Goal: Task Accomplishment & Management: Manage account settings

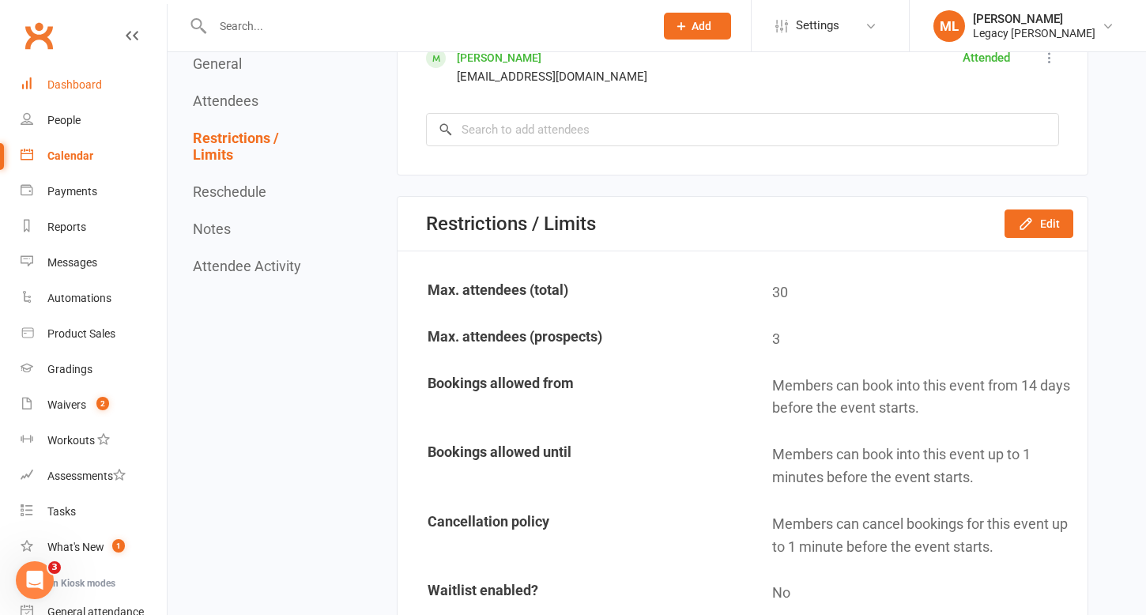
click at [83, 87] on div "Dashboard" at bounding box center [74, 84] width 55 height 13
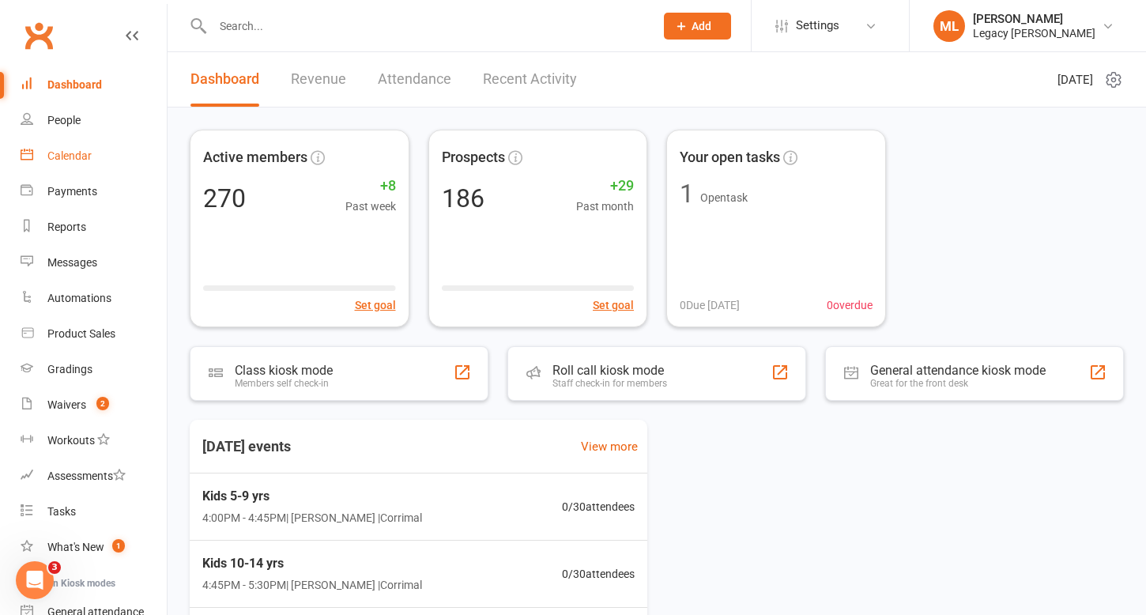
click at [75, 149] on div "Calendar" at bounding box center [69, 155] width 44 height 13
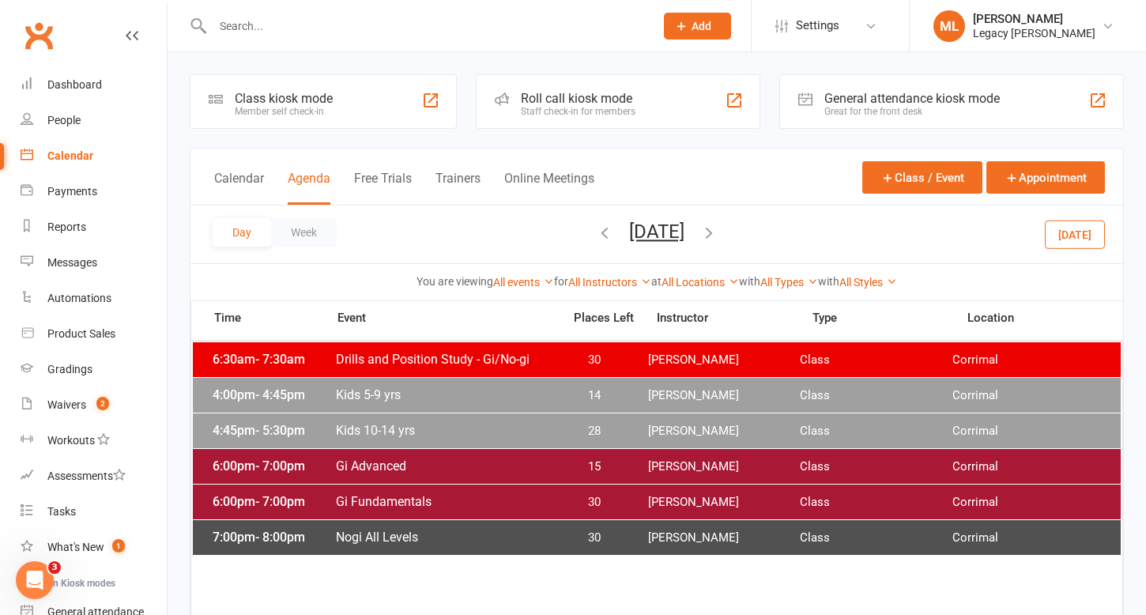
click at [276, 30] on input "text" at bounding box center [425, 26] width 435 height 22
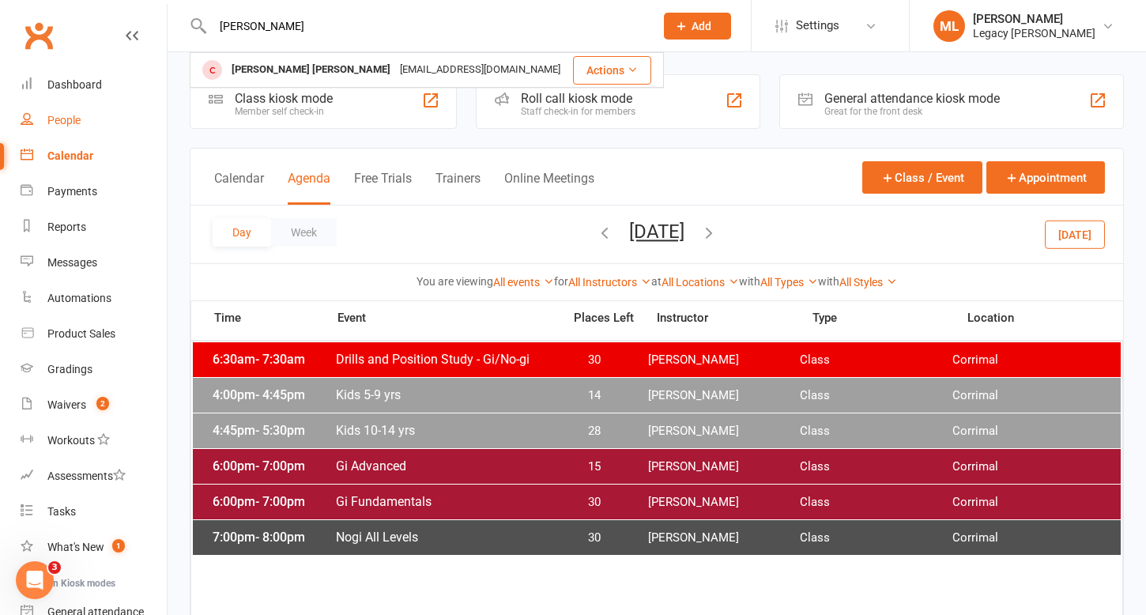
type input "lennox"
click at [58, 126] on link "People" at bounding box center [94, 121] width 146 height 36
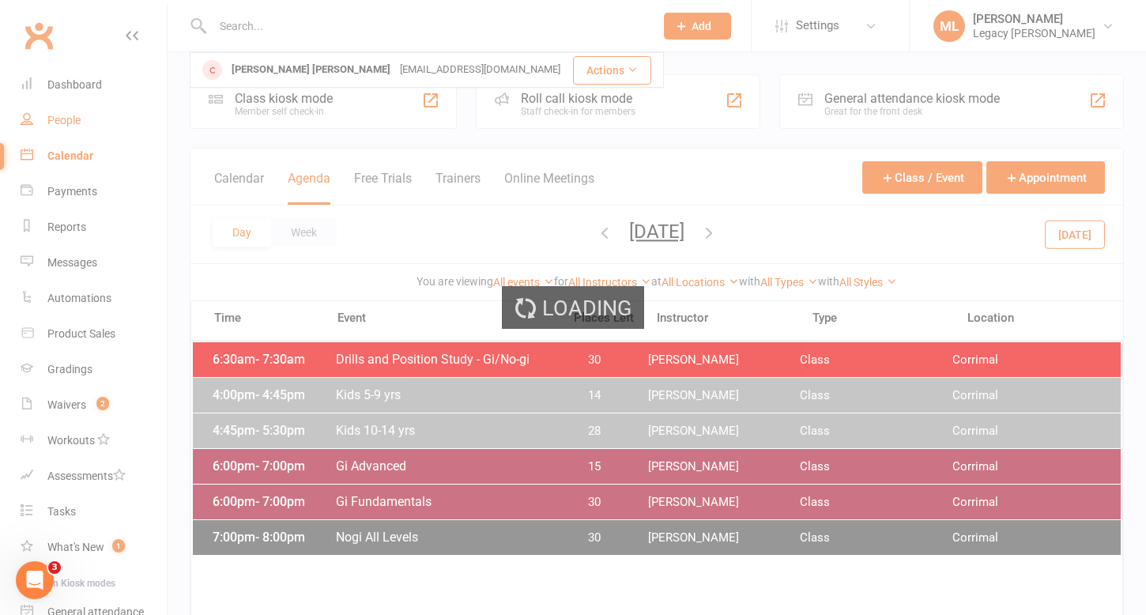
select select "100"
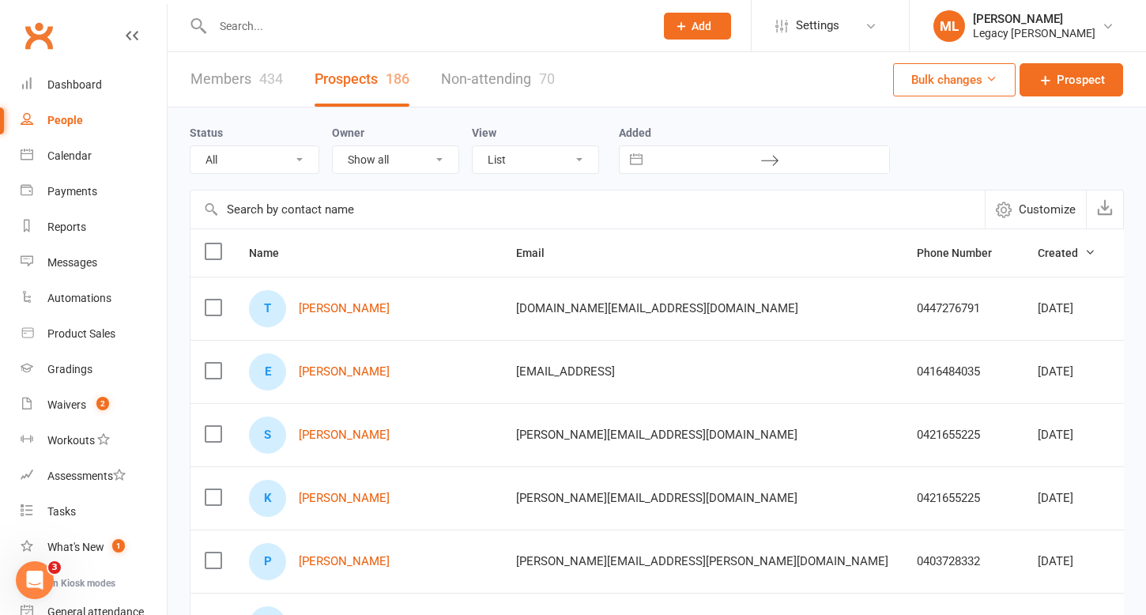
click at [709, 28] on span "Add" at bounding box center [701, 26] width 20 height 13
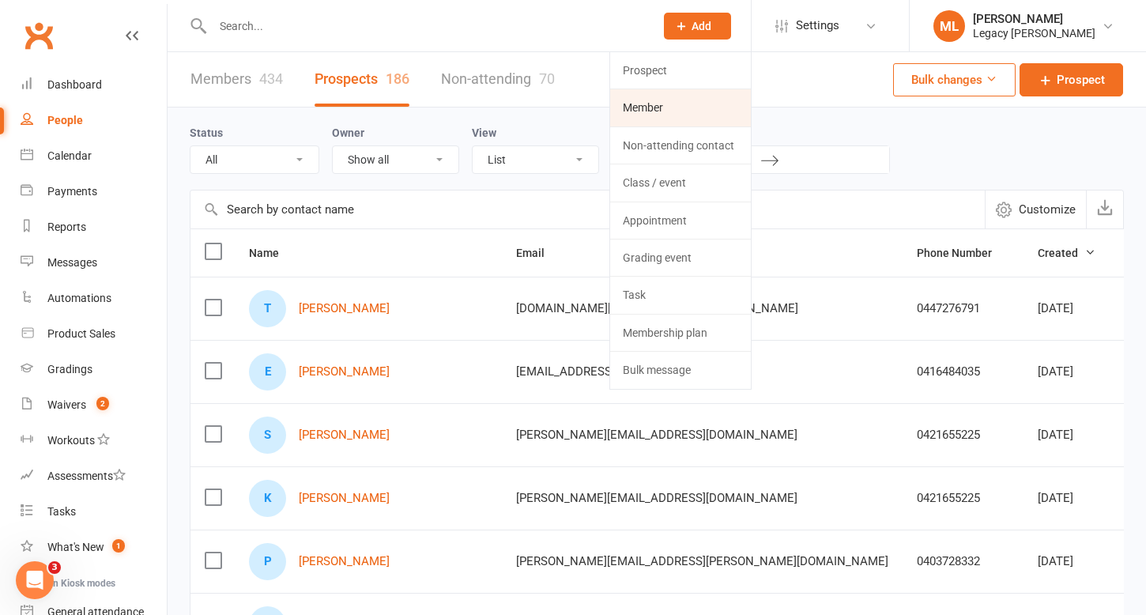
click at [657, 108] on link "Member" at bounding box center [680, 107] width 141 height 36
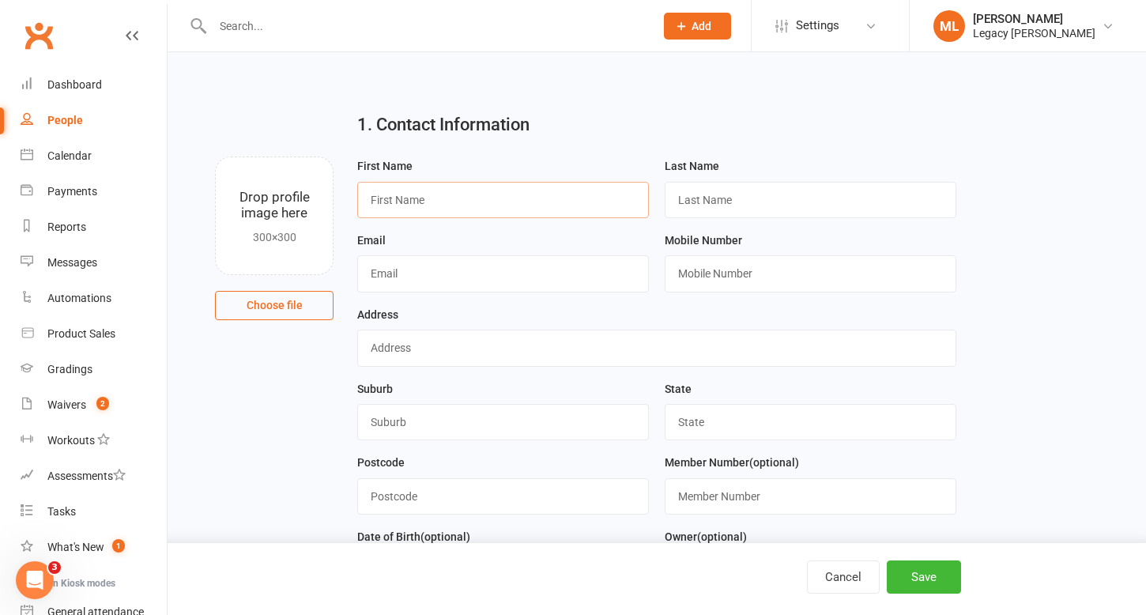
click at [482, 198] on input "text" at bounding box center [503, 200] width 292 height 36
type input "Lennox"
click at [72, 121] on div "People" at bounding box center [65, 120] width 36 height 13
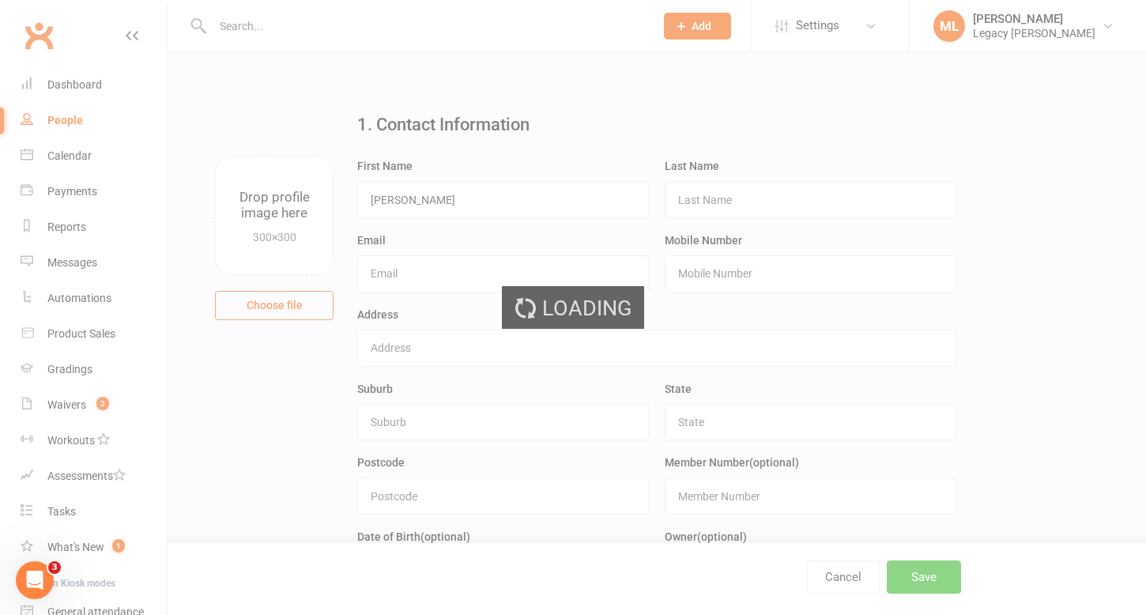
select select "100"
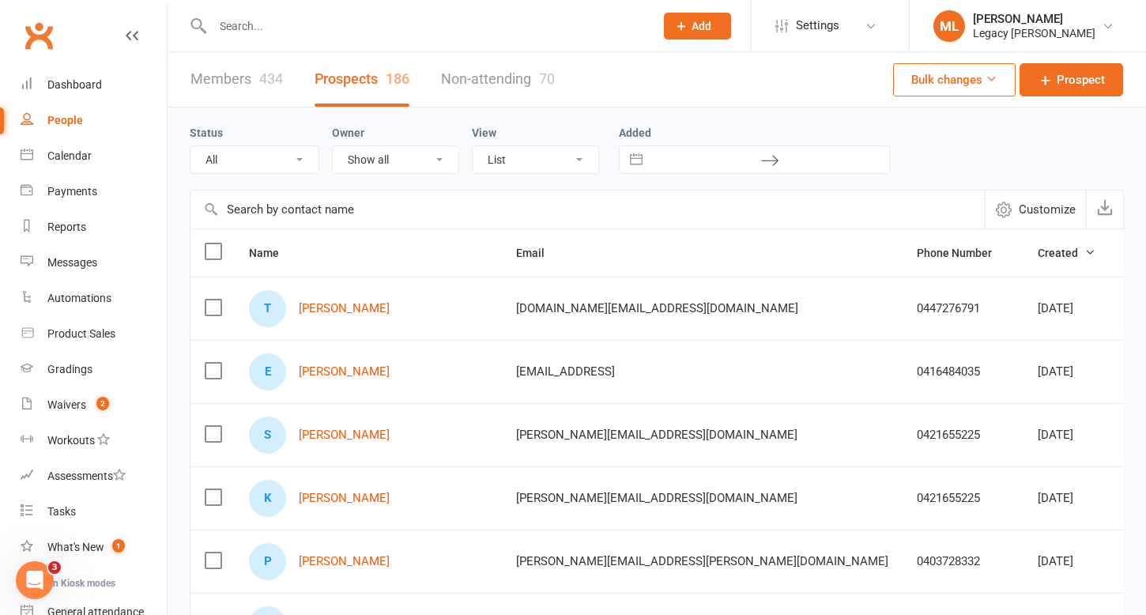
click at [710, 27] on span "Add" at bounding box center [701, 26] width 20 height 13
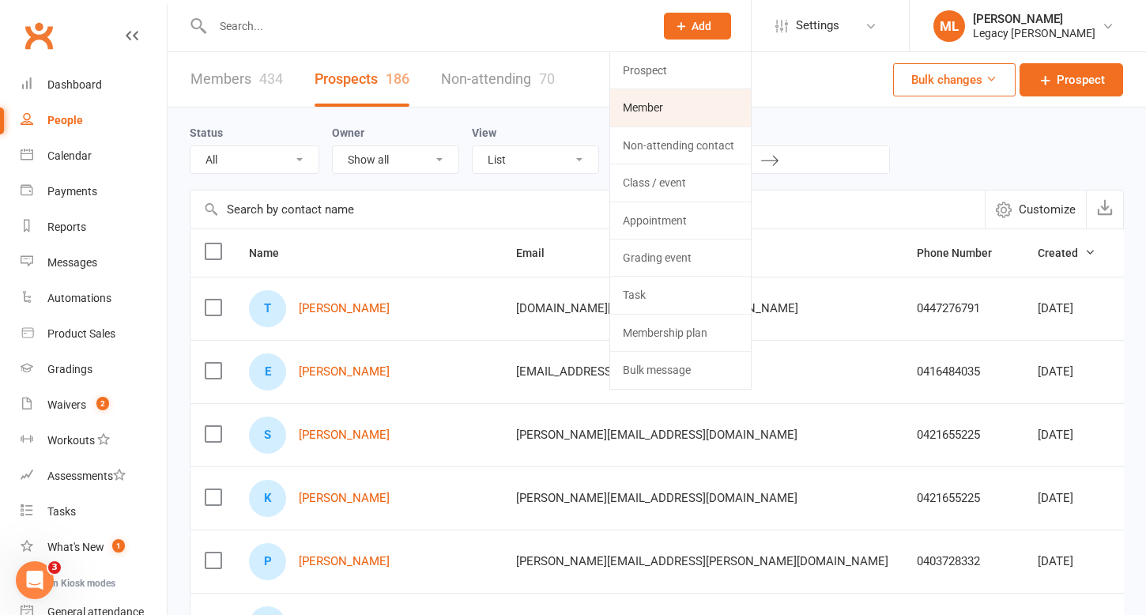
click at [659, 103] on link "Member" at bounding box center [680, 107] width 141 height 36
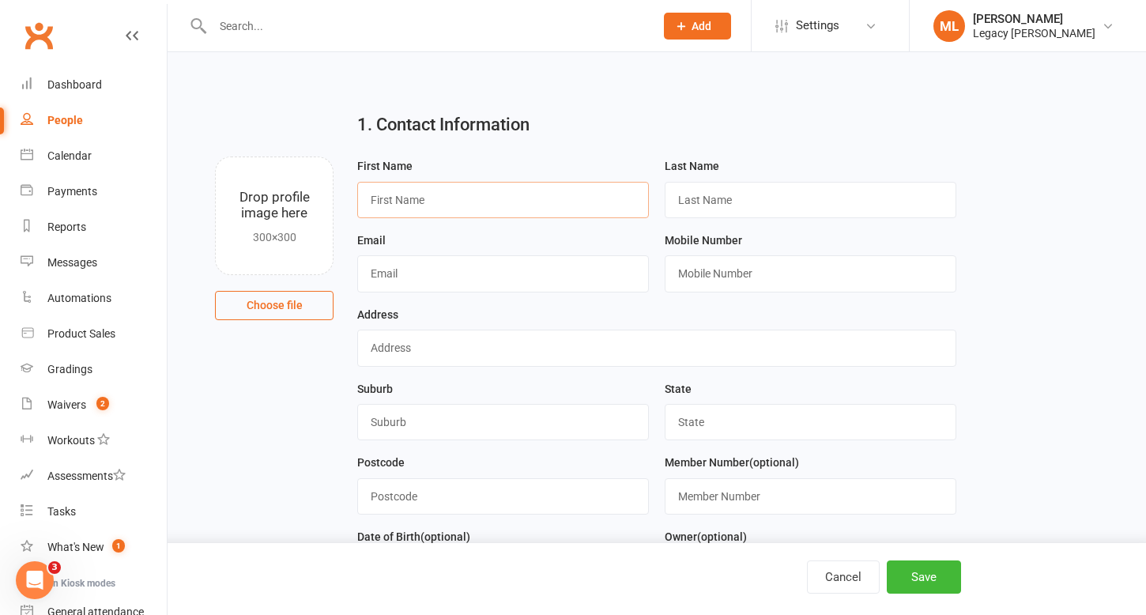
click at [470, 202] on input "text" at bounding box center [503, 200] width 292 height 36
type input "Lennox"
click at [717, 207] on input "text" at bounding box center [811, 200] width 292 height 36
type input "Fernandes Lima"
click at [512, 284] on input "text" at bounding box center [503, 273] width 292 height 36
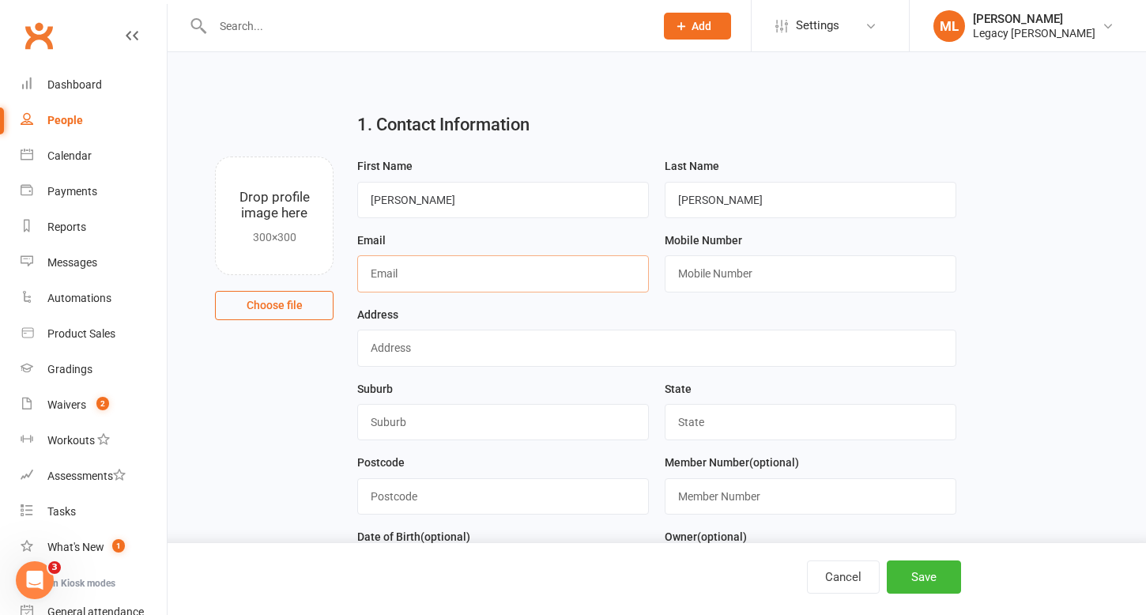
type input "rochelleblanch@hotmail.com"
type input "0421253595"
type input "76 Rixons Pass Road"
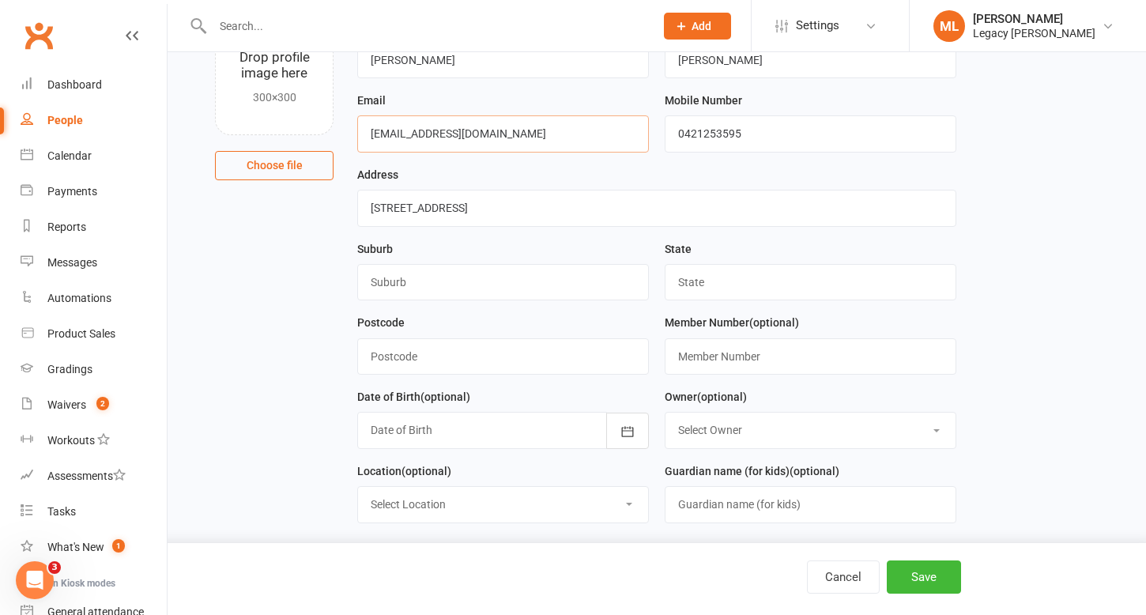
scroll to position [174, 0]
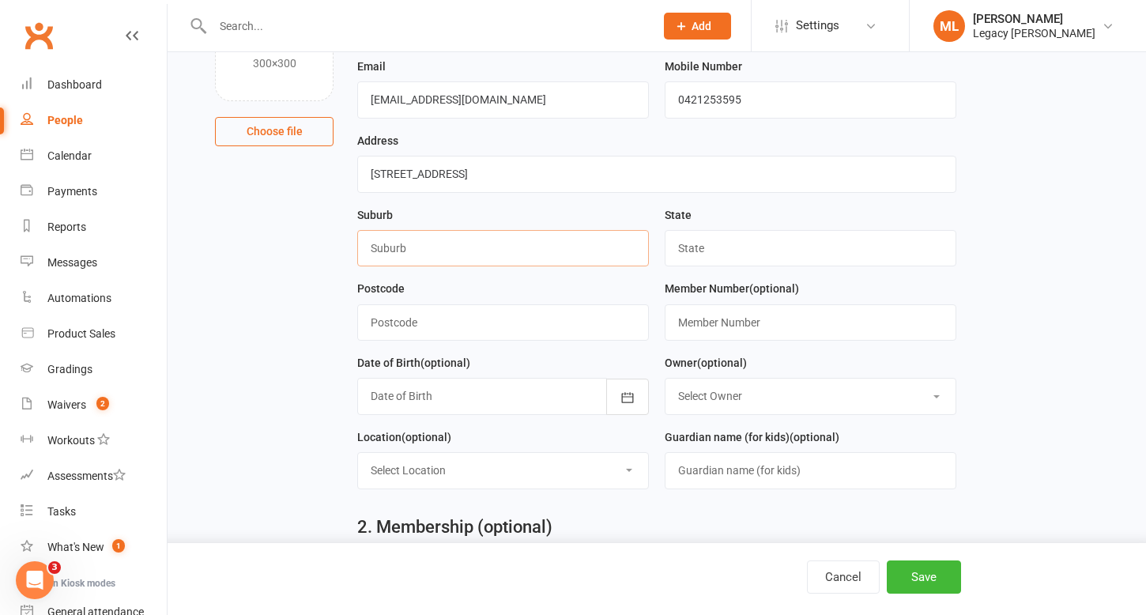
click at [441, 253] on input "text" at bounding box center [503, 248] width 292 height 36
type input "Woonona"
click at [723, 253] on input "text" at bounding box center [811, 248] width 292 height 36
type input "NSW"
click at [529, 324] on input "text" at bounding box center [503, 322] width 292 height 36
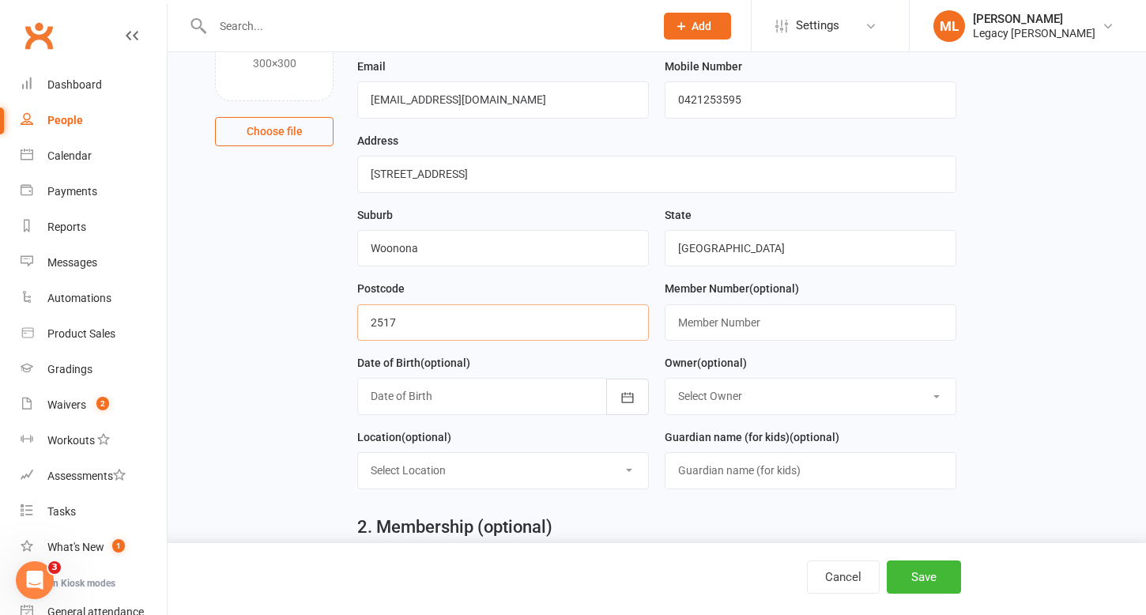
type input "2517"
click at [883, 300] on div "Member Number (optional)" at bounding box center [811, 310] width 292 height 62
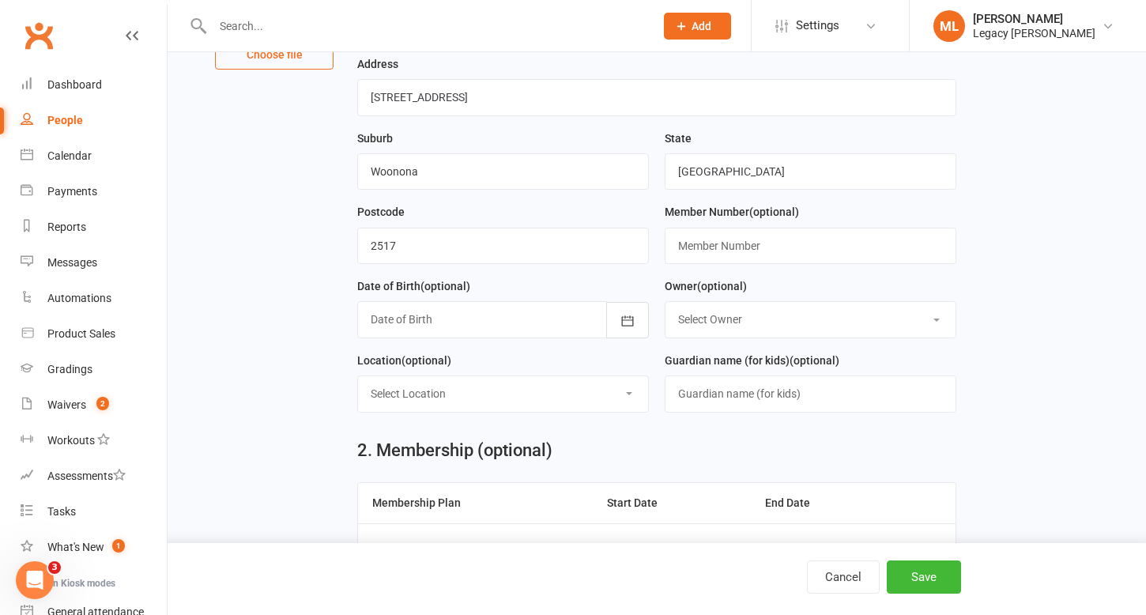
scroll to position [269, 0]
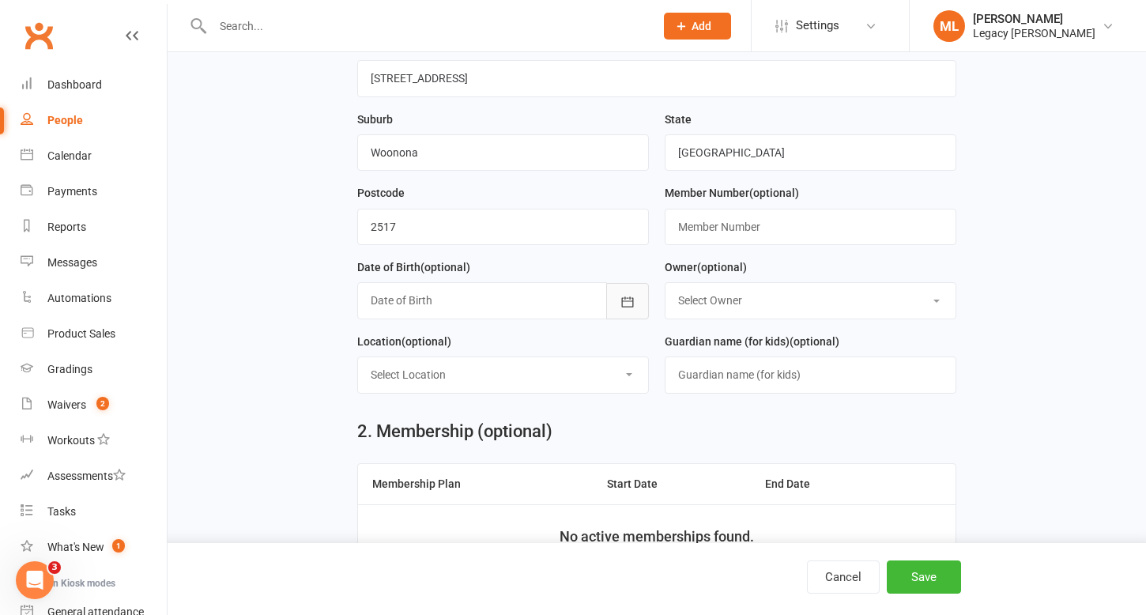
click at [634, 300] on icon "button" at bounding box center [628, 302] width 16 height 16
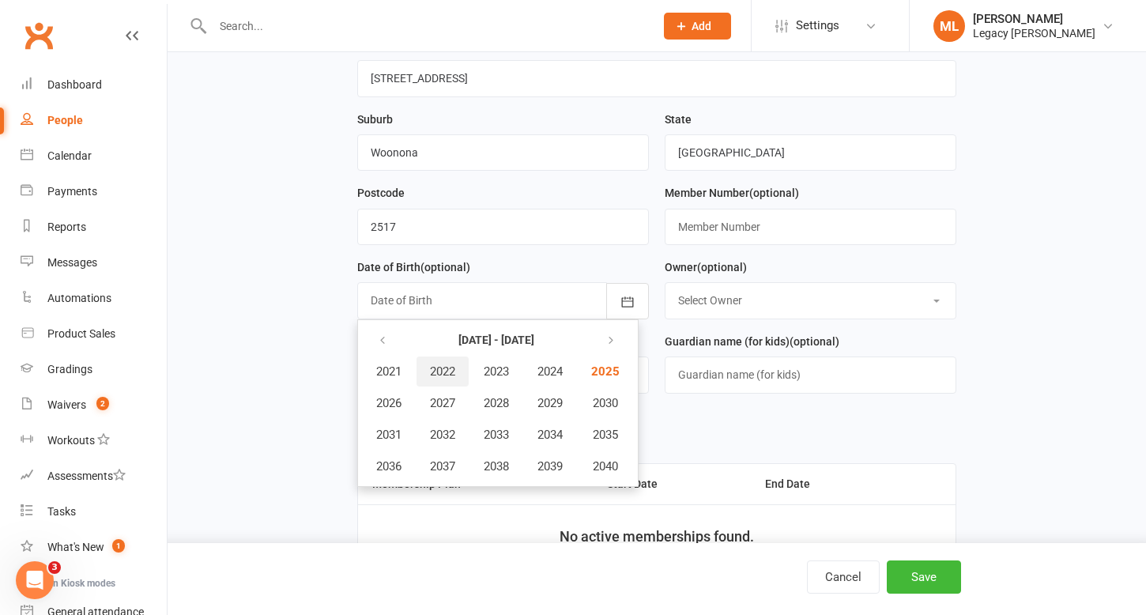
click at [450, 376] on span "2022" at bounding box center [442, 371] width 25 height 14
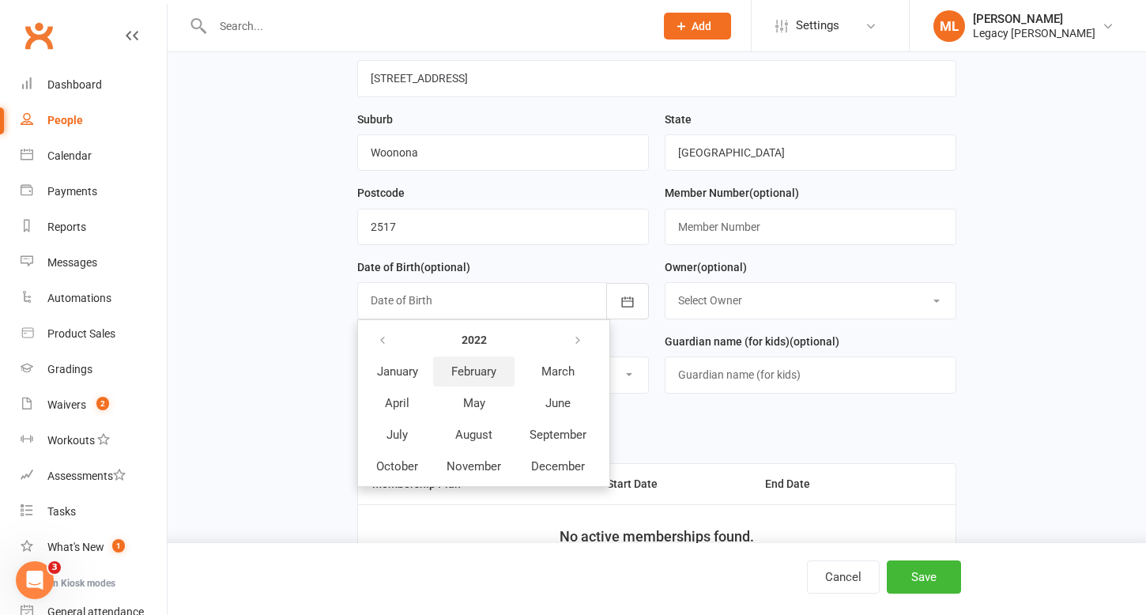
click at [474, 376] on span "February" at bounding box center [473, 371] width 45 height 14
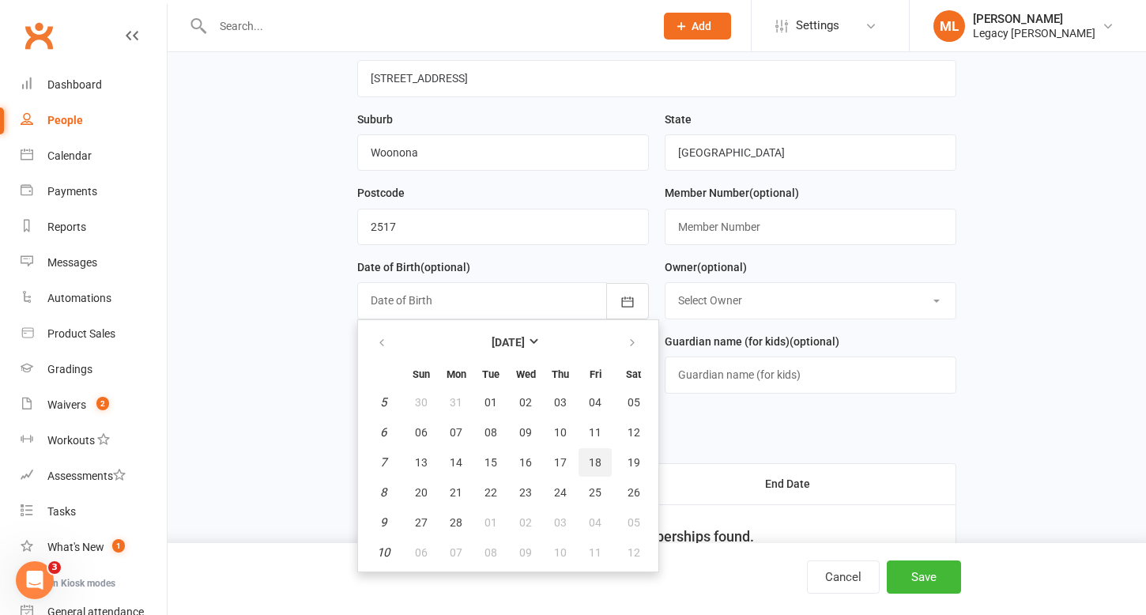
click at [590, 463] on span "18" at bounding box center [595, 462] width 13 height 13
type input "18 Feb 2022"
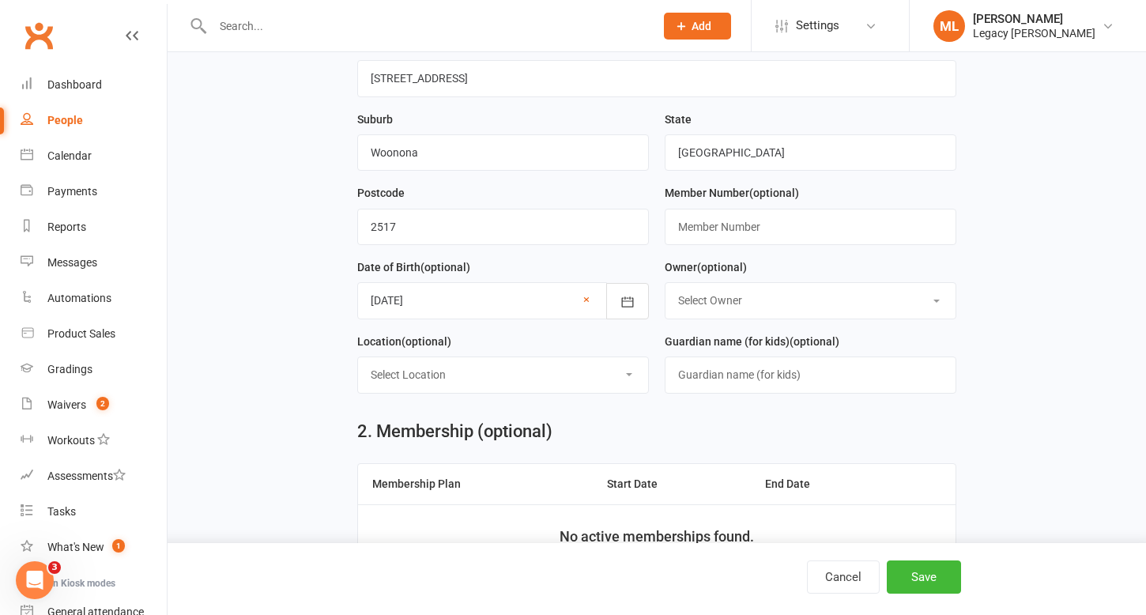
click at [405, 30] on input "text" at bounding box center [425, 26] width 435 height 22
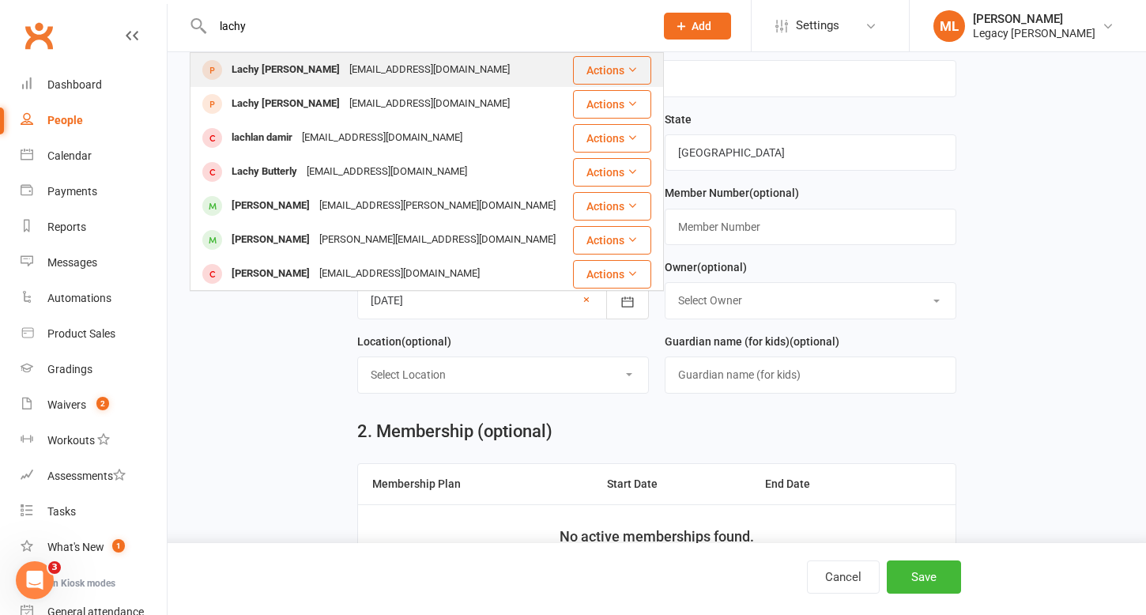
type input "lachy"
click at [351, 73] on div "[EMAIL_ADDRESS][DOMAIN_NAME]" at bounding box center [430, 69] width 170 height 23
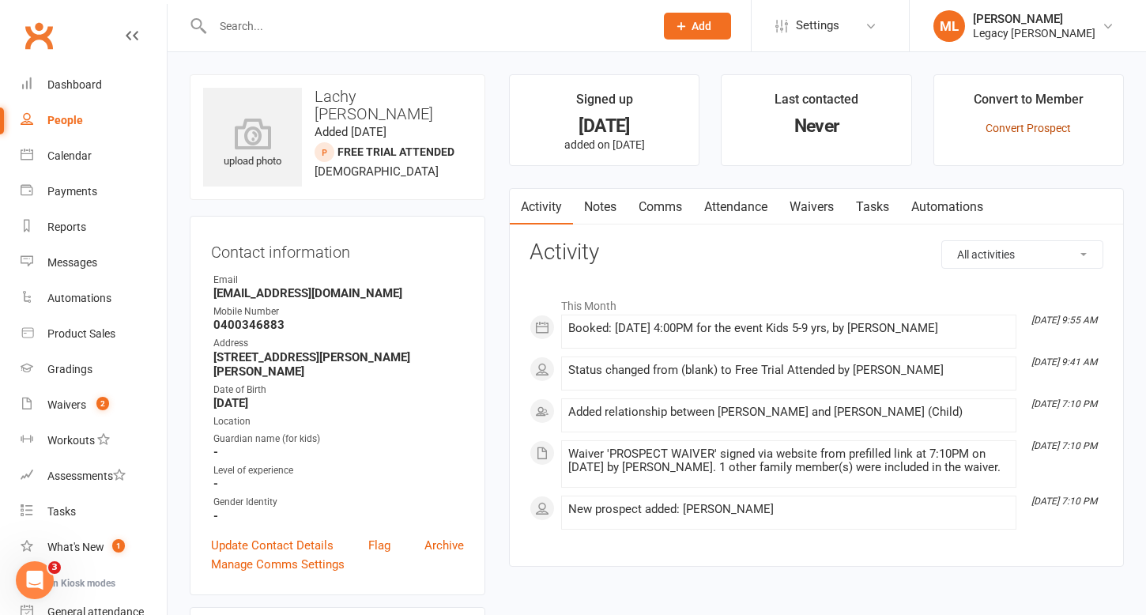
click at [1027, 128] on link "Convert Prospect" at bounding box center [1027, 128] width 85 height 13
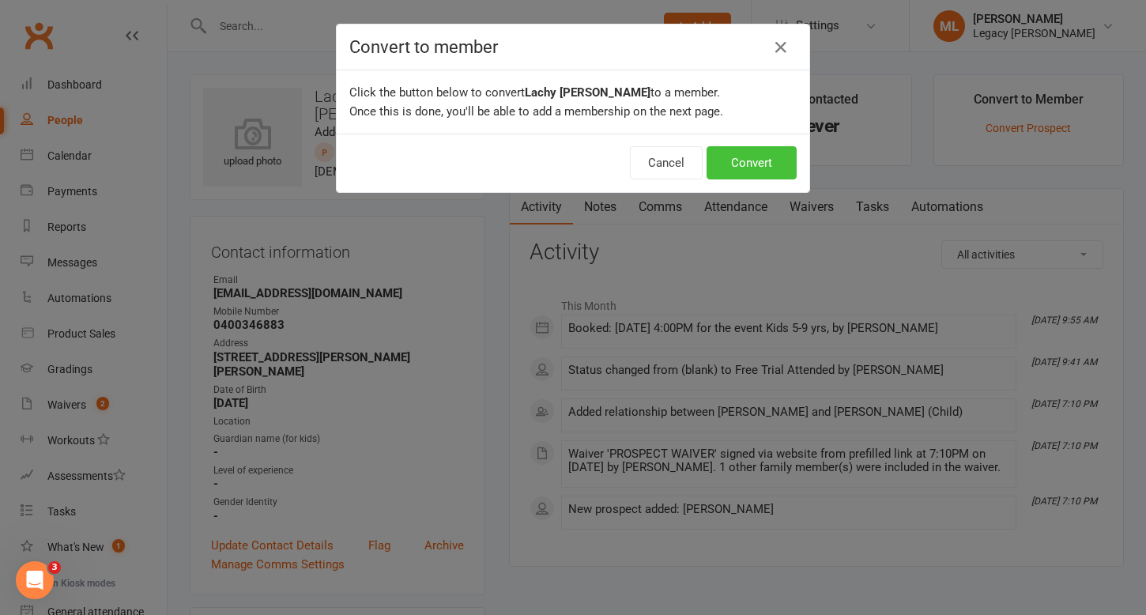
click at [761, 164] on button "Convert" at bounding box center [751, 162] width 90 height 33
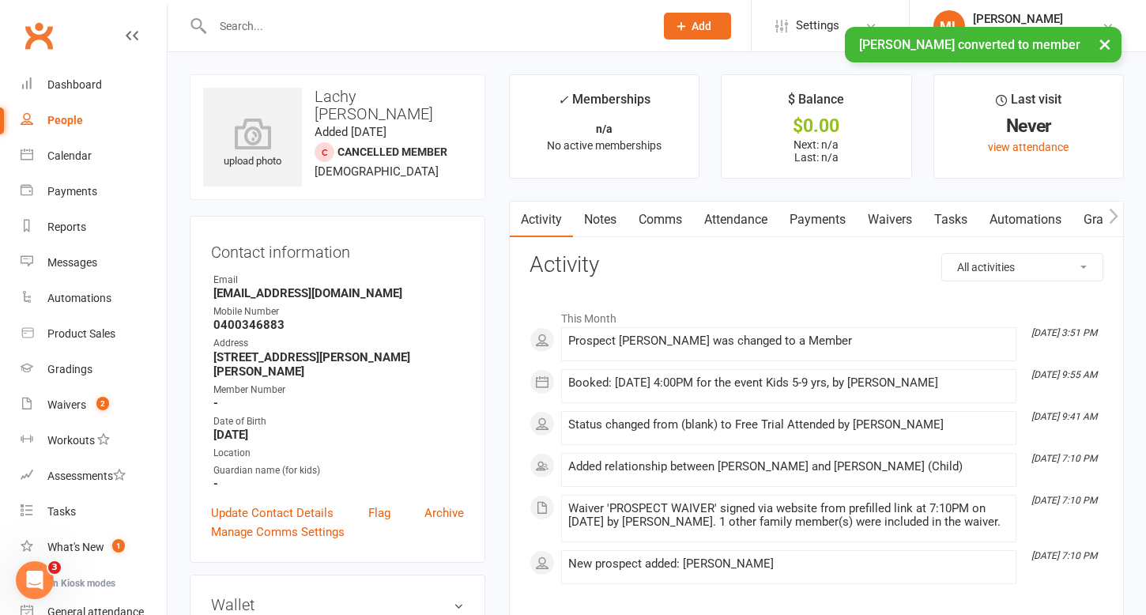
click at [316, 19] on input "text" at bounding box center [425, 26] width 435 height 22
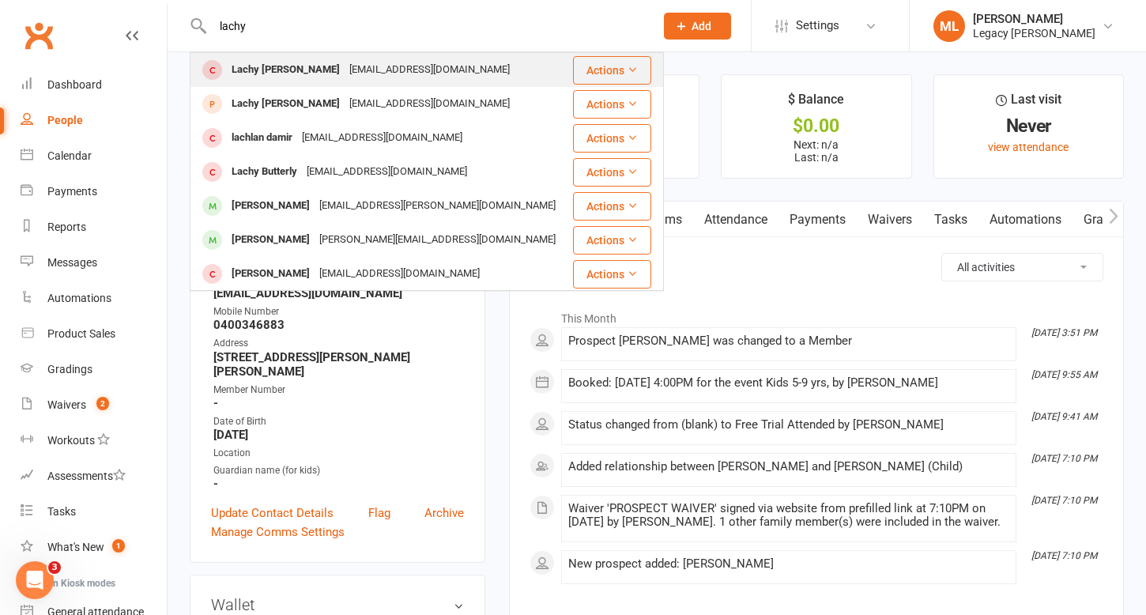
type input "lachy"
click at [345, 70] on div "[EMAIL_ADDRESS][DOMAIN_NAME]" at bounding box center [430, 69] width 170 height 23
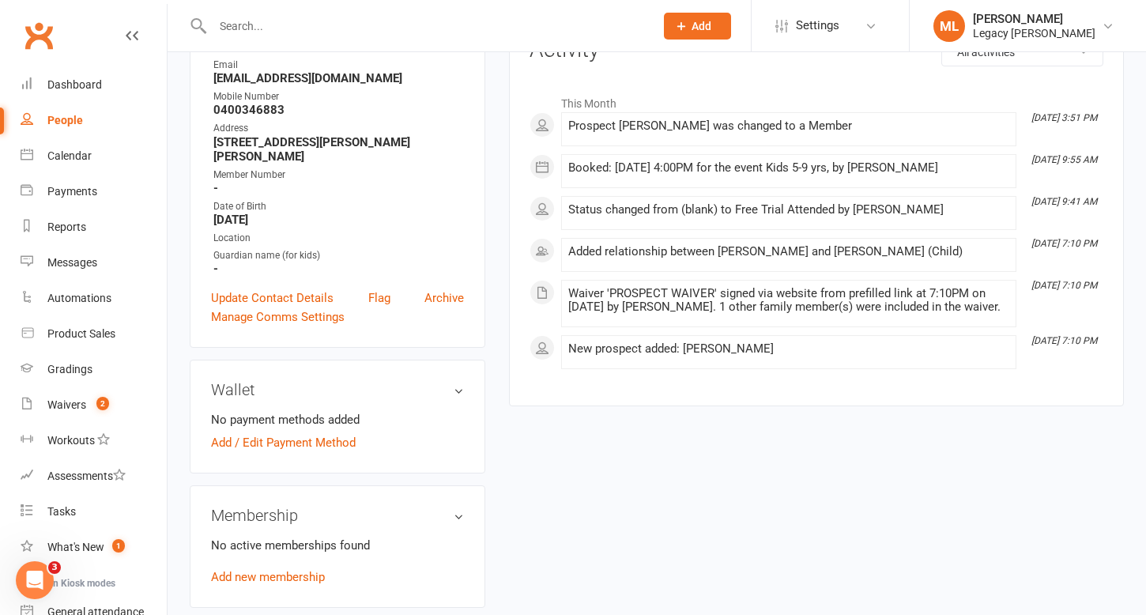
scroll to position [427, 0]
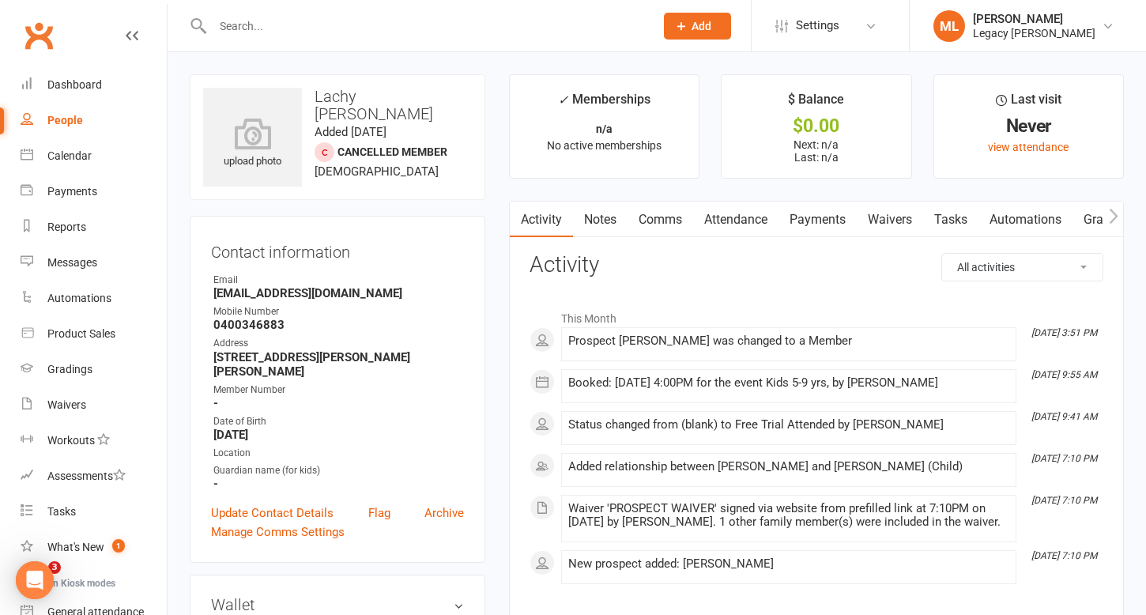
click at [383, 145] on span "Cancelled member" at bounding box center [392, 151] width 110 height 13
click at [278, 34] on input "text" at bounding box center [425, 26] width 435 height 22
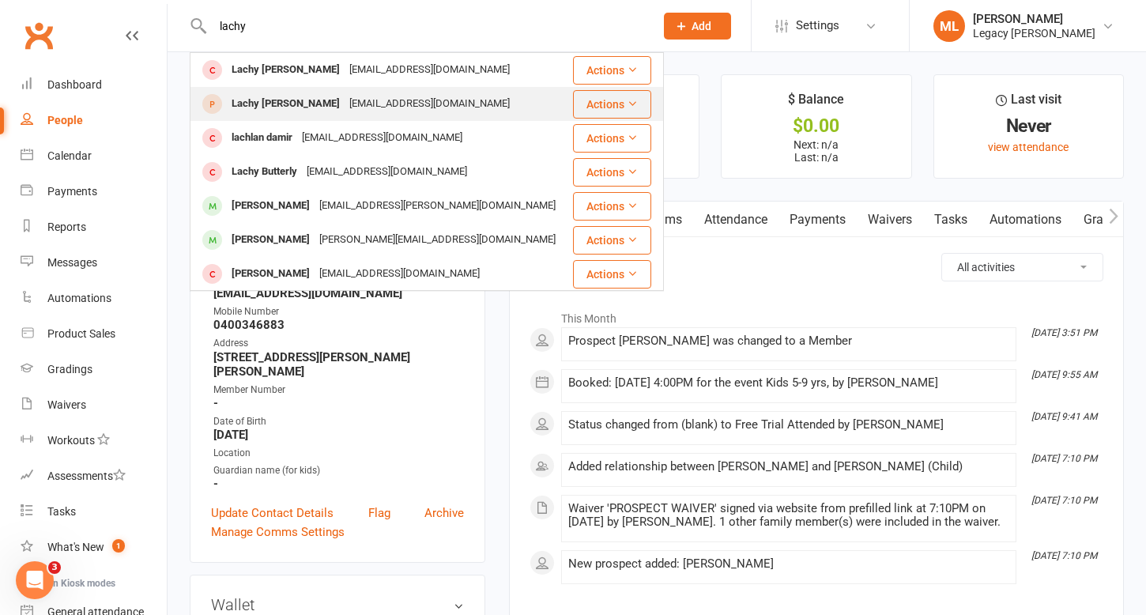
type input "lachy"
click at [345, 101] on div "[EMAIL_ADDRESS][DOMAIN_NAME]" at bounding box center [430, 103] width 170 height 23
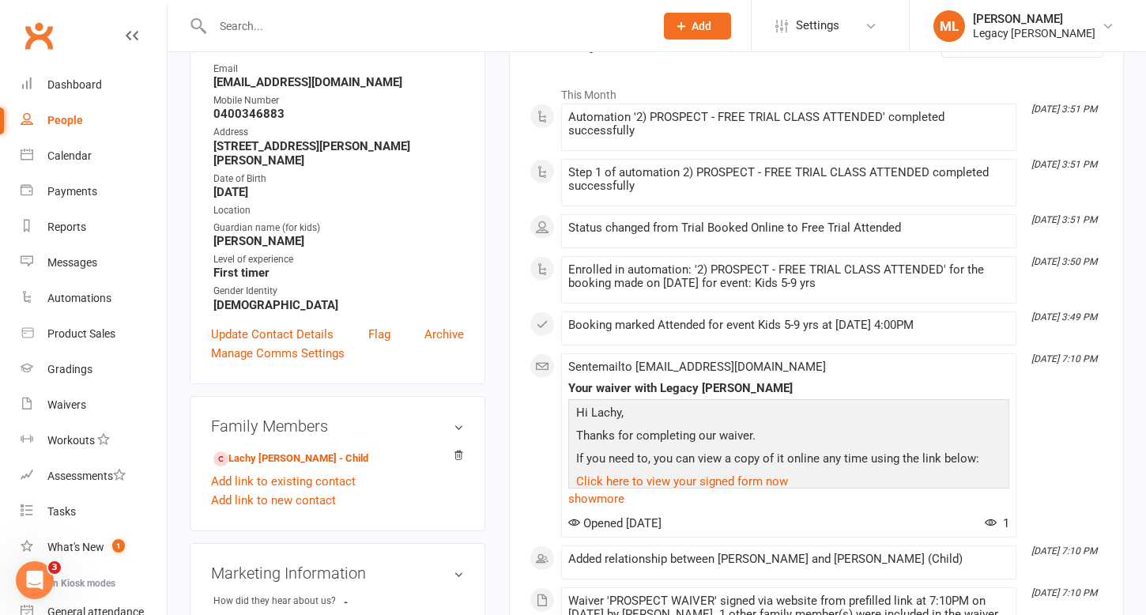
scroll to position [428, 0]
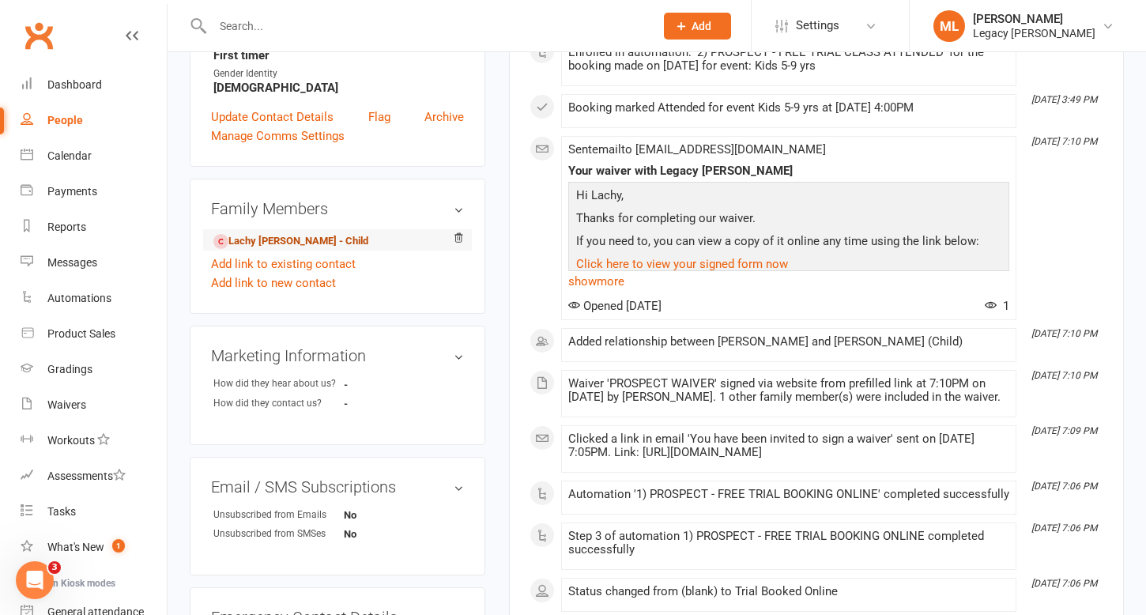
click at [295, 233] on link "Lachy [PERSON_NAME] - Child" at bounding box center [290, 241] width 155 height 17
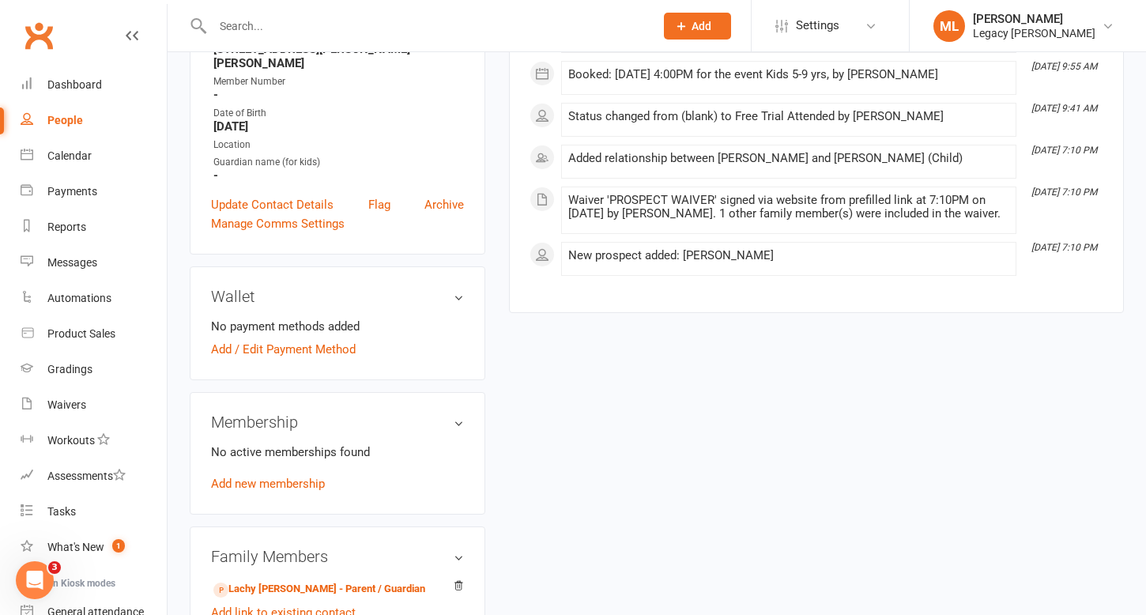
scroll to position [309, 0]
click at [258, 476] on link "Add new membership" at bounding box center [268, 483] width 114 height 14
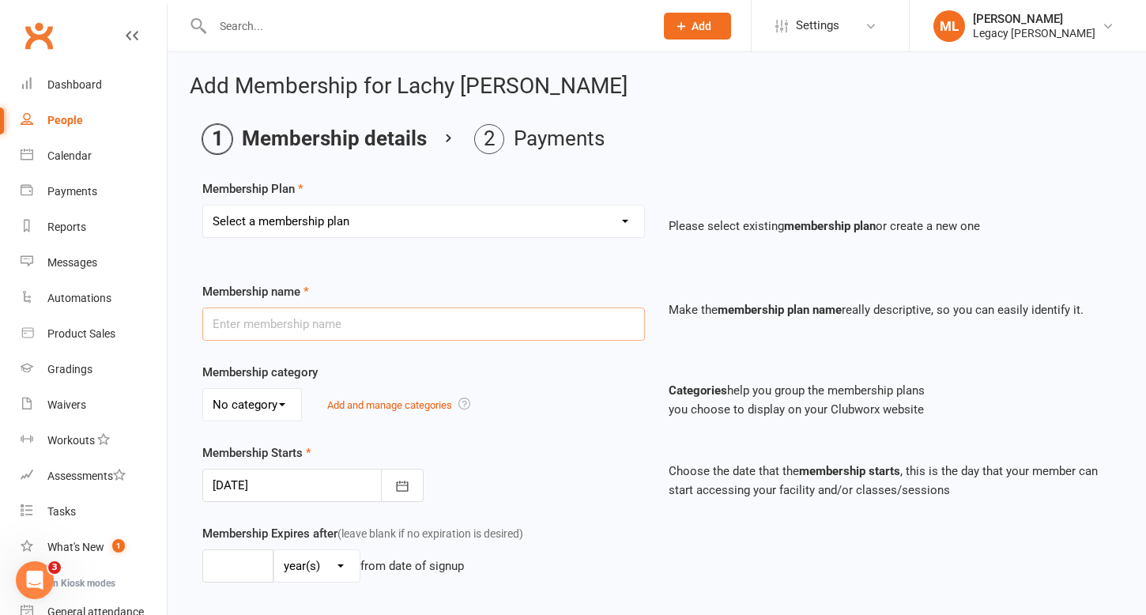
click at [394, 326] on input "text" at bounding box center [423, 323] width 443 height 33
type input "KIDS - ONCE A WEEK"
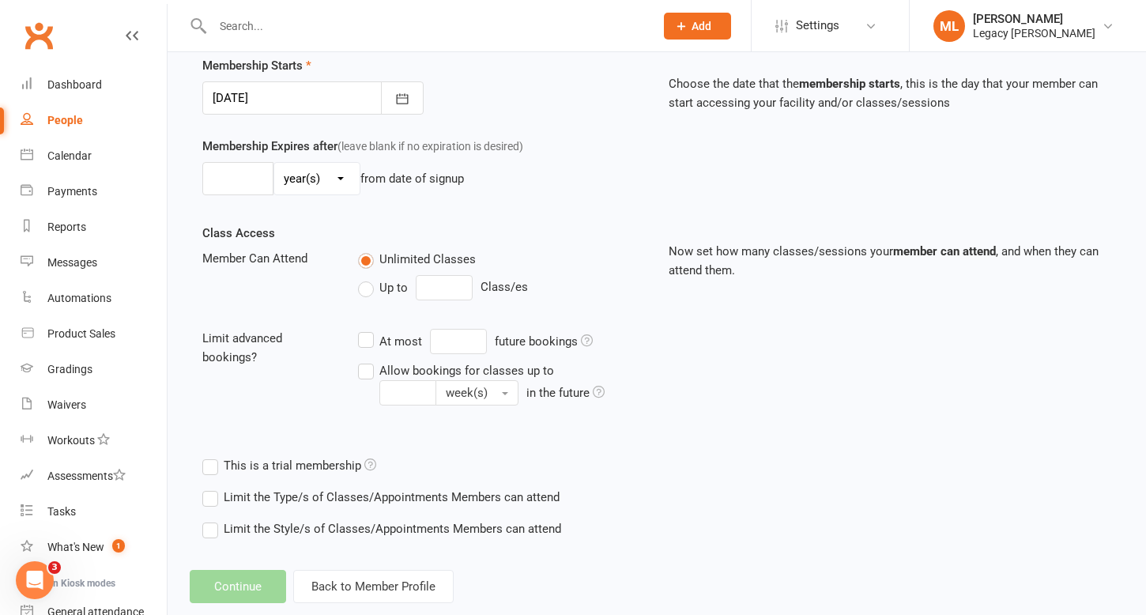
scroll to position [420, 0]
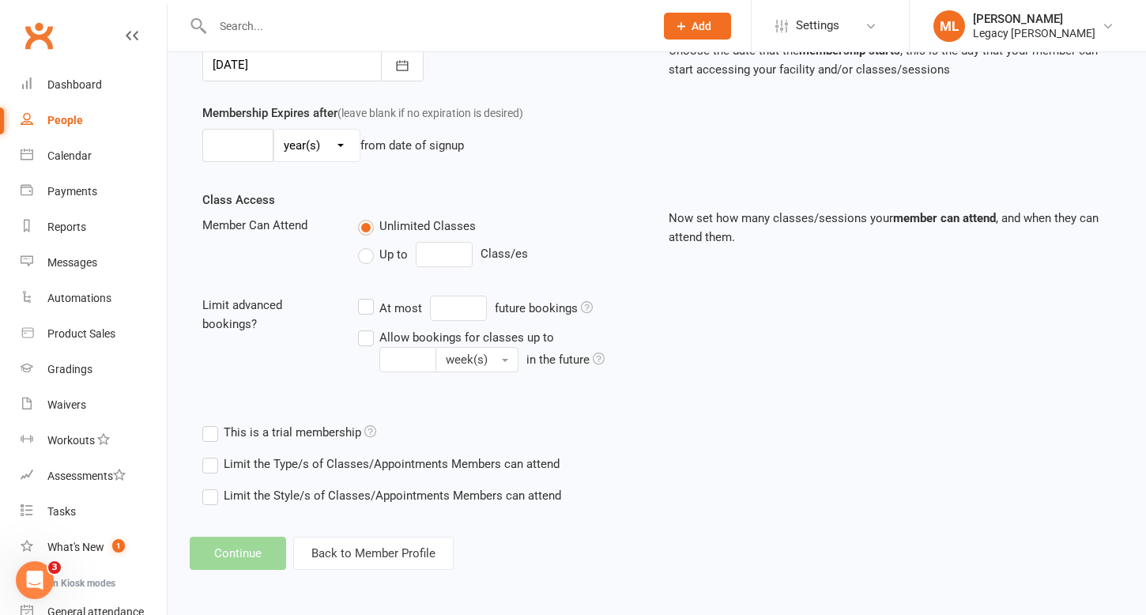
click at [579, 201] on div "Class Access Member Can Attend Unlimited Classes Up to Class/es Limit advanced …" at bounding box center [423, 292] width 466 height 204
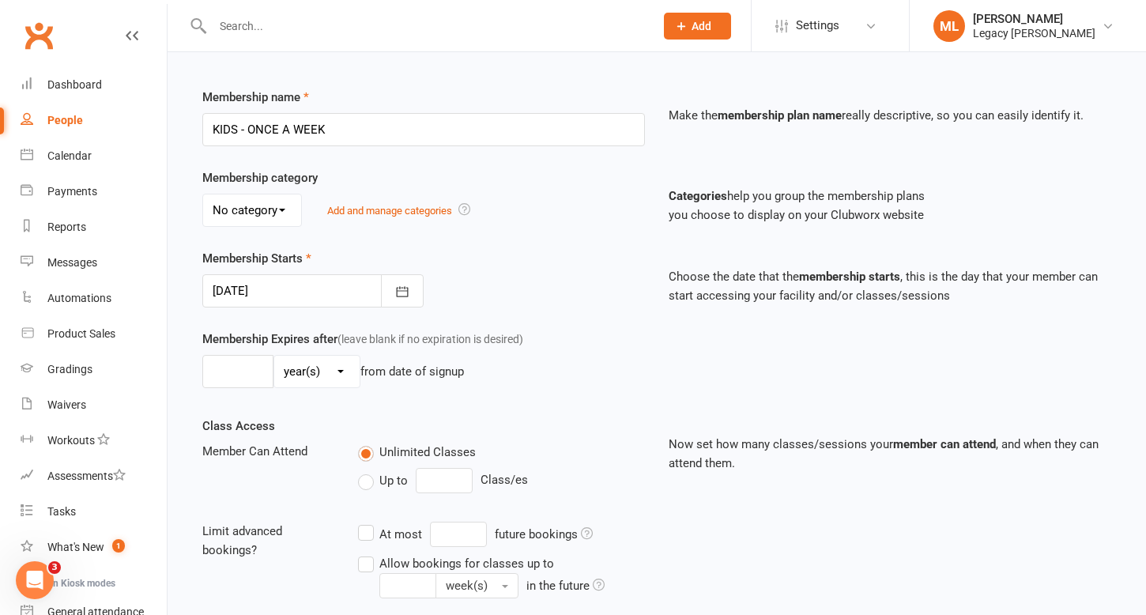
scroll to position [0, 0]
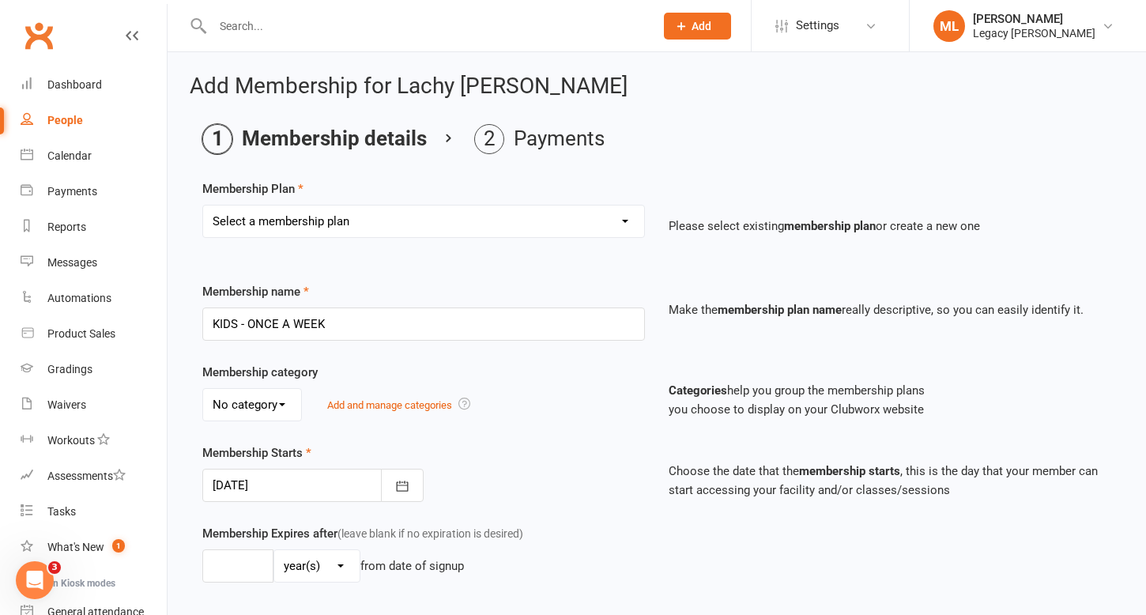
click at [548, 386] on div "Membership category No category Adult General Kids Private Add and manage categ…" at bounding box center [423, 392] width 466 height 58
click at [294, 403] on select "No category Adult General Kids Private" at bounding box center [252, 405] width 98 height 32
select select "2"
click at [203, 389] on select "No category Adult General Kids Private" at bounding box center [252, 405] width 98 height 32
click at [551, 416] on div "No category Adult General Kids Private Add and manage categories" at bounding box center [423, 404] width 443 height 33
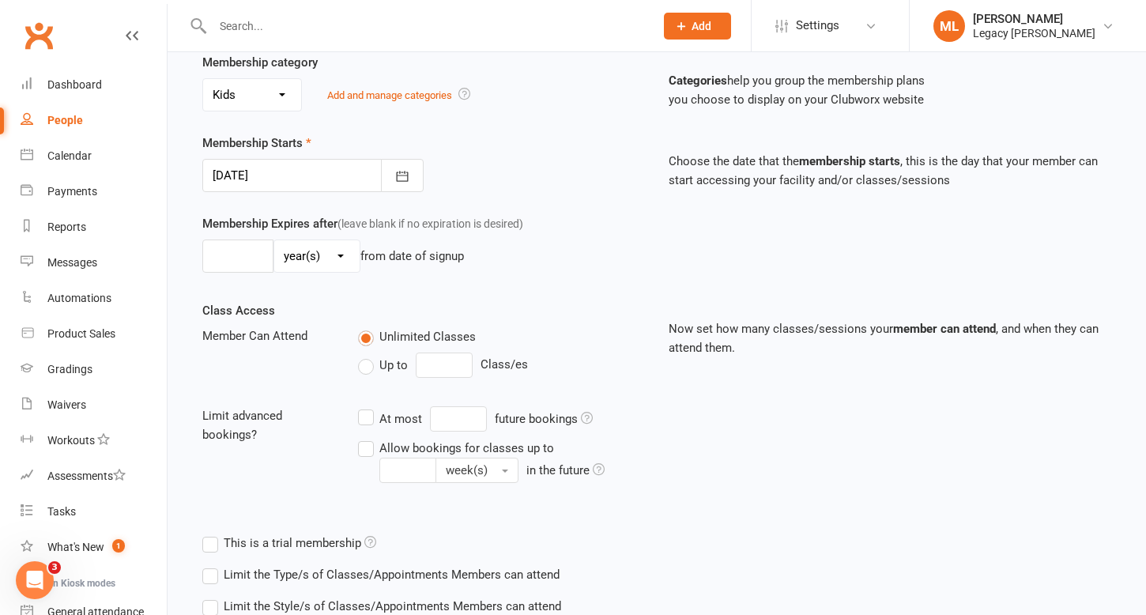
scroll to position [420, 0]
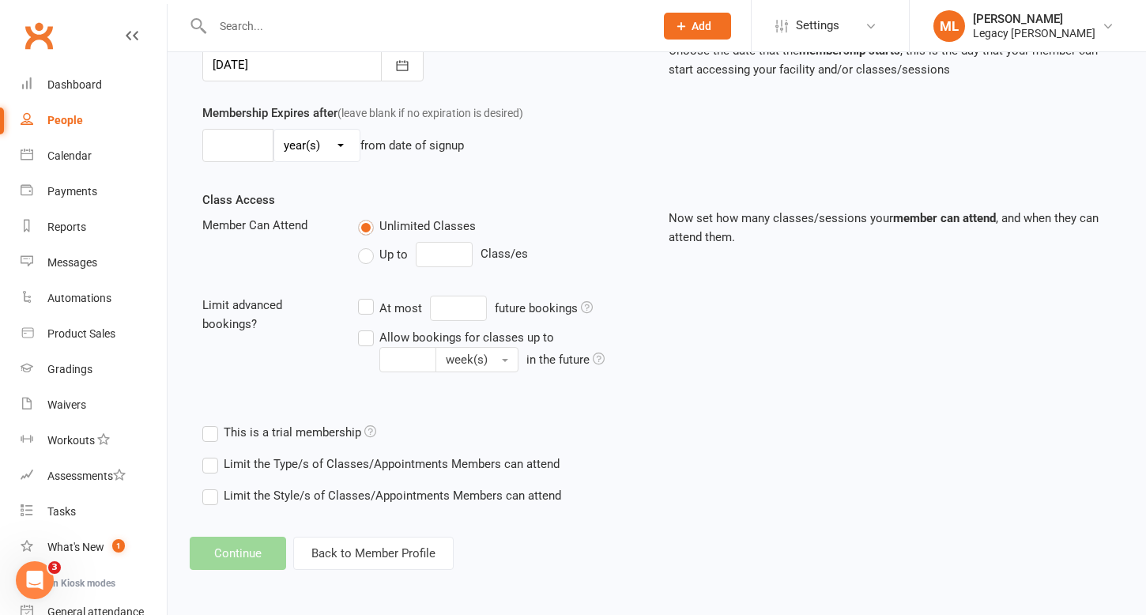
click at [232, 556] on footer "Continue Back to Member Profile" at bounding box center [657, 553] width 934 height 33
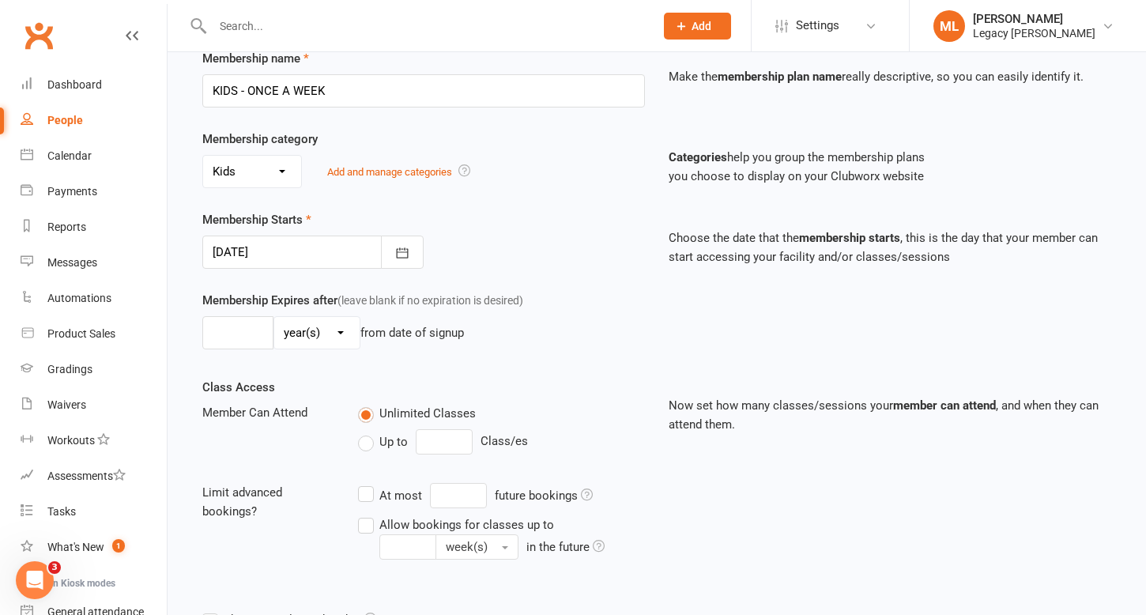
scroll to position [0, 0]
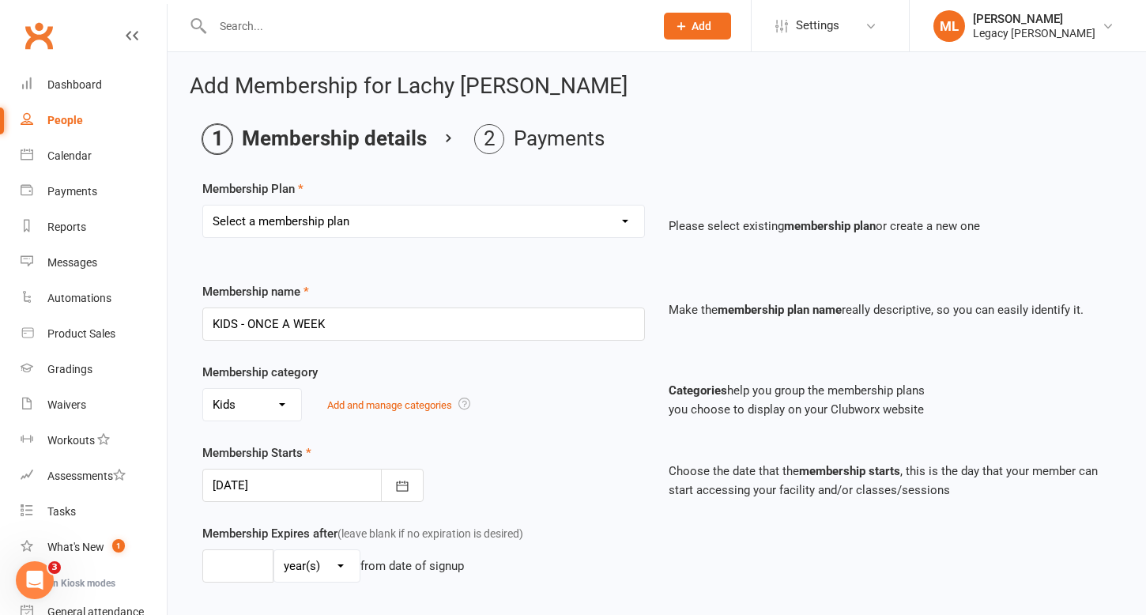
click at [301, 220] on select "Select a membership plan Create new Membership Plan ADULT - UNLIMITED ADULT - C…" at bounding box center [423, 221] width 441 height 32
select select "5"
click at [203, 205] on select "Select a membership plan Create new Membership Plan ADULT - UNLIMITED ADULT - C…" at bounding box center [423, 221] width 441 height 32
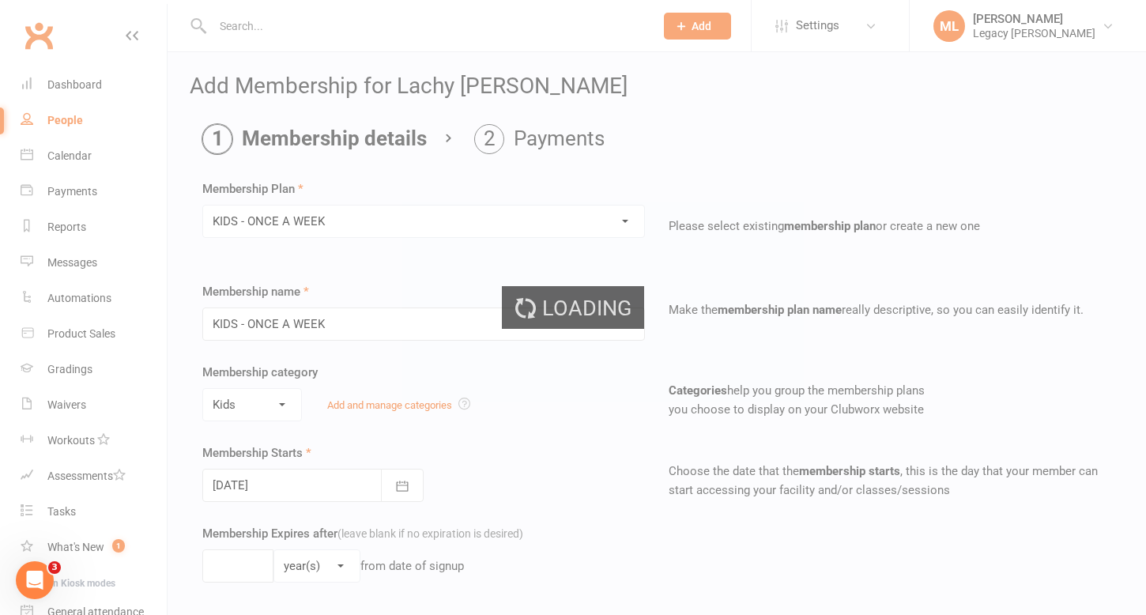
type input "0"
type input "1"
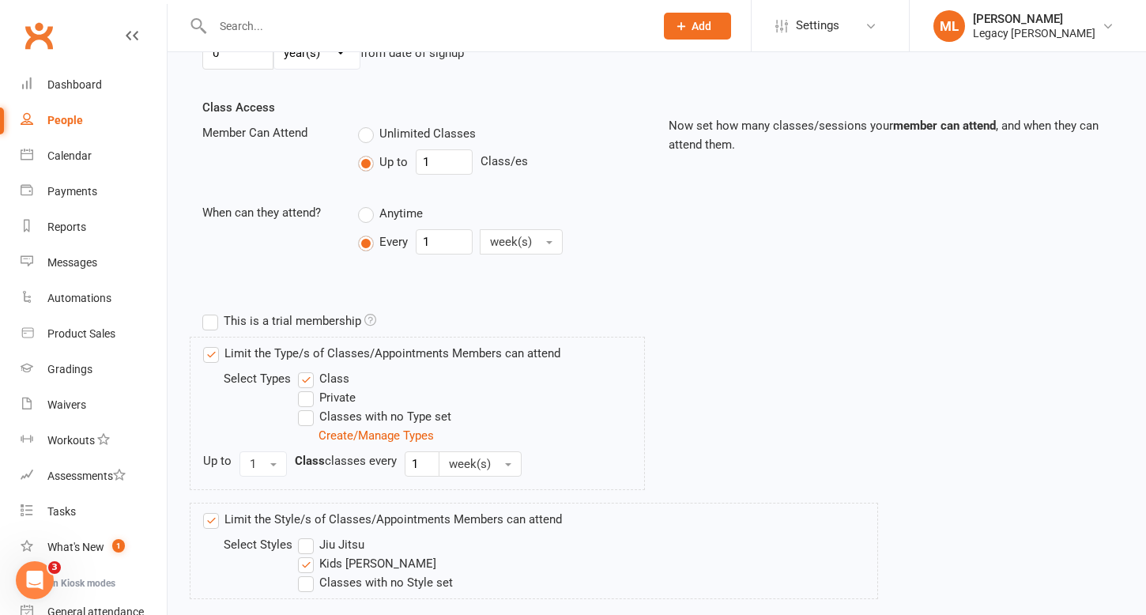
scroll to position [654, 0]
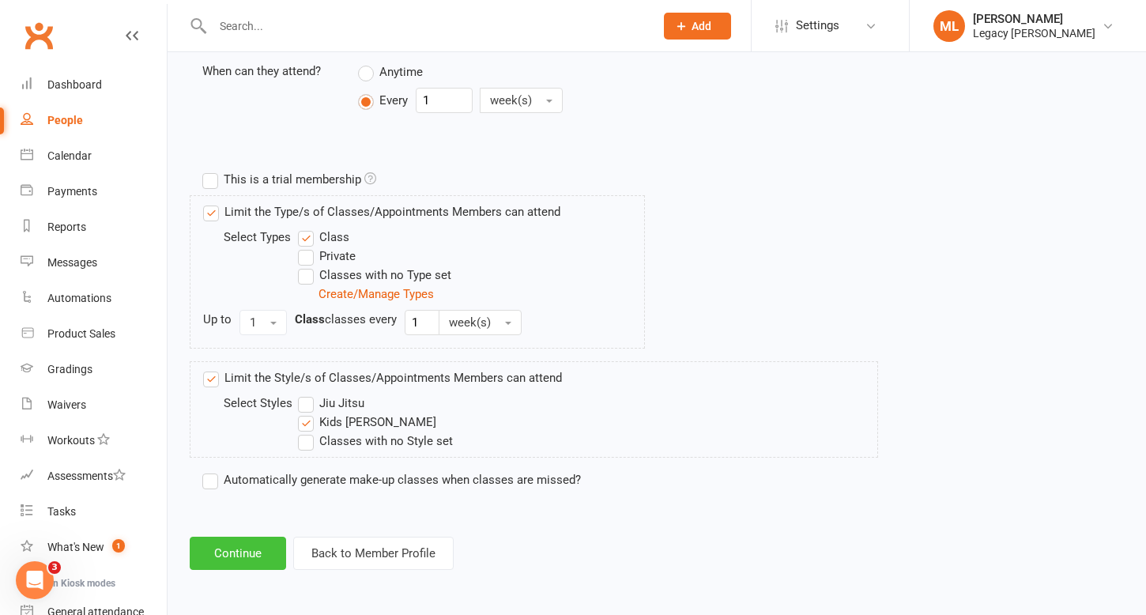
click at [245, 556] on button "Continue" at bounding box center [238, 553] width 96 height 33
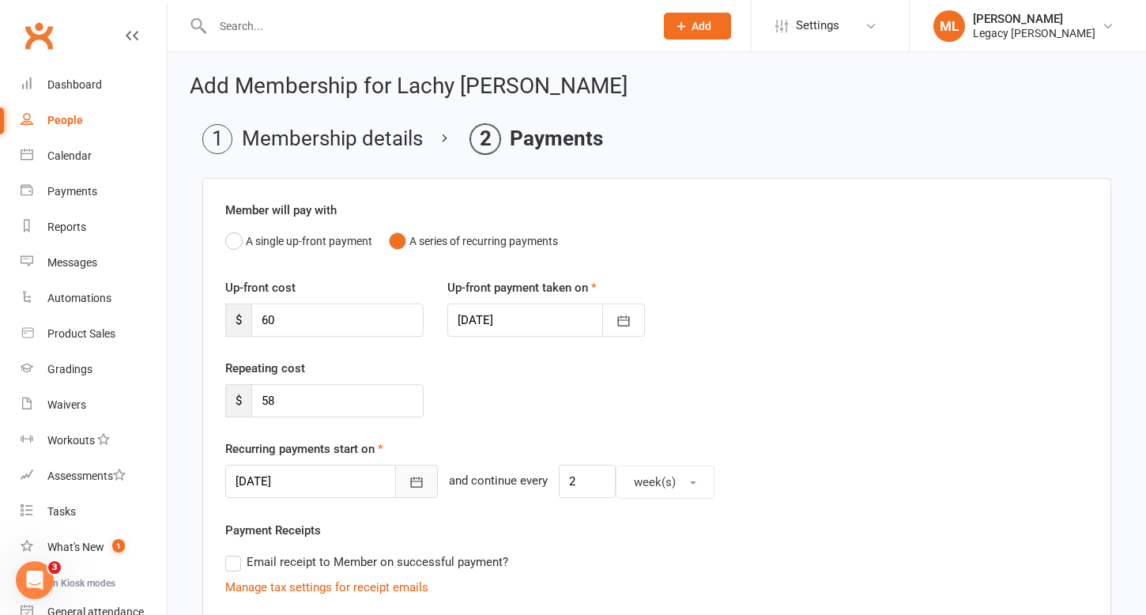
click at [411, 480] on icon "button" at bounding box center [417, 482] width 12 height 10
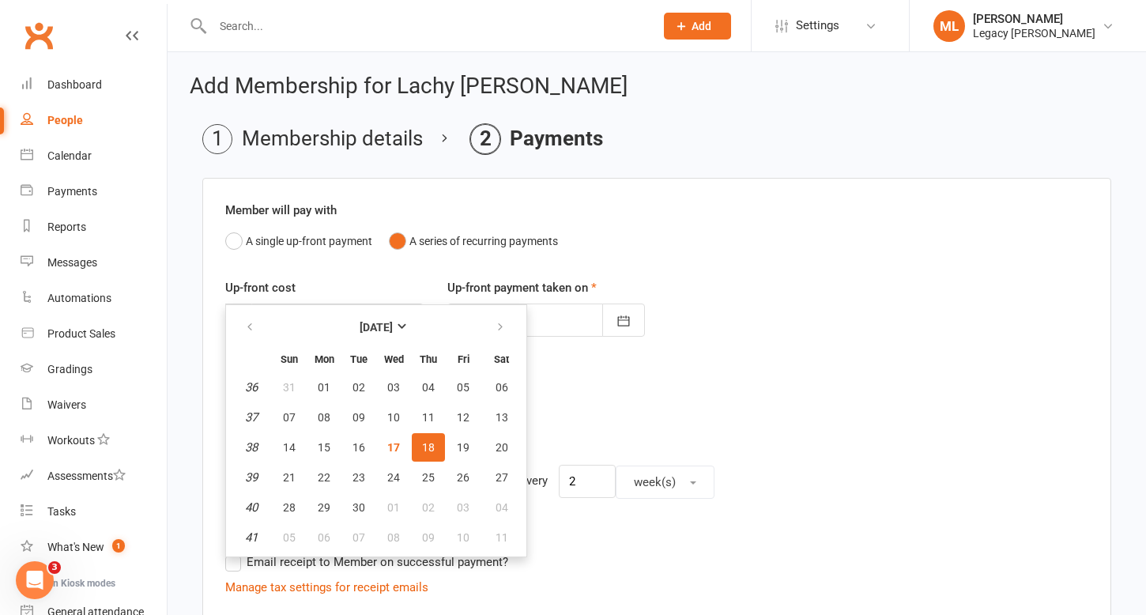
click at [812, 427] on div "Repeating cost $ 58" at bounding box center [656, 399] width 887 height 81
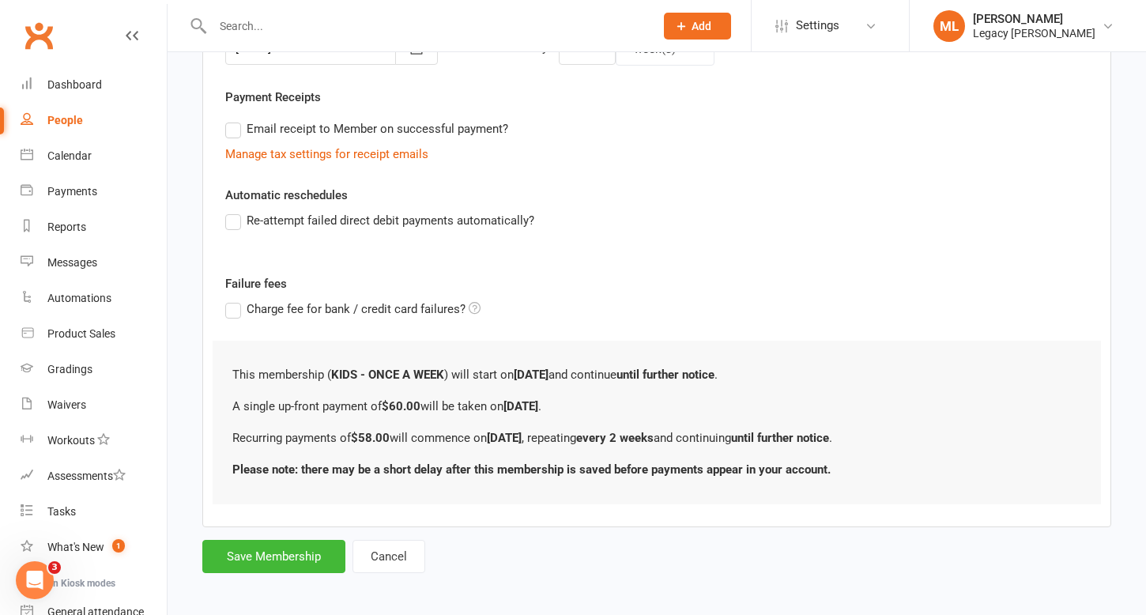
scroll to position [439, 0]
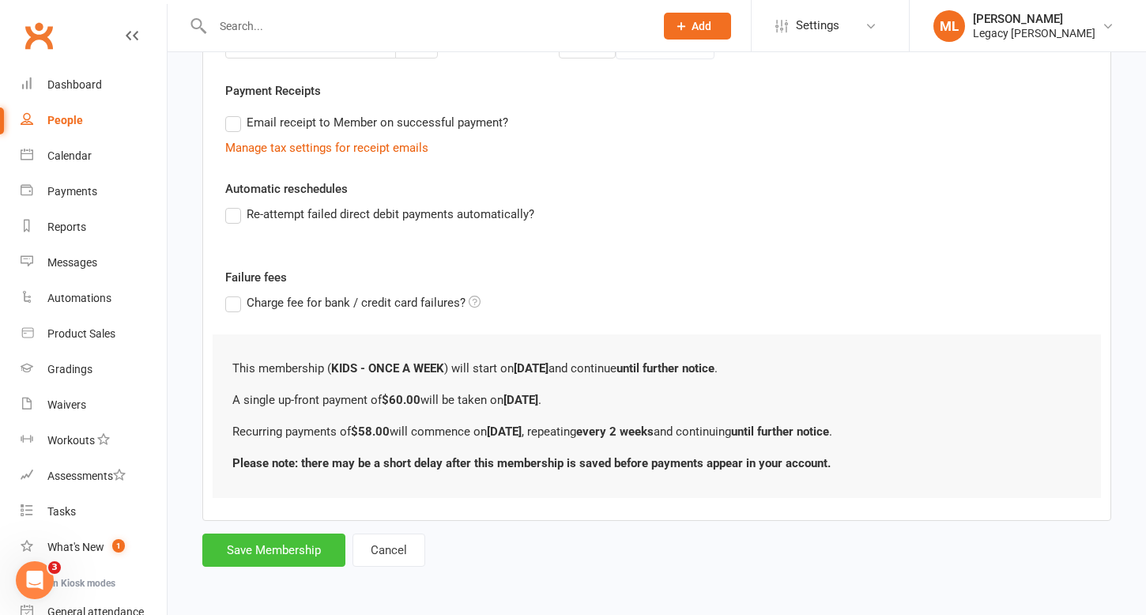
click at [257, 553] on button "Save Membership" at bounding box center [273, 549] width 143 height 33
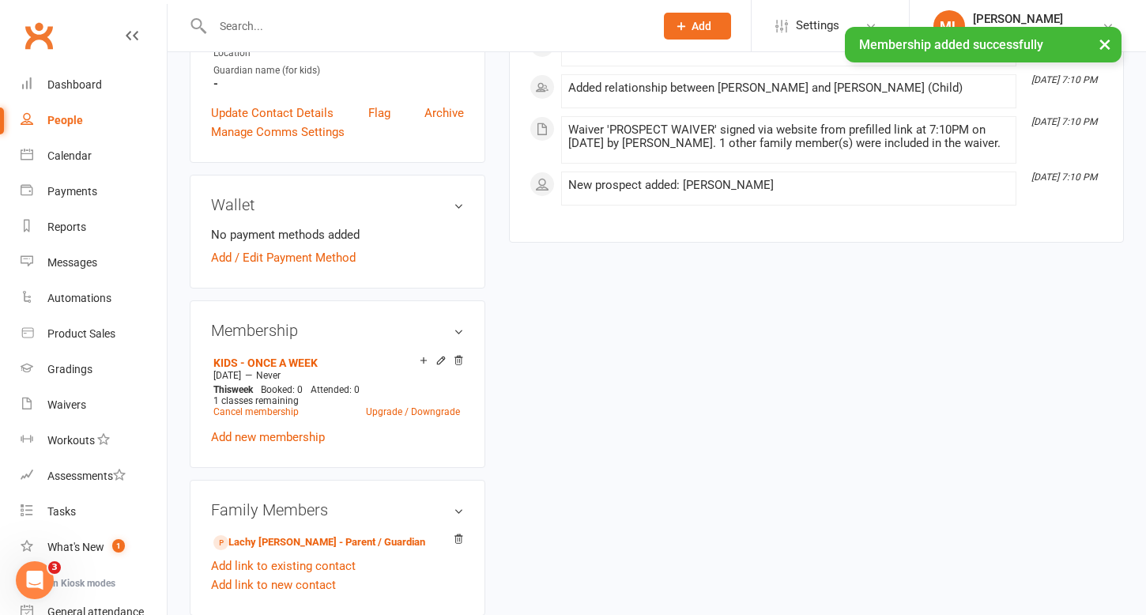
scroll to position [425, 0]
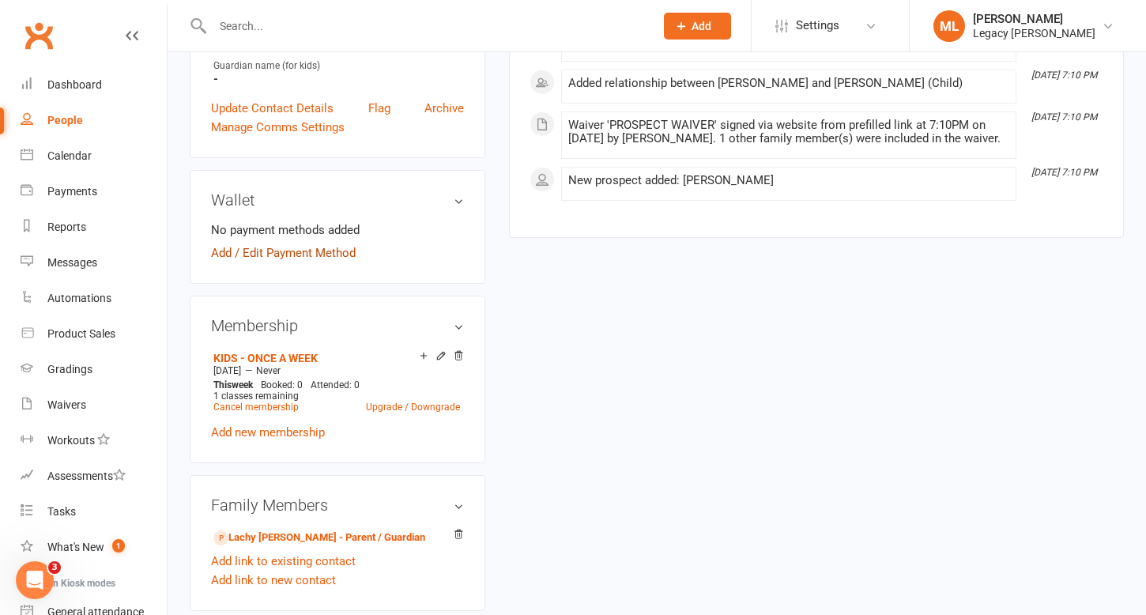
click at [287, 243] on link "Add / Edit Payment Method" at bounding box center [283, 252] width 145 height 19
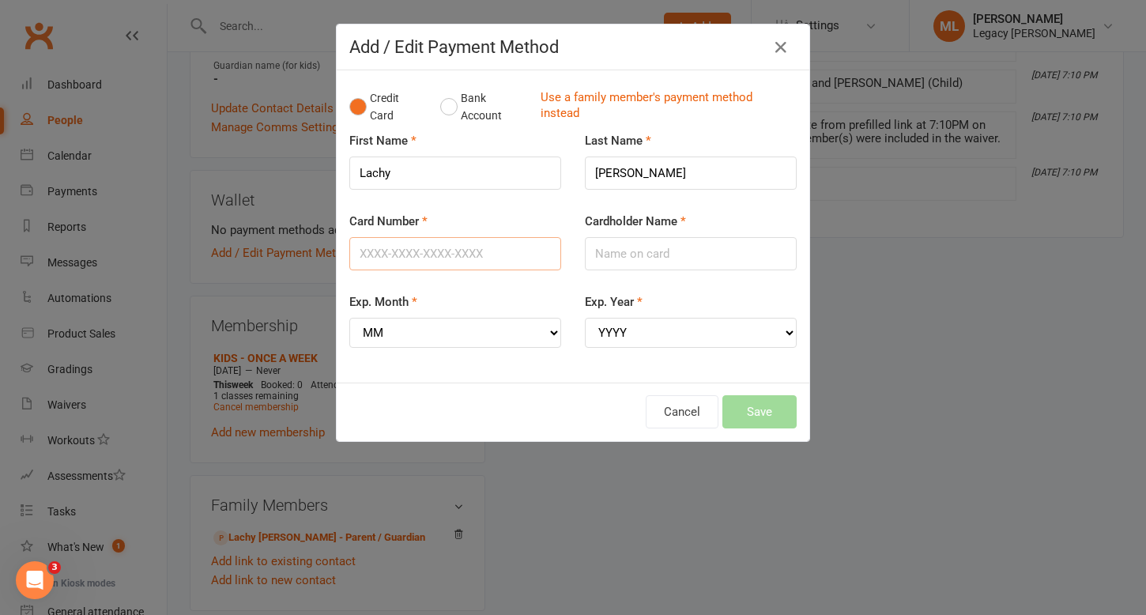
click at [387, 256] on input "Card Number" at bounding box center [455, 253] width 212 height 33
type input "[CREDIT_CARD_NUMBER]"
click at [402, 333] on select "MM 01 02 03 04 05 06 07 08 09 10 11 12" at bounding box center [455, 333] width 212 height 30
select select "10"
click at [349, 318] on select "MM 01 02 03 04 05 06 07 08 09 10 11 12" at bounding box center [455, 333] width 212 height 30
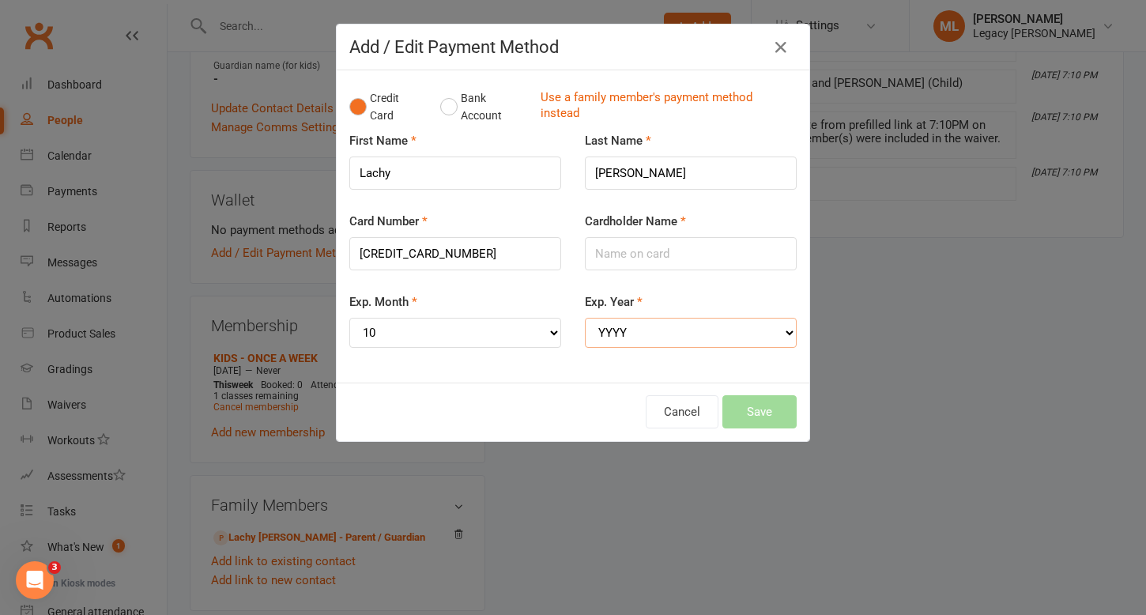
click at [632, 326] on select "YYYY 2025 2026 2027 2028 2029 2030 2031 2032 2033 2034" at bounding box center [691, 333] width 212 height 30
select select "2028"
click at [585, 318] on select "YYYY 2025 2026 2027 2028 2029 2030 2031 2032 2033 2034" at bounding box center [691, 333] width 212 height 30
click at [620, 254] on input "Cardholder Name" at bounding box center [691, 253] width 212 height 33
type input "[PERSON_NAME]"
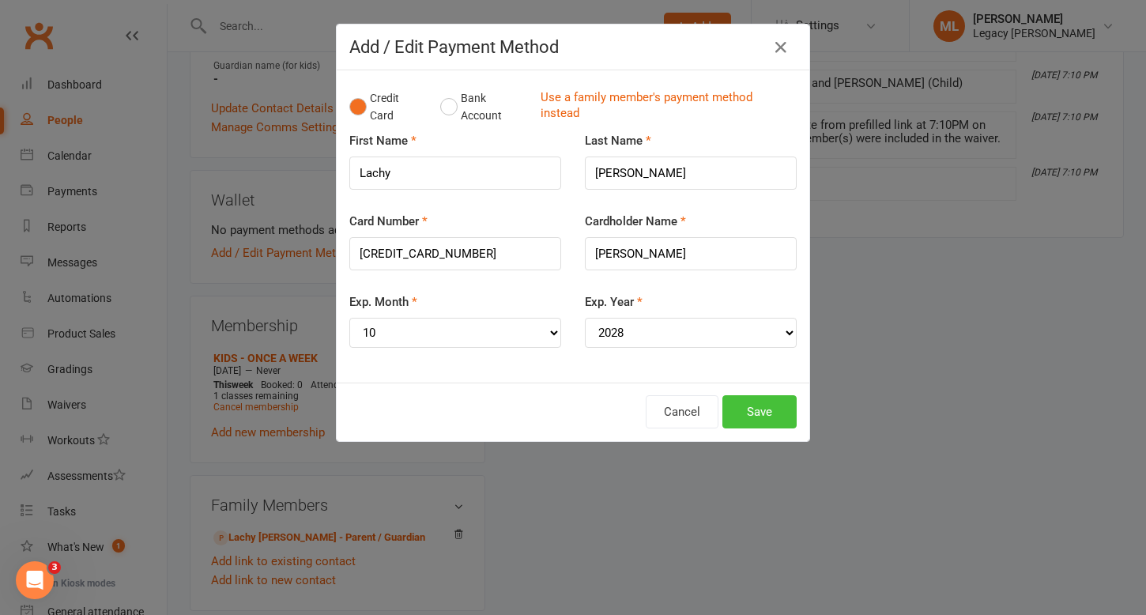
click at [763, 408] on button "Save" at bounding box center [759, 411] width 74 height 33
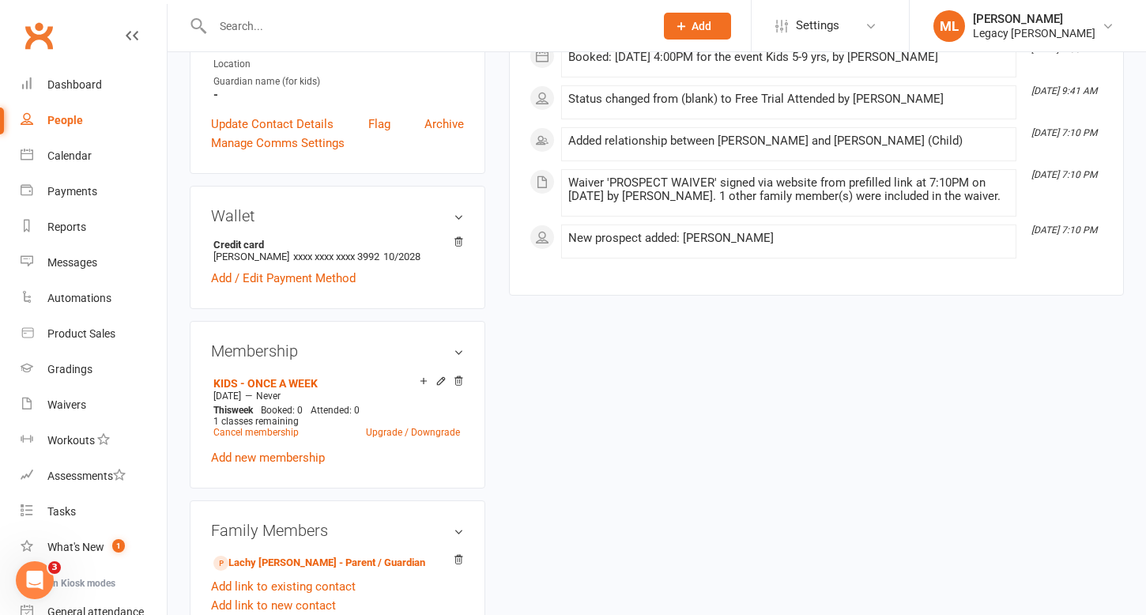
scroll to position [476, 0]
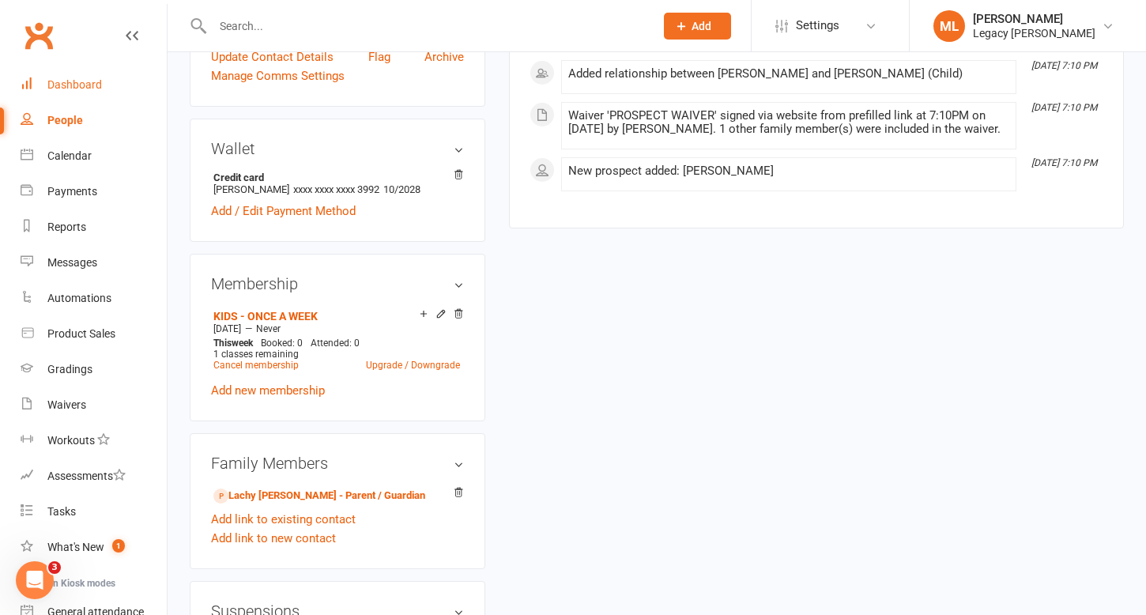
click at [82, 85] on div "Dashboard" at bounding box center [74, 84] width 55 height 13
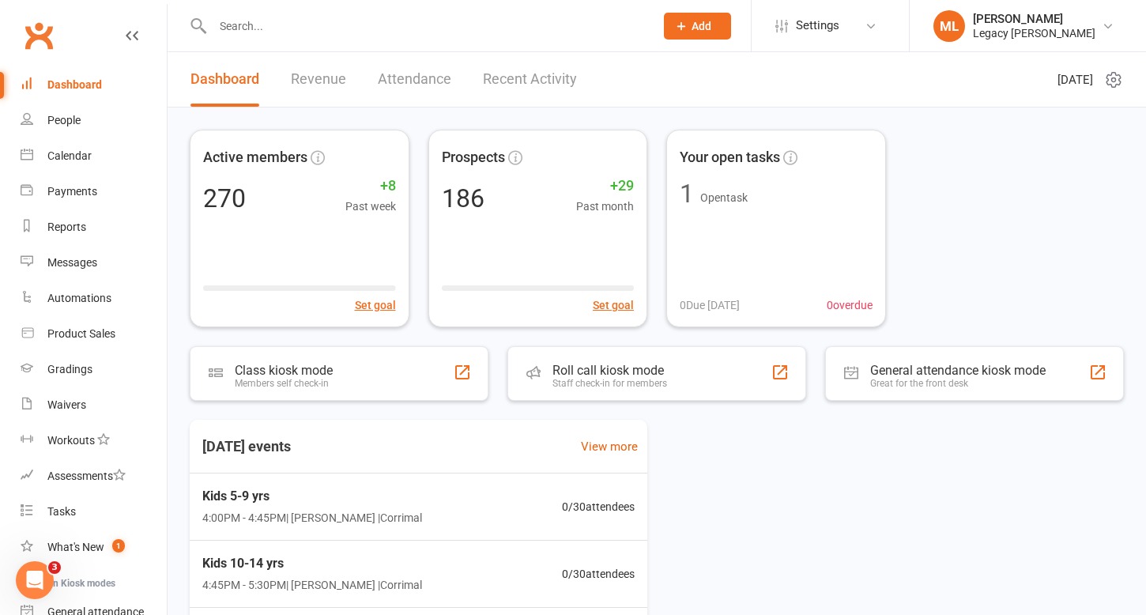
click at [419, 25] on input "text" at bounding box center [425, 26] width 435 height 22
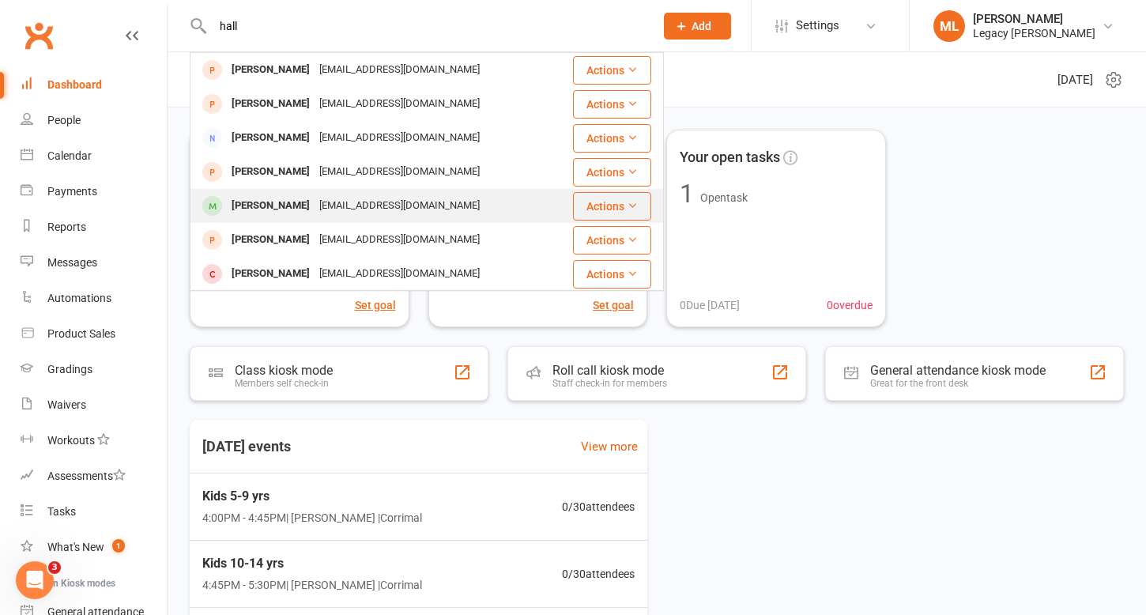
type input "hall"
click at [363, 207] on div "[EMAIL_ADDRESS][DOMAIN_NAME]" at bounding box center [399, 205] width 170 height 23
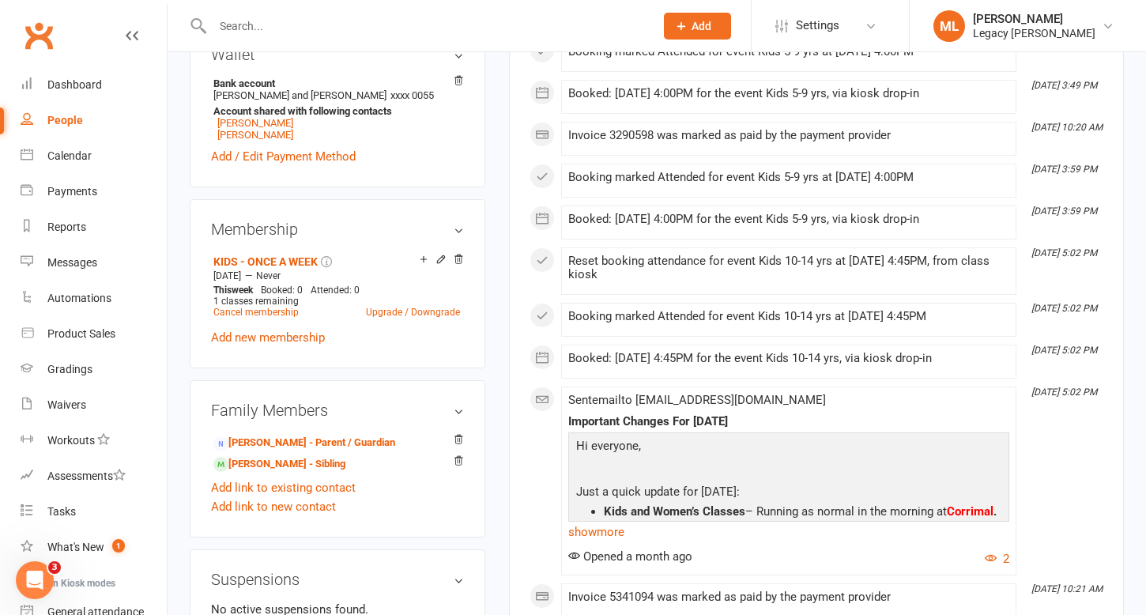
scroll to position [540, 0]
click at [372, 24] on input "text" at bounding box center [425, 26] width 435 height 22
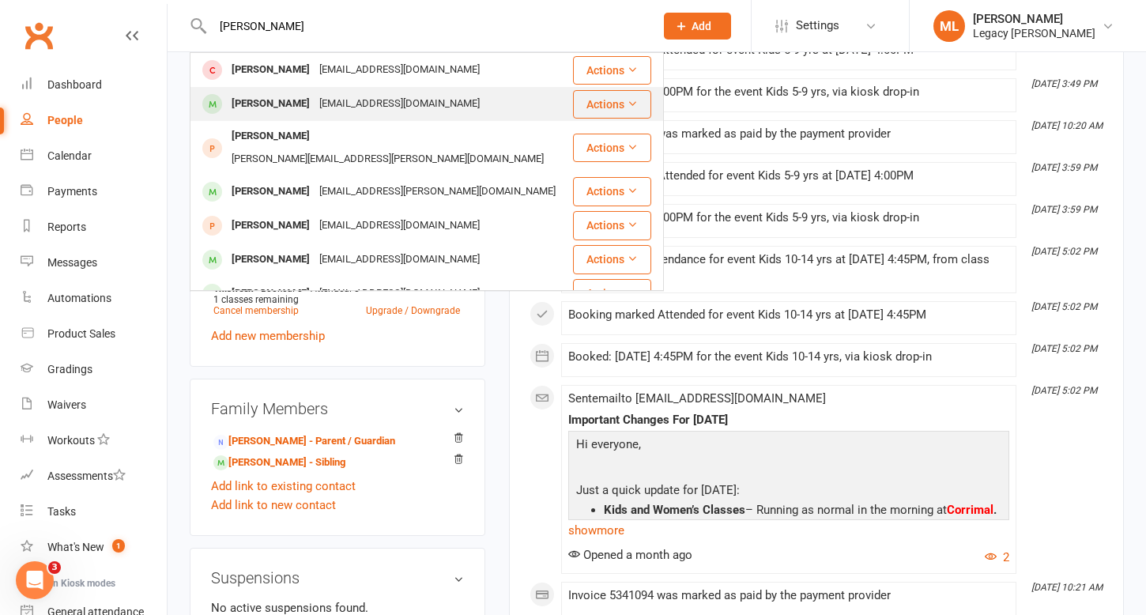
type input "[PERSON_NAME]"
click at [367, 111] on div "[EMAIL_ADDRESS][DOMAIN_NAME]" at bounding box center [399, 103] width 170 height 23
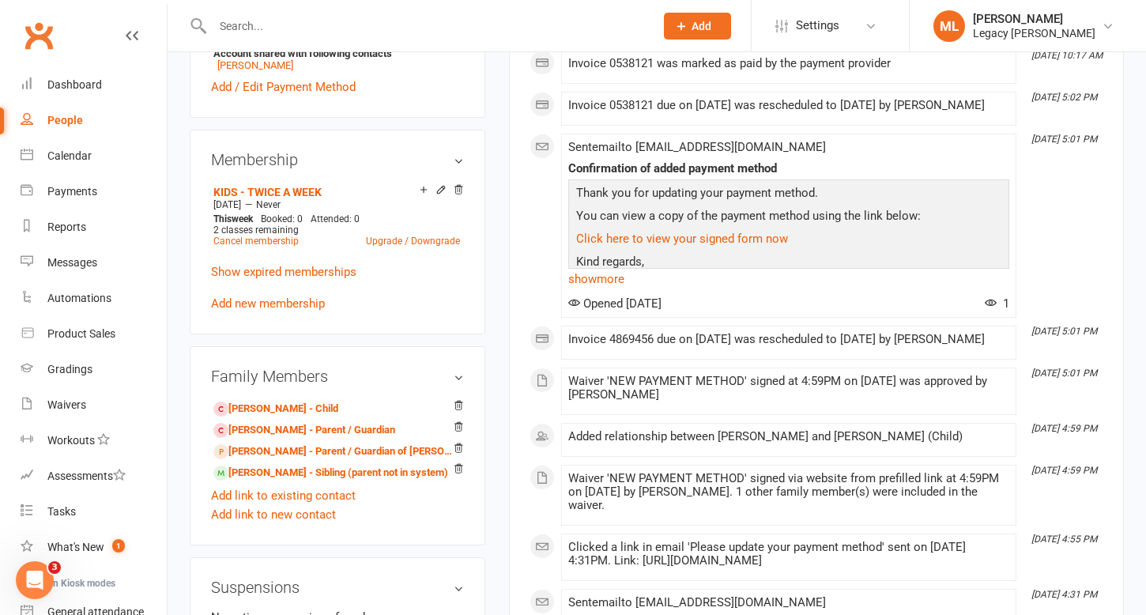
scroll to position [601, 0]
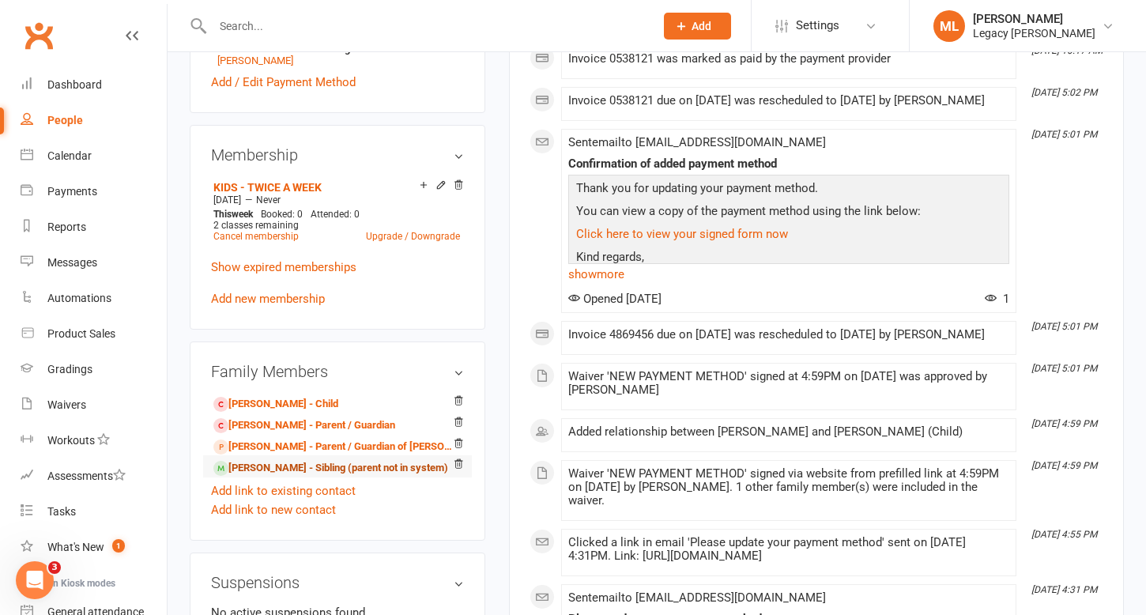
click at [298, 467] on link "[PERSON_NAME] - Sibling (parent not in system)" at bounding box center [330, 468] width 235 height 17
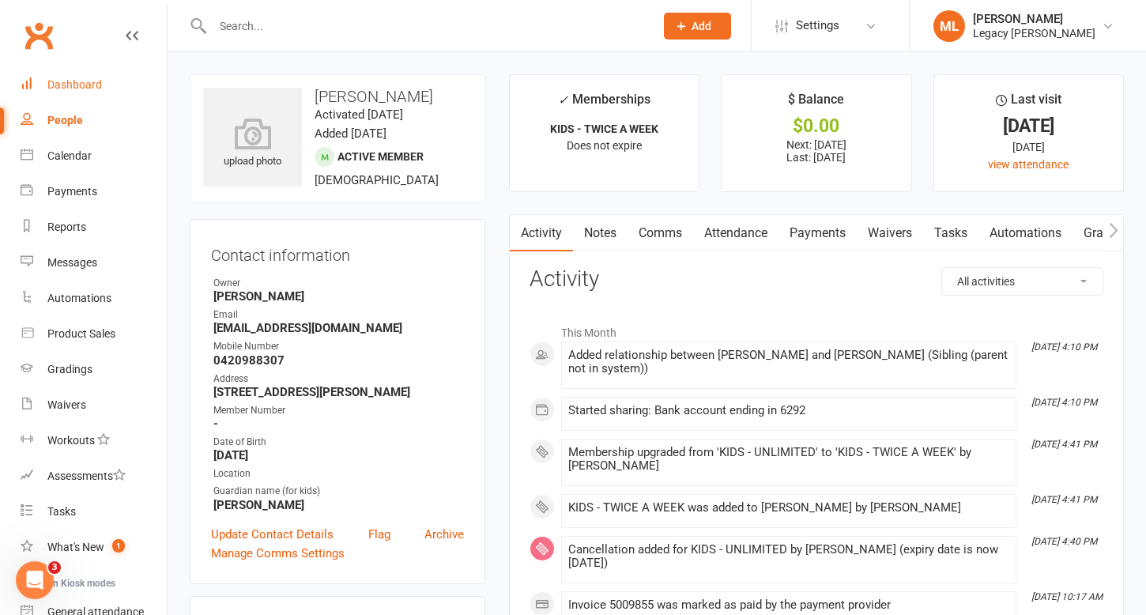
click at [71, 85] on div "Dashboard" at bounding box center [74, 84] width 55 height 13
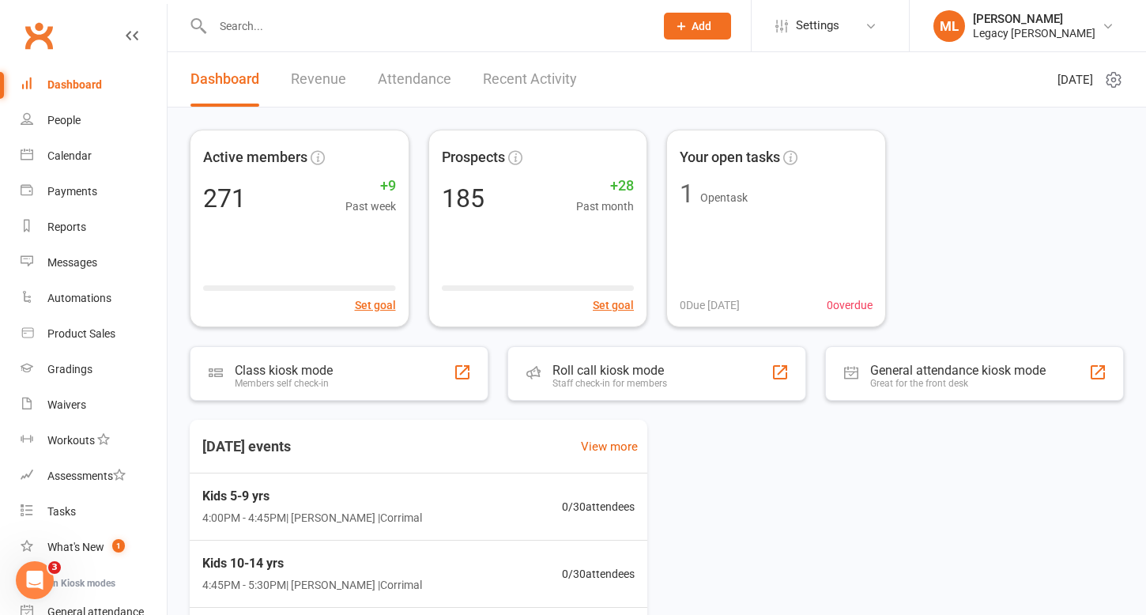
click at [277, 22] on input "text" at bounding box center [425, 26] width 435 height 22
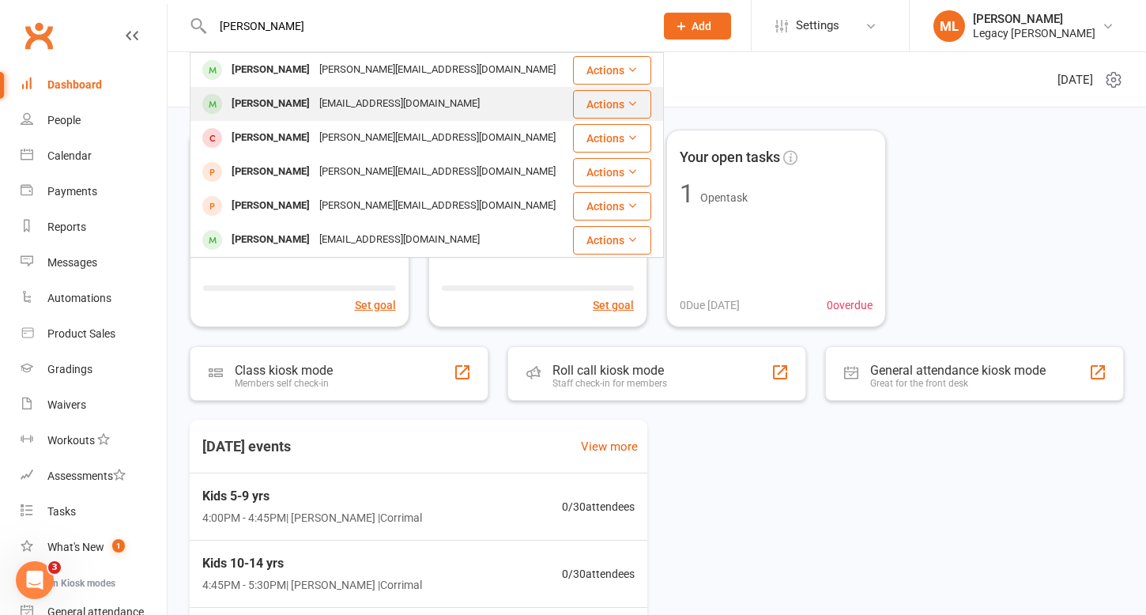
type input "[PERSON_NAME]"
click at [286, 107] on div "[PERSON_NAME]" at bounding box center [271, 103] width 88 height 23
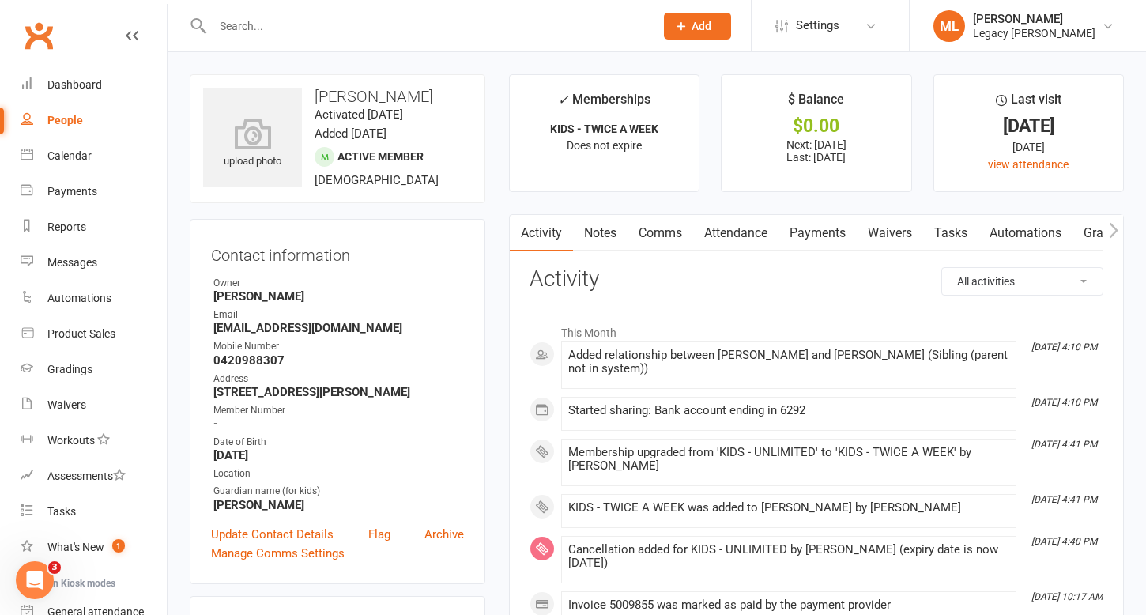
click at [735, 234] on link "Attendance" at bounding box center [735, 233] width 85 height 36
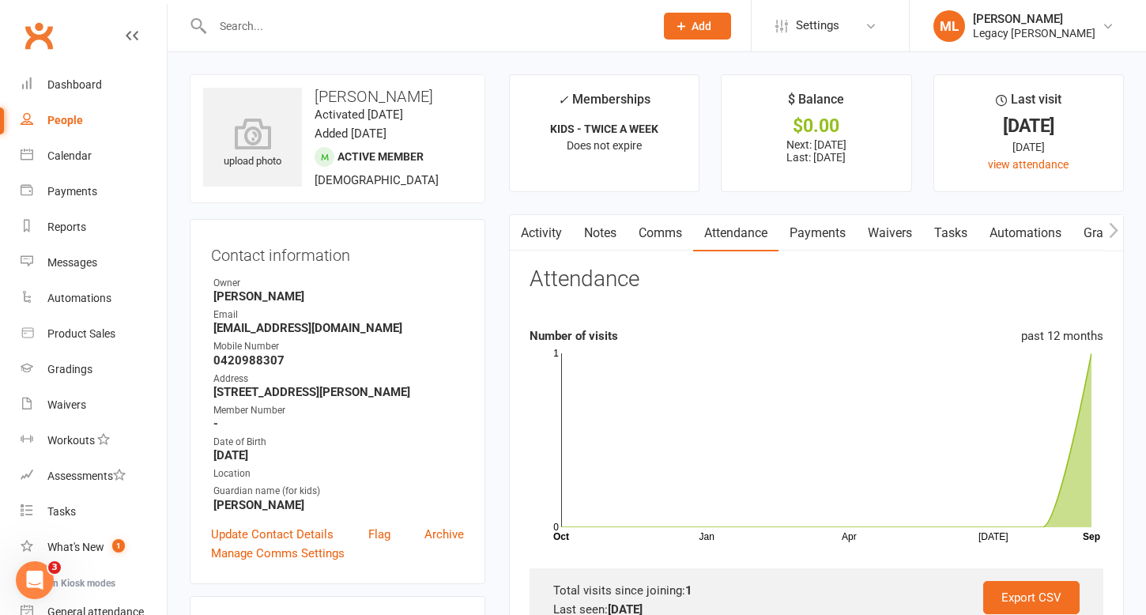
click at [535, 19] on input "text" at bounding box center [425, 26] width 435 height 22
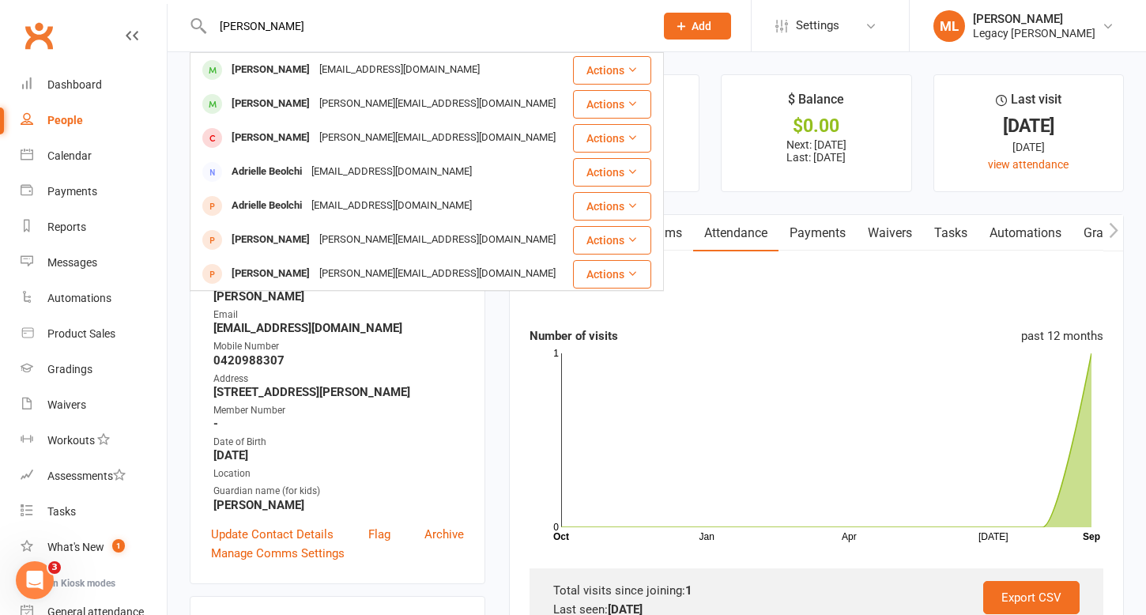
type input "[PERSON_NAME]"
click at [842, 303] on div "Attendance" at bounding box center [816, 285] width 574 height 37
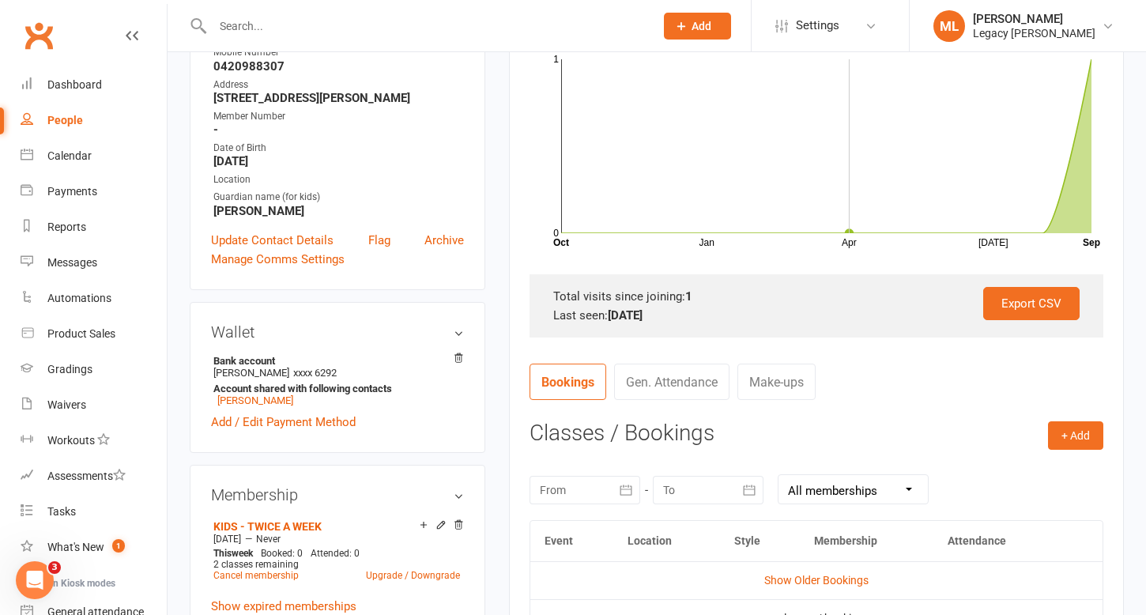
scroll to position [322, 0]
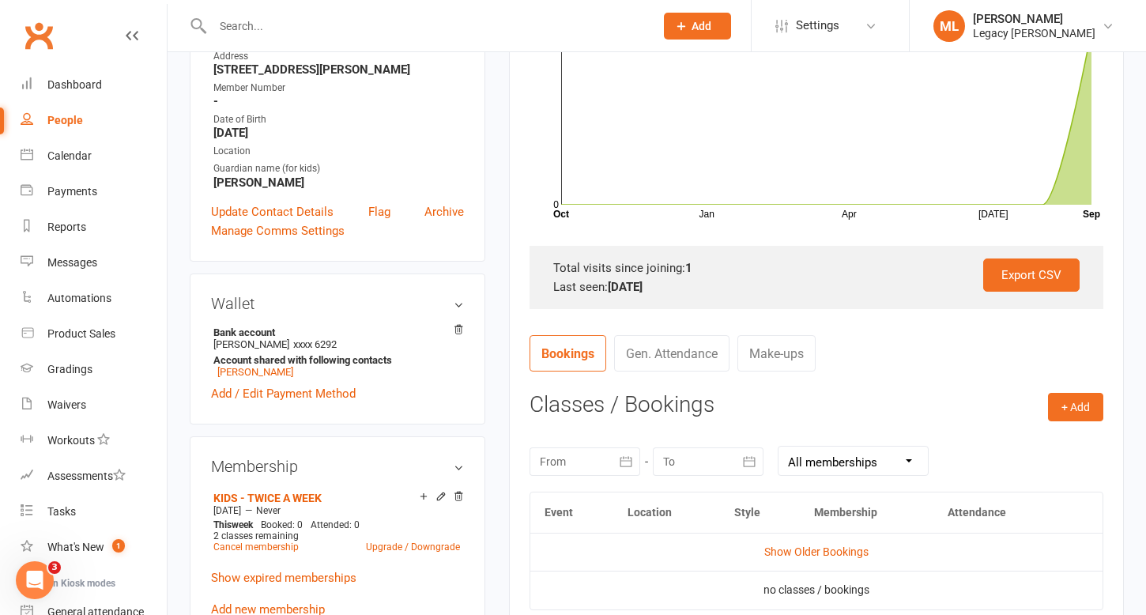
click at [627, 458] on icon "button" at bounding box center [626, 462] width 16 height 16
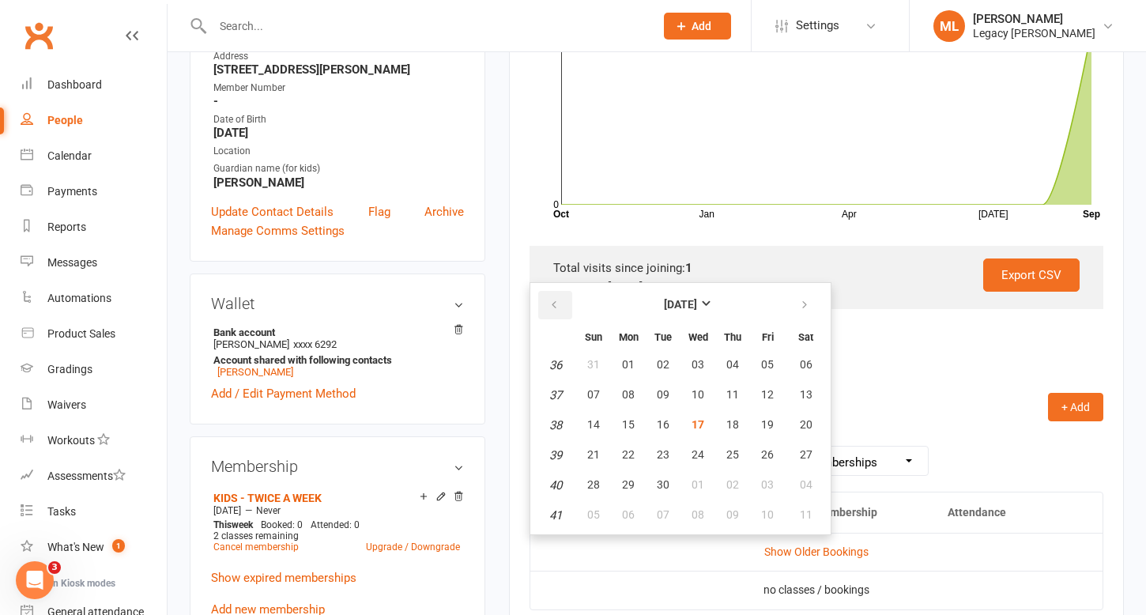
click at [557, 303] on icon "button" at bounding box center [553, 305] width 11 height 13
click at [654, 363] on button "01" at bounding box center [662, 365] width 33 height 28
type input "[DATE]"
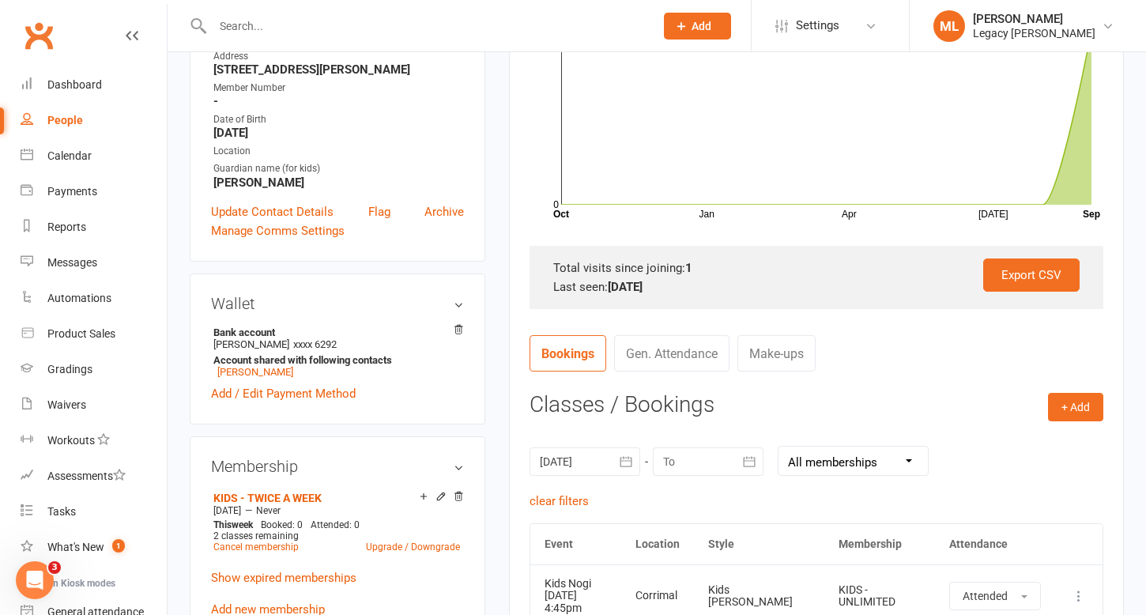
click at [755, 459] on icon "button" at bounding box center [749, 462] width 16 height 16
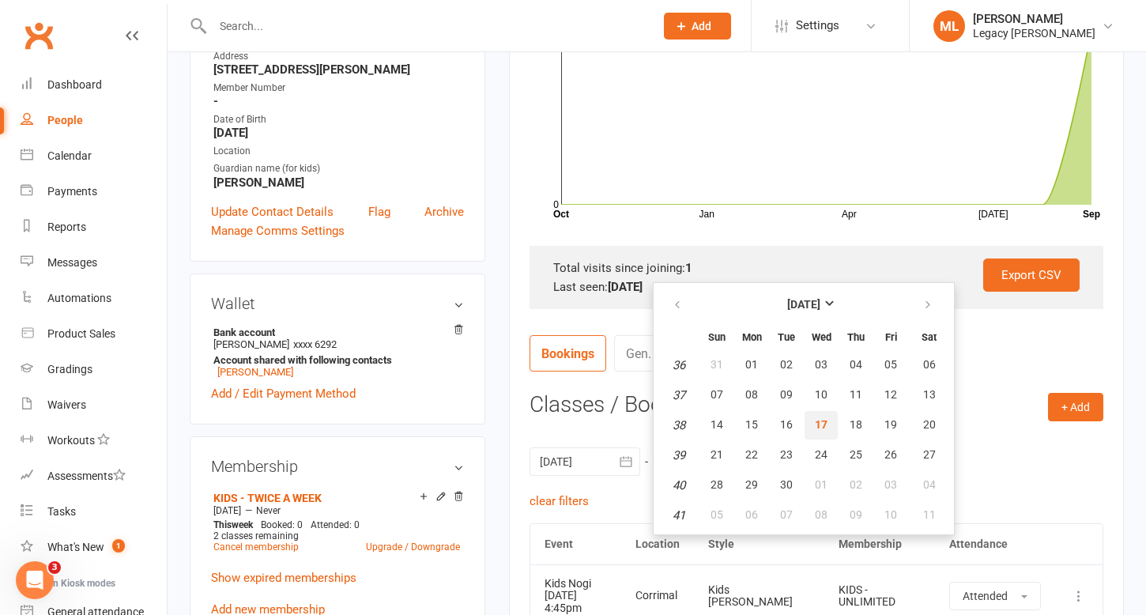
click at [829, 426] on button "17" at bounding box center [820, 425] width 33 height 28
type input "[DATE]"
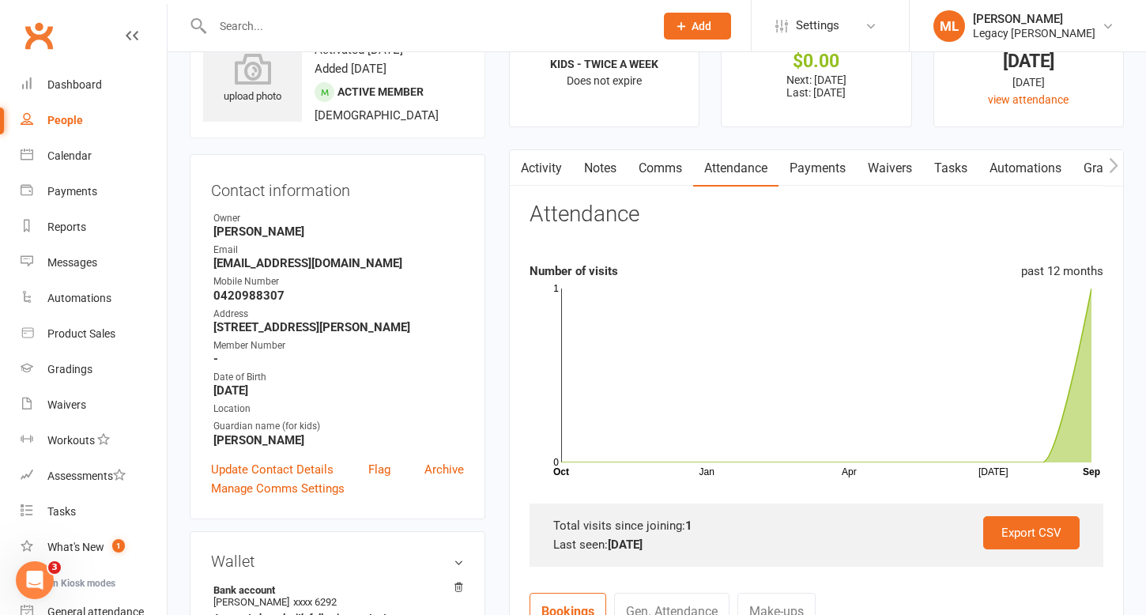
scroll to position [0, 0]
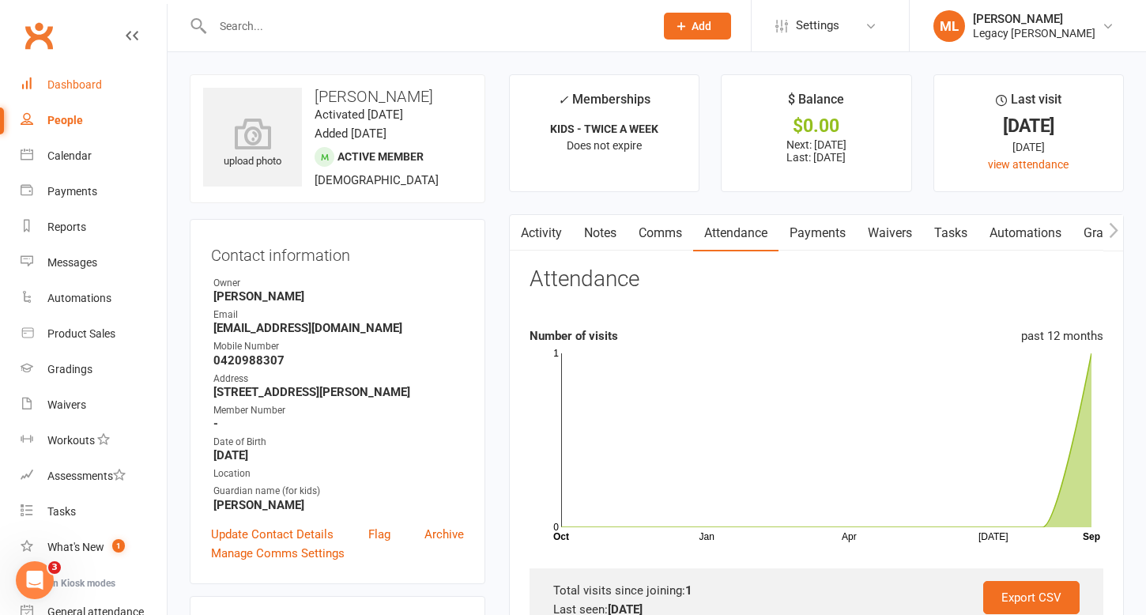
click at [89, 89] on div "Dashboard" at bounding box center [74, 84] width 55 height 13
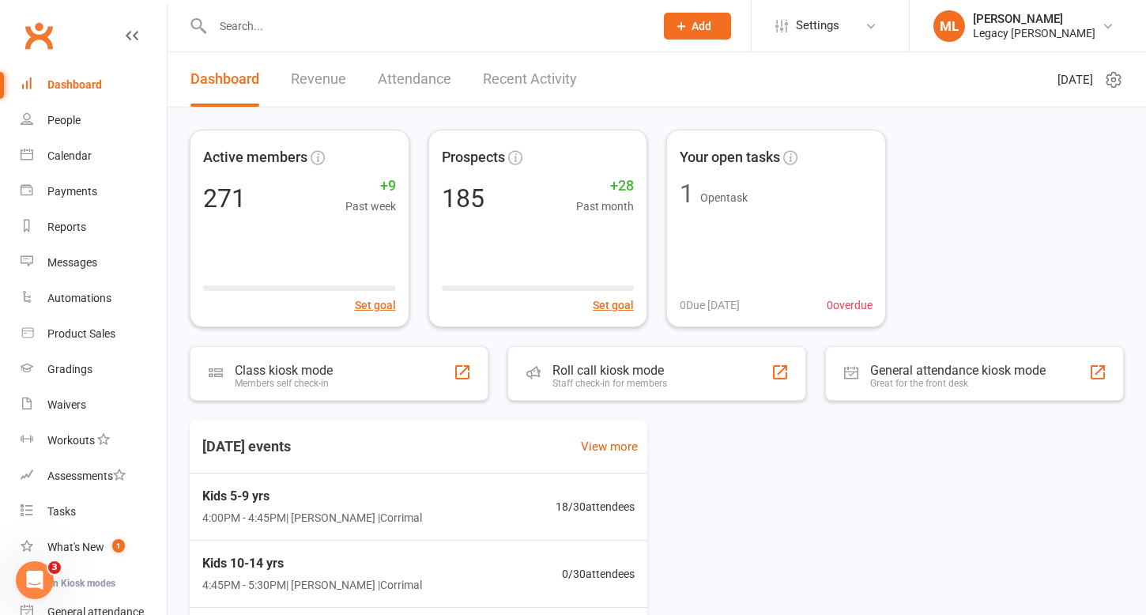
click at [301, 20] on input "text" at bounding box center [425, 26] width 435 height 22
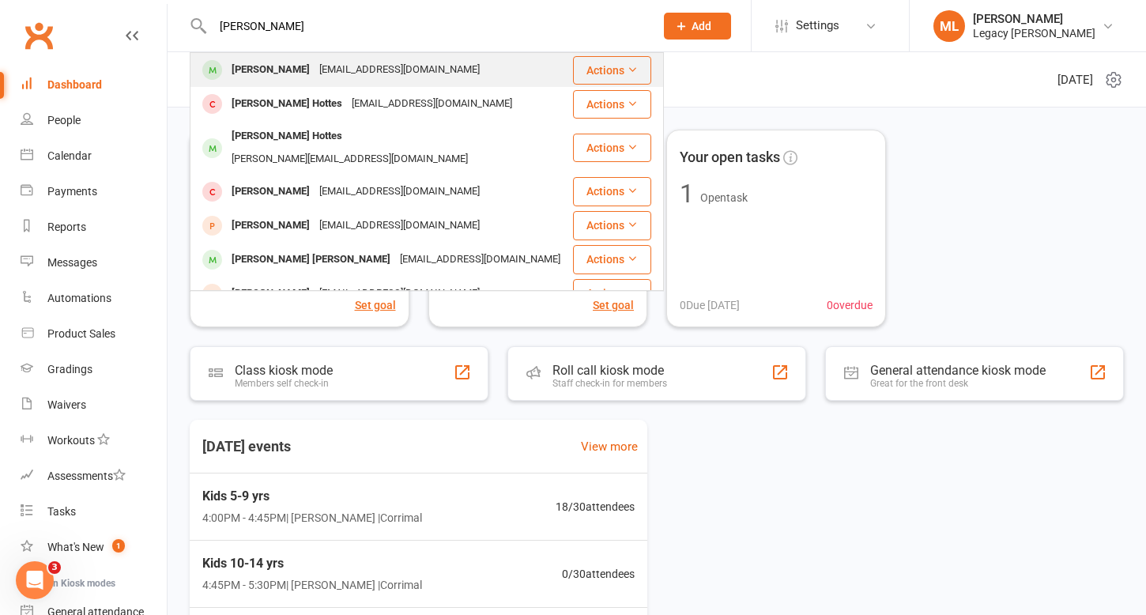
type input "[PERSON_NAME]"
click at [291, 69] on div "[PERSON_NAME]" at bounding box center [271, 69] width 88 height 23
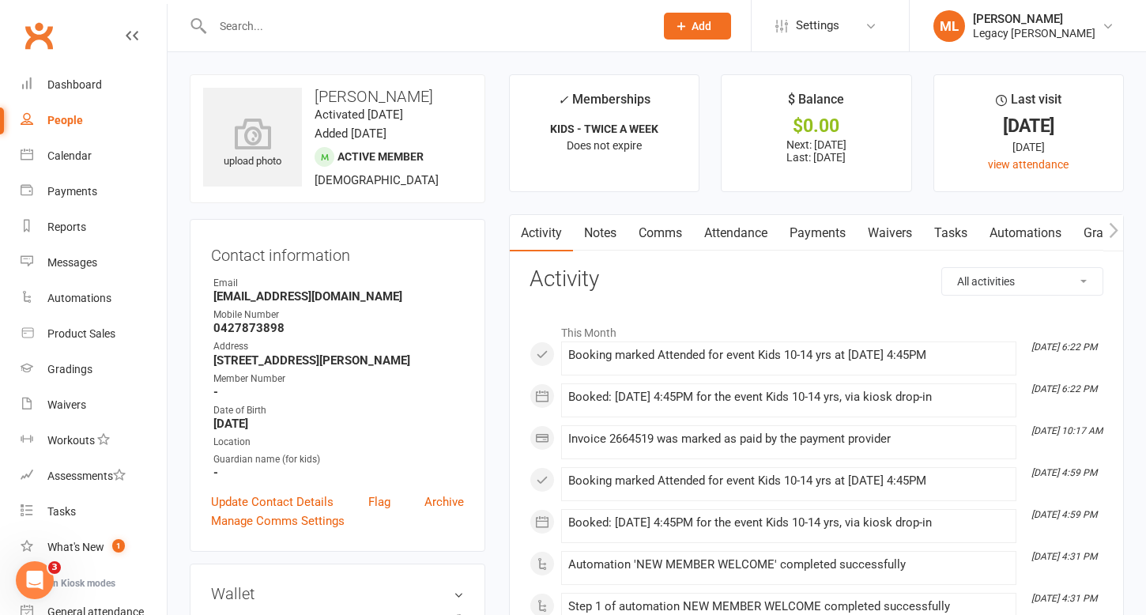
click at [281, 29] on input "text" at bounding box center [425, 26] width 435 height 22
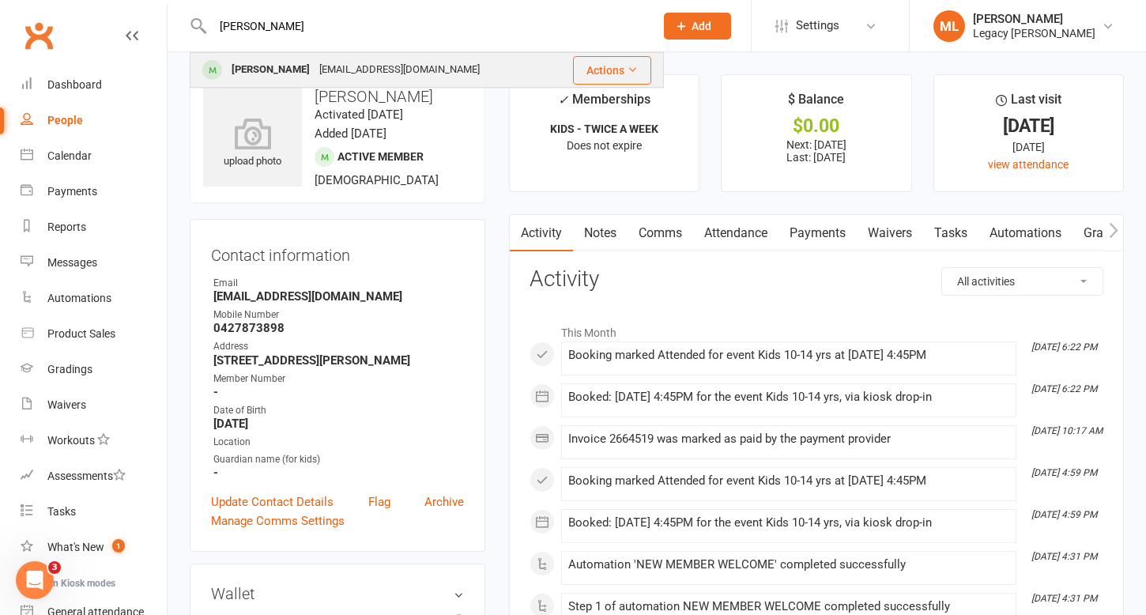
type input "[PERSON_NAME]"
click at [277, 65] on div "[PERSON_NAME]" at bounding box center [271, 69] width 88 height 23
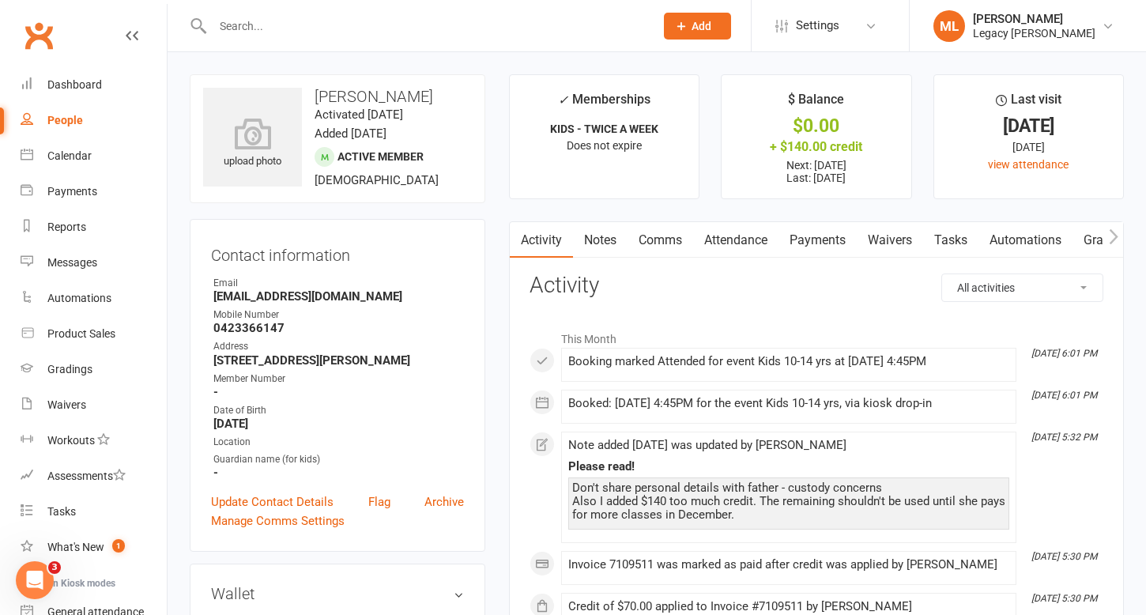
click at [747, 243] on link "Attendance" at bounding box center [735, 240] width 85 height 36
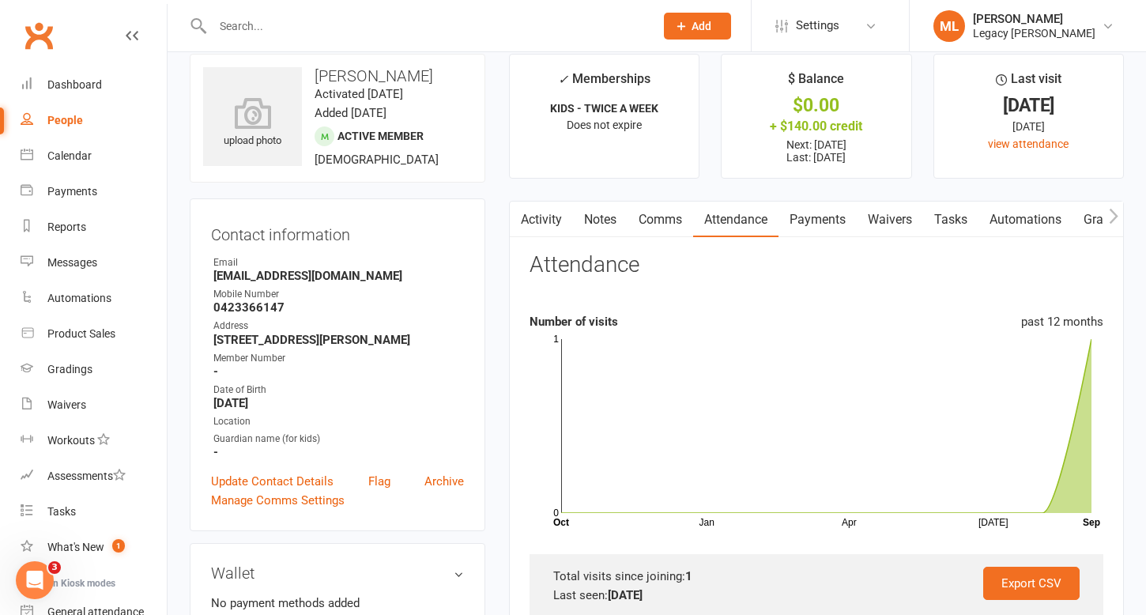
scroll to position [20, 0]
click at [89, 85] on div "Dashboard" at bounding box center [74, 84] width 55 height 13
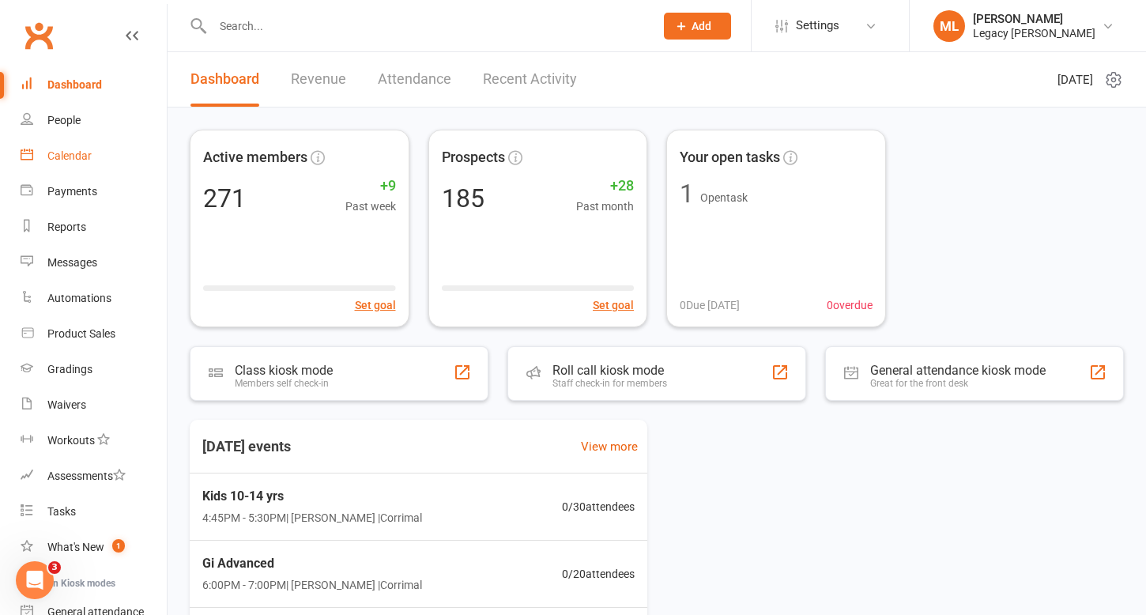
click at [79, 153] on div "Calendar" at bounding box center [69, 155] width 44 height 13
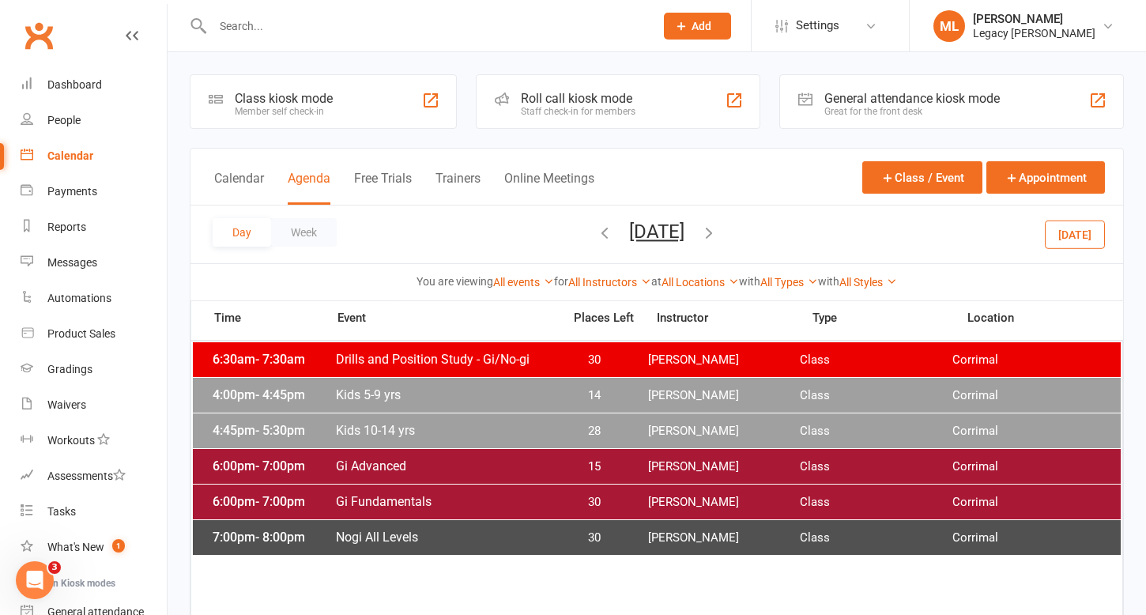
click at [585, 433] on span "28" at bounding box center [594, 431] width 83 height 15
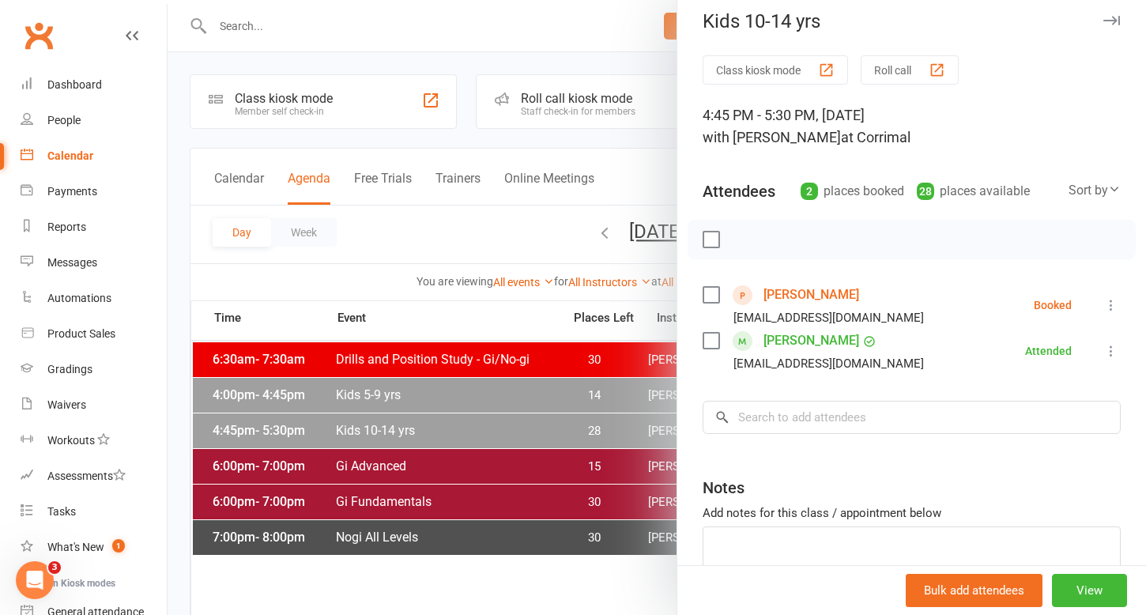
scroll to position [5, 0]
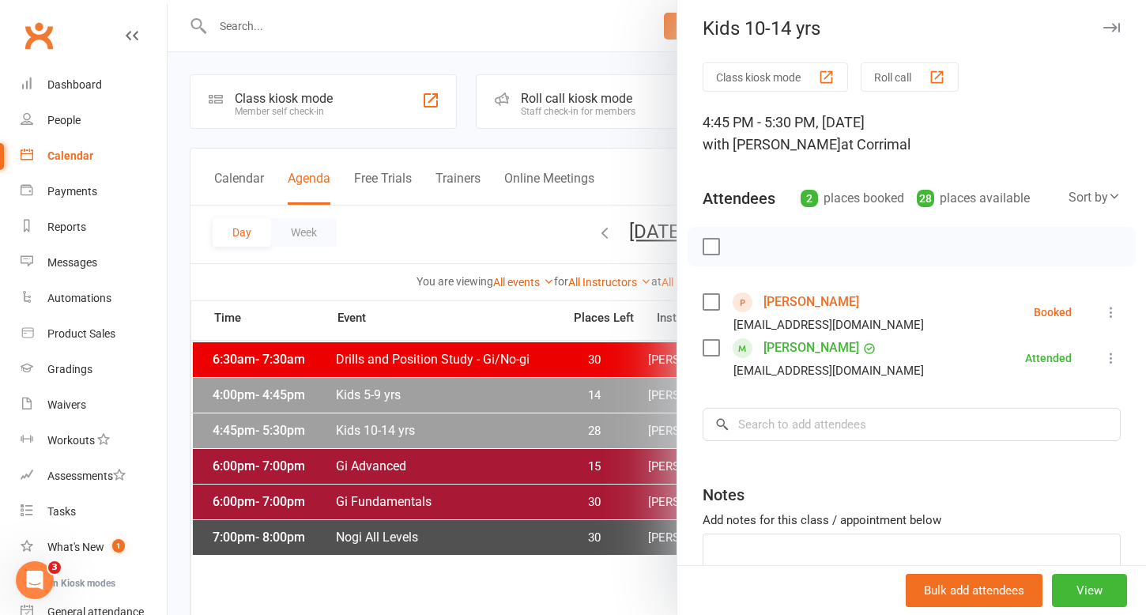
click at [797, 33] on div "Kids 10-14 yrs" at bounding box center [911, 28] width 469 height 22
click at [1083, 583] on button "View" at bounding box center [1089, 590] width 75 height 33
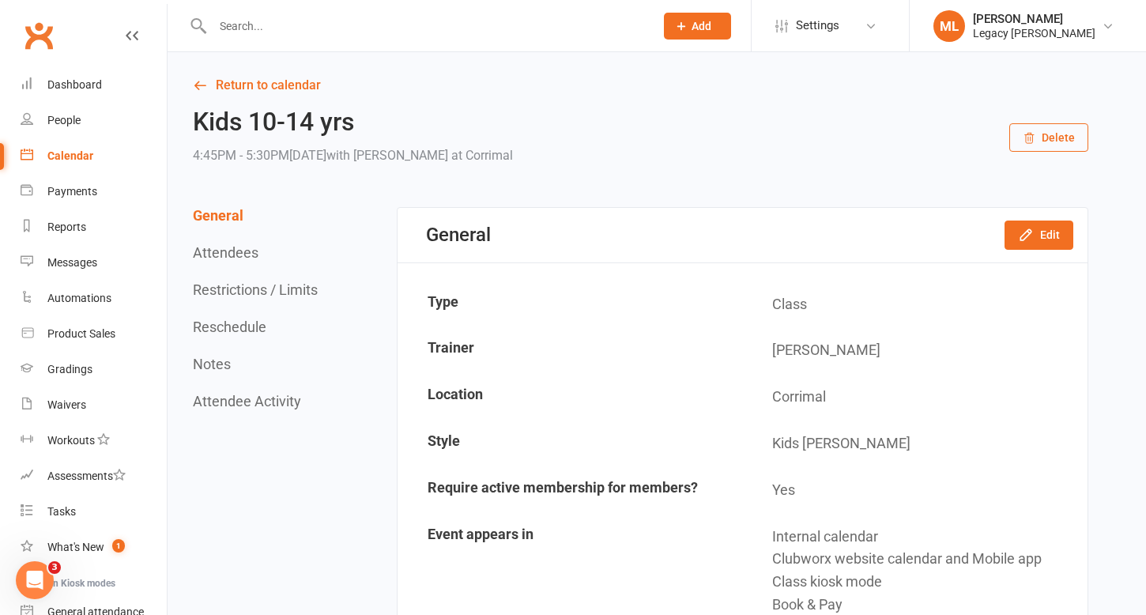
click at [288, 283] on button "Restrictions / Limits" at bounding box center [255, 289] width 125 height 17
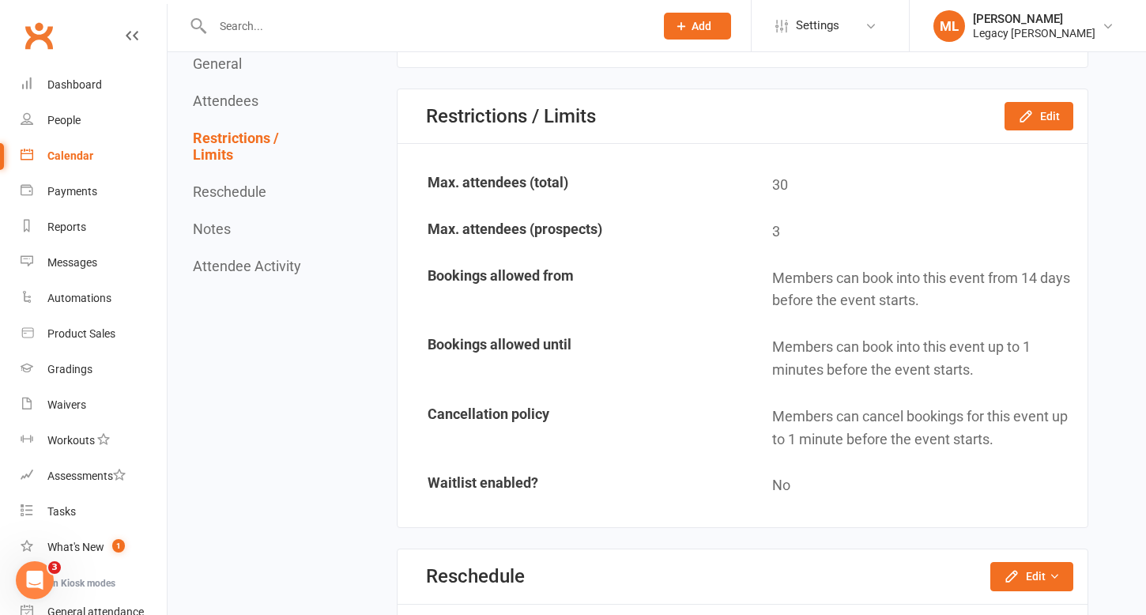
scroll to position [1019, 0]
click at [1037, 112] on button "Edit" at bounding box center [1038, 115] width 69 height 28
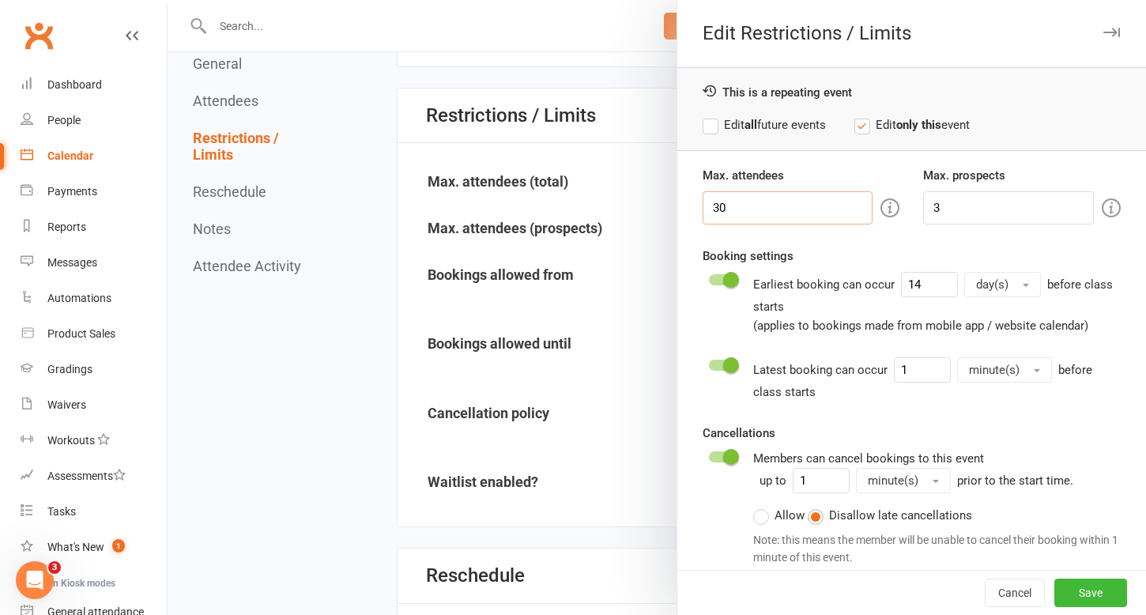
click at [773, 210] on input "30" at bounding box center [787, 207] width 171 height 33
type input "3"
type input "40"
click at [708, 126] on label "Edit all future events" at bounding box center [763, 124] width 123 height 19
click at [1084, 592] on button "Save" at bounding box center [1090, 592] width 73 height 28
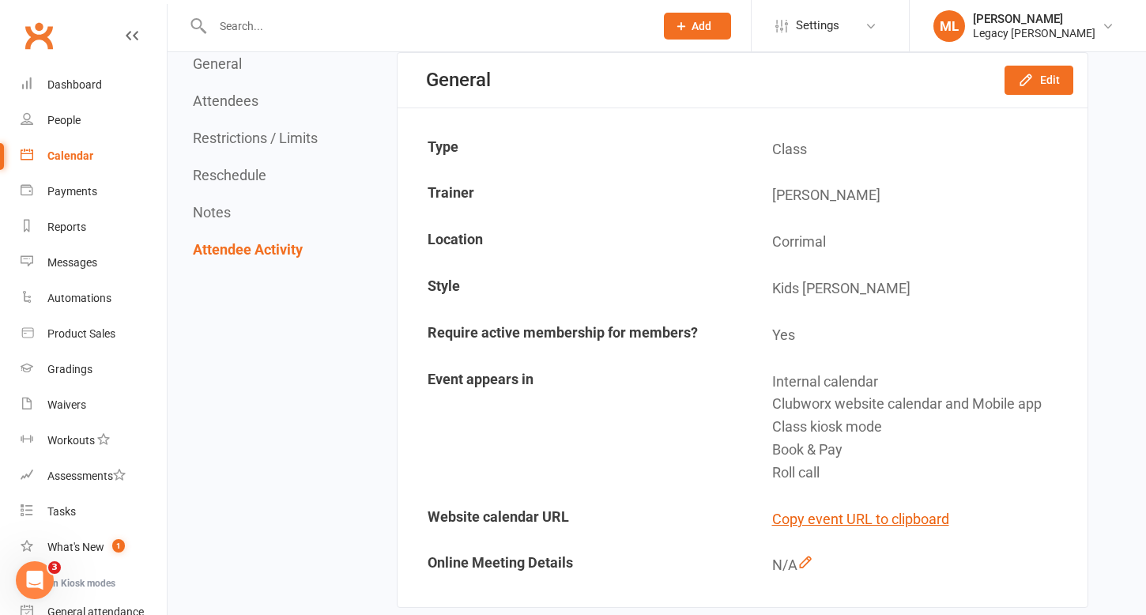
scroll to position [0, 0]
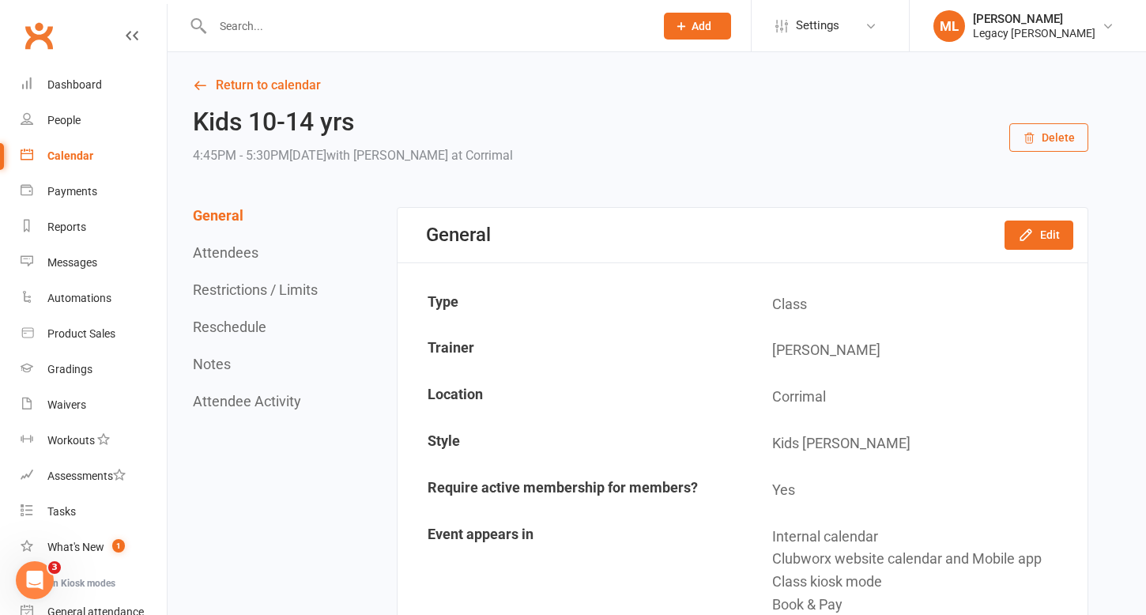
click at [296, 290] on button "Restrictions / Limits" at bounding box center [255, 289] width 125 height 17
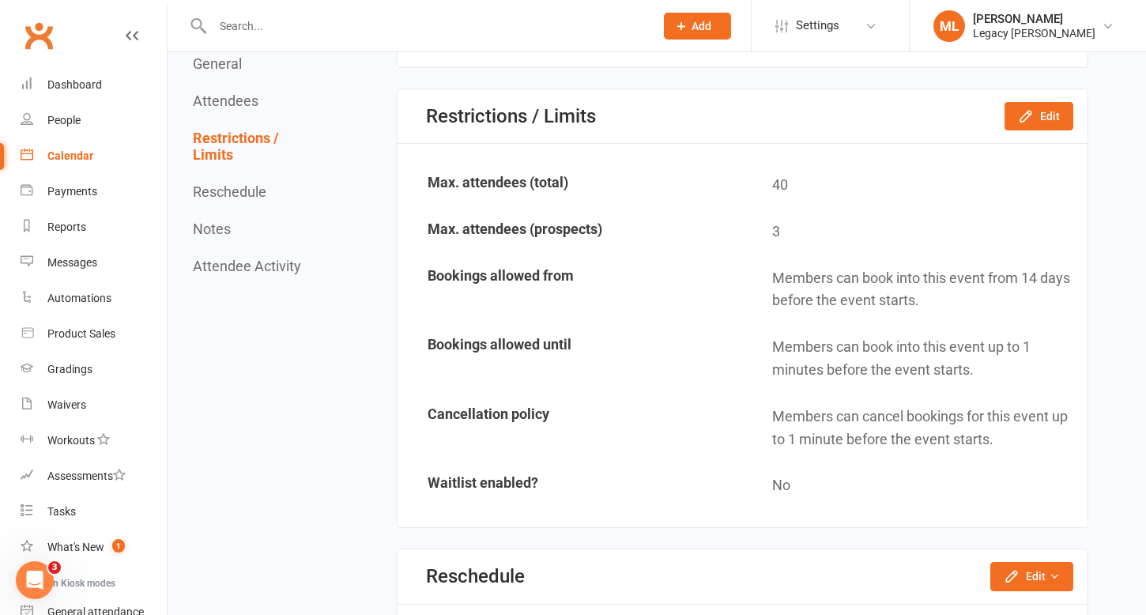
scroll to position [1019, 0]
click at [262, 25] on input "text" at bounding box center [425, 26] width 435 height 22
type input "r"
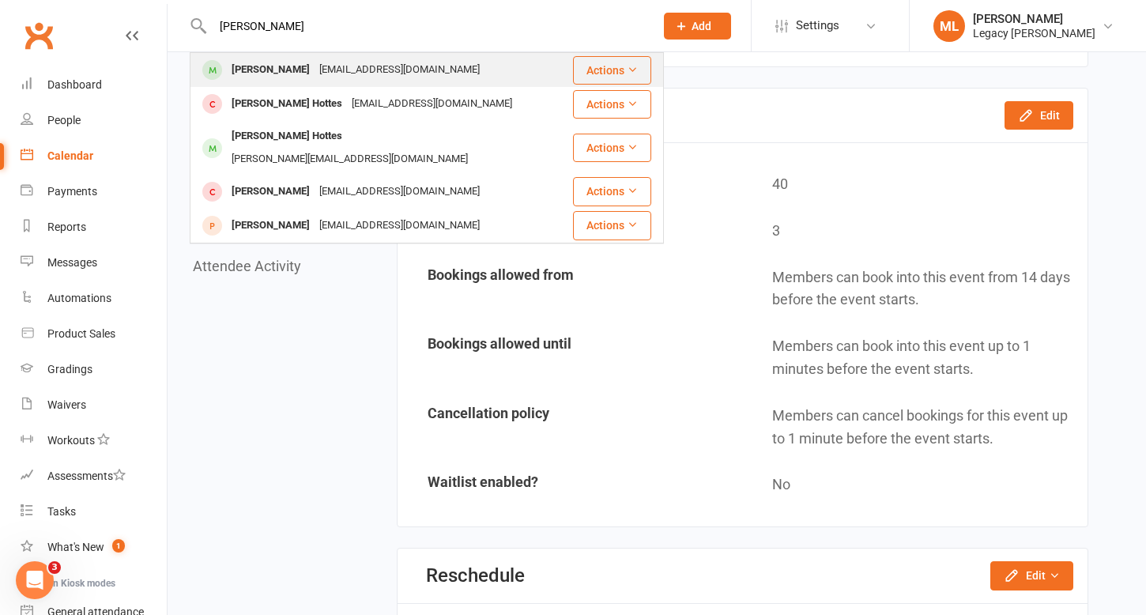
type input "[PERSON_NAME]"
click at [285, 75] on div "[PERSON_NAME]" at bounding box center [271, 69] width 88 height 23
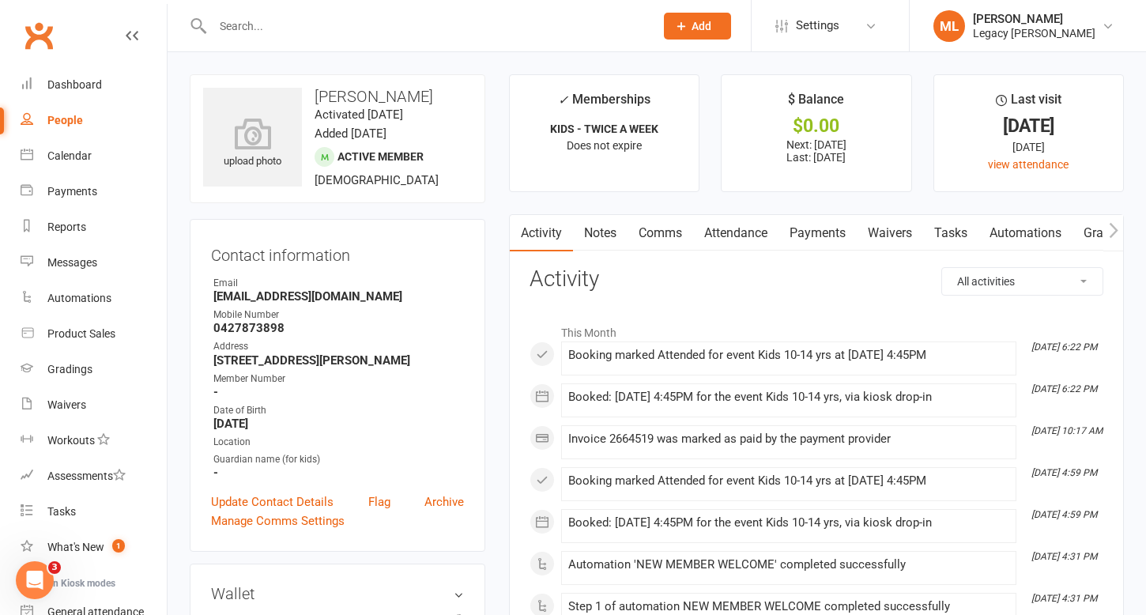
click at [744, 237] on link "Attendance" at bounding box center [735, 233] width 85 height 36
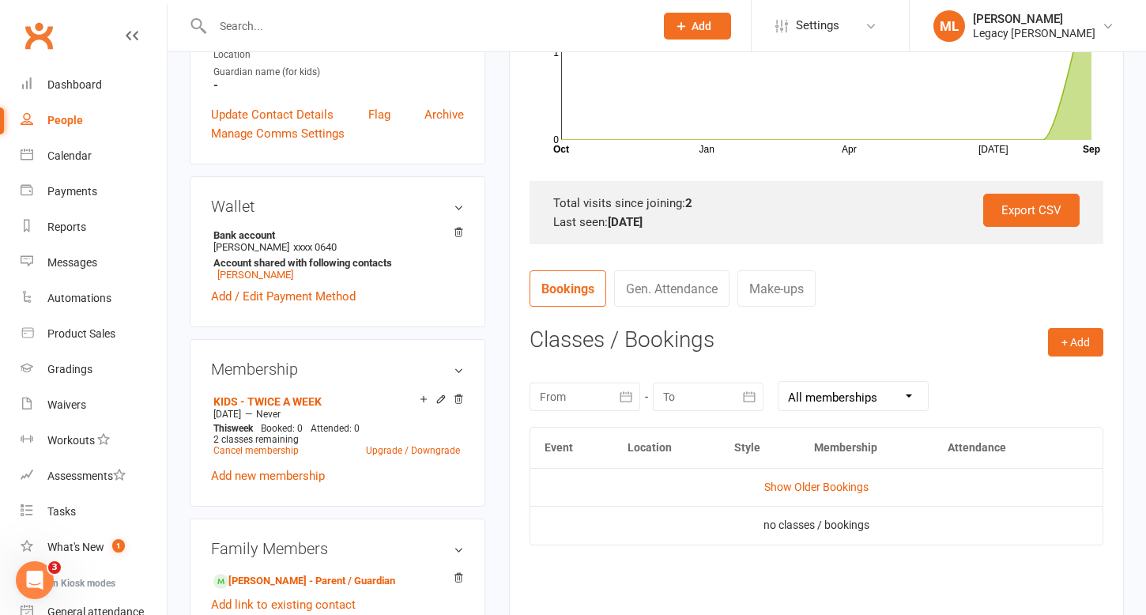
scroll to position [409, 0]
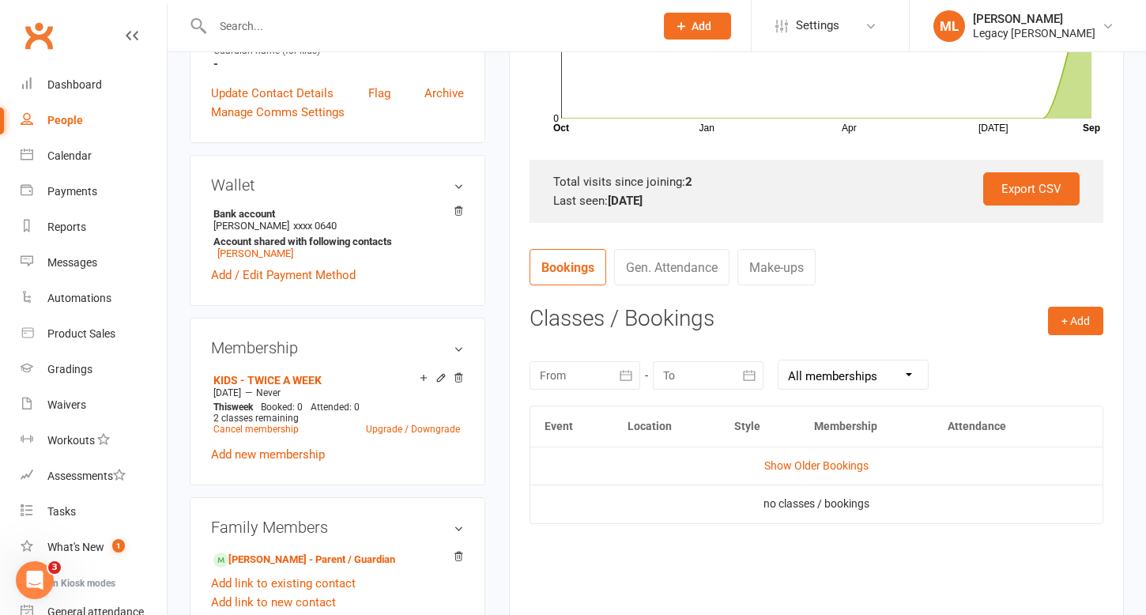
click at [628, 375] on icon "button" at bounding box center [626, 375] width 16 height 16
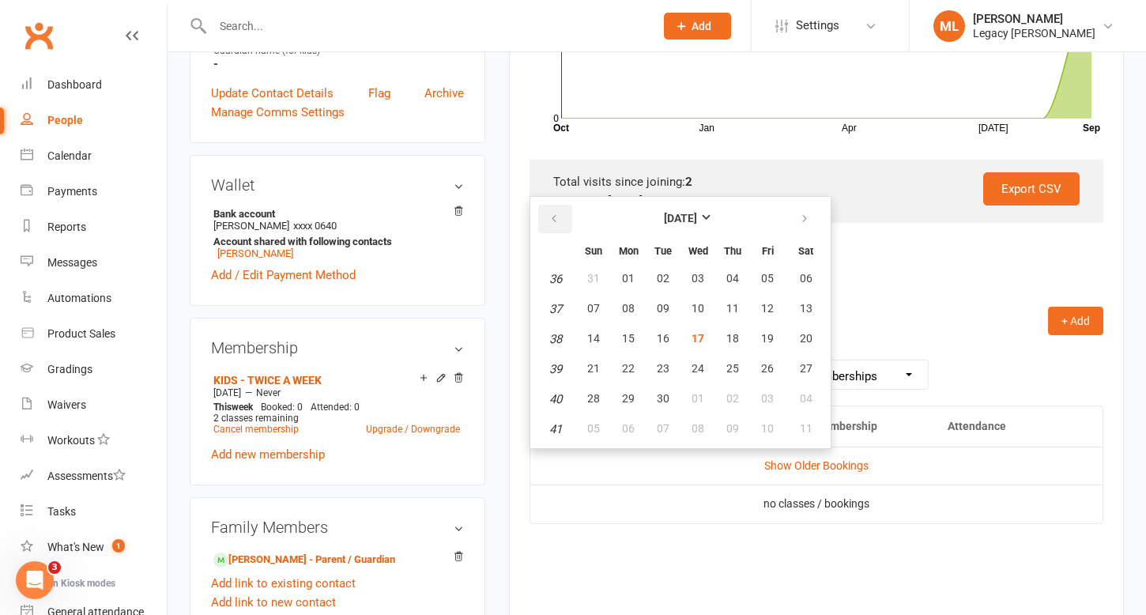
click at [552, 219] on icon "button" at bounding box center [553, 219] width 11 height 13
click at [668, 279] on span "01" at bounding box center [663, 278] width 13 height 13
type input "[DATE]"
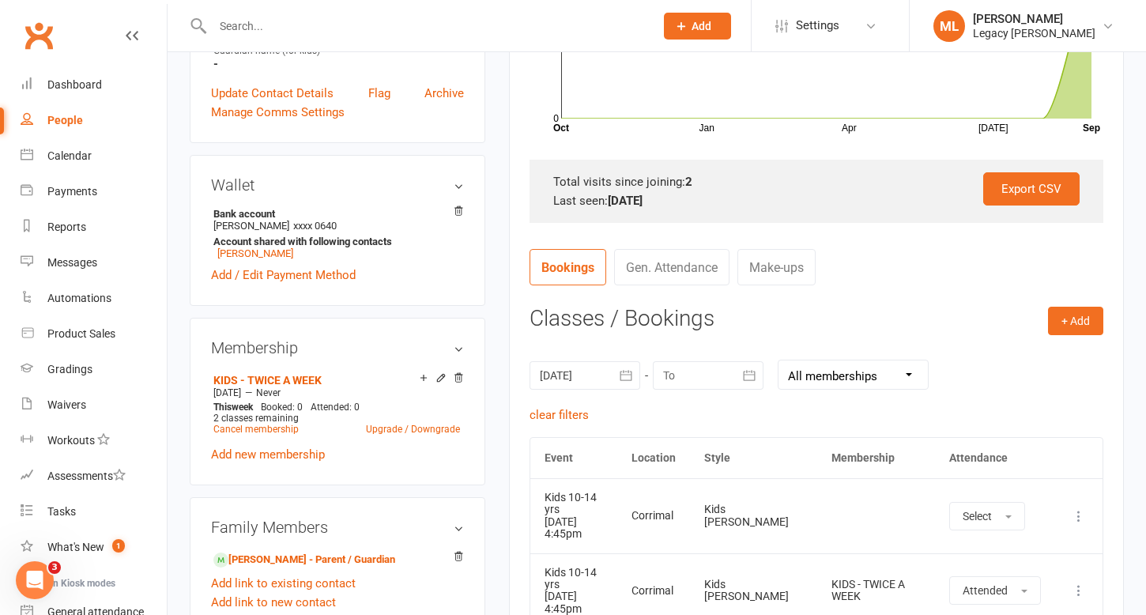
click at [750, 372] on icon "button" at bounding box center [749, 375] width 16 height 16
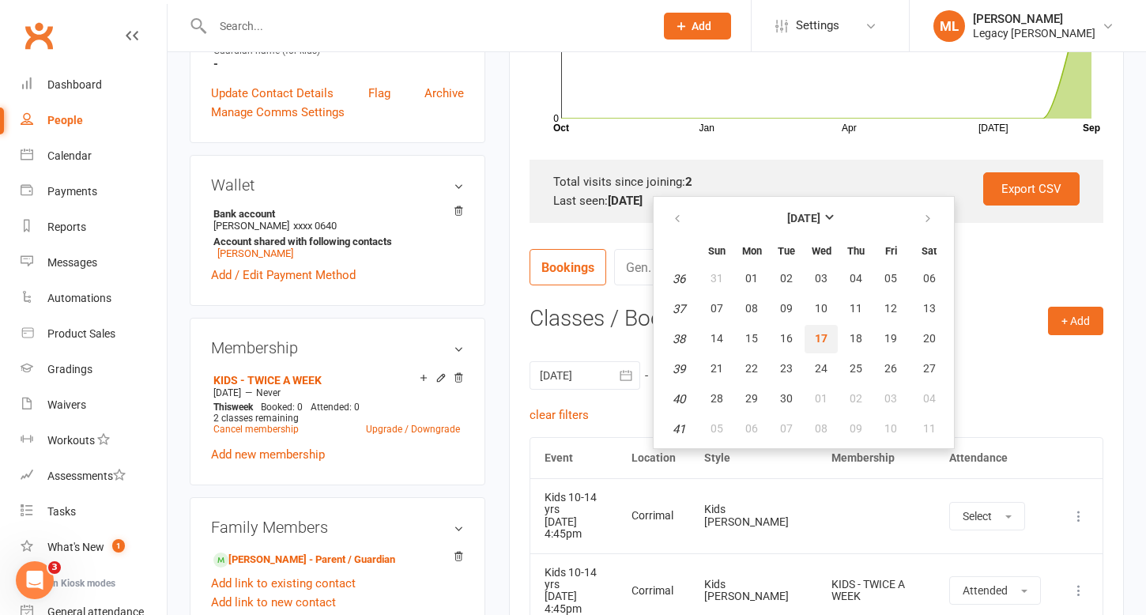
click at [822, 339] on span "17" at bounding box center [821, 338] width 13 height 13
type input "[DATE]"
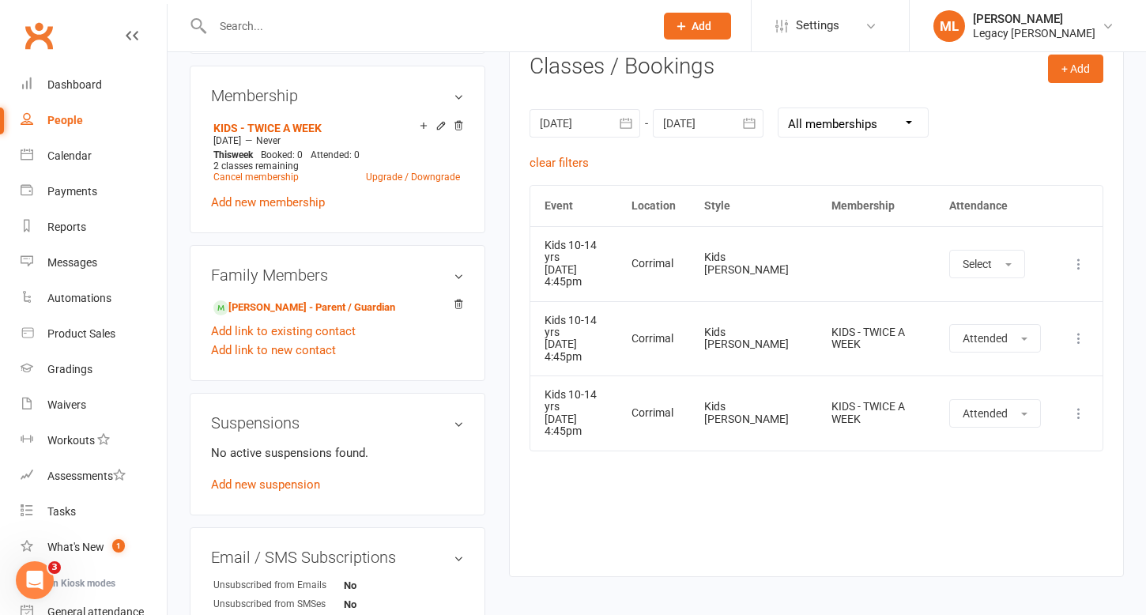
scroll to position [667, 0]
